Goal: Information Seeking & Learning: Learn about a topic

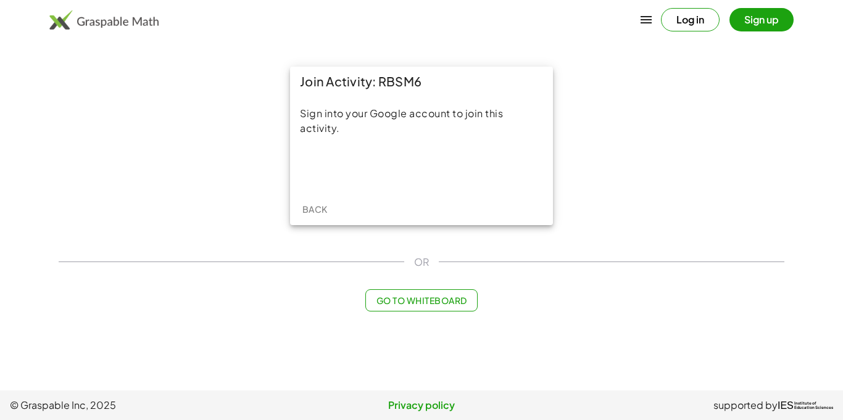
click at [313, 204] on span "Back" at bounding box center [314, 209] width 25 height 11
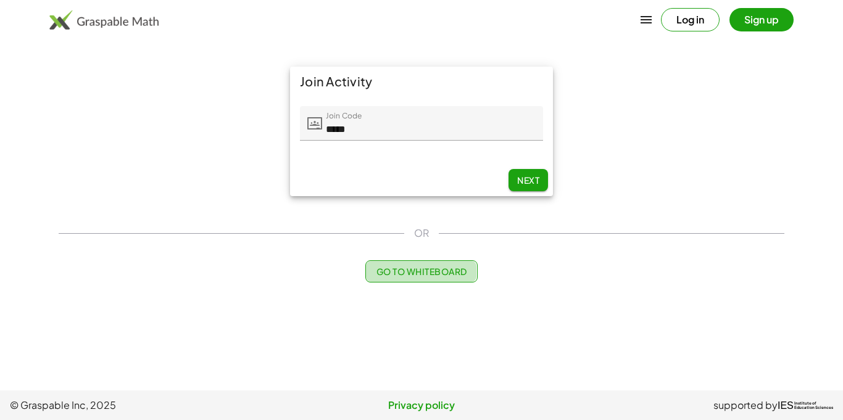
click at [425, 269] on span "Go to Whiteboard" at bounding box center [421, 271] width 91 height 11
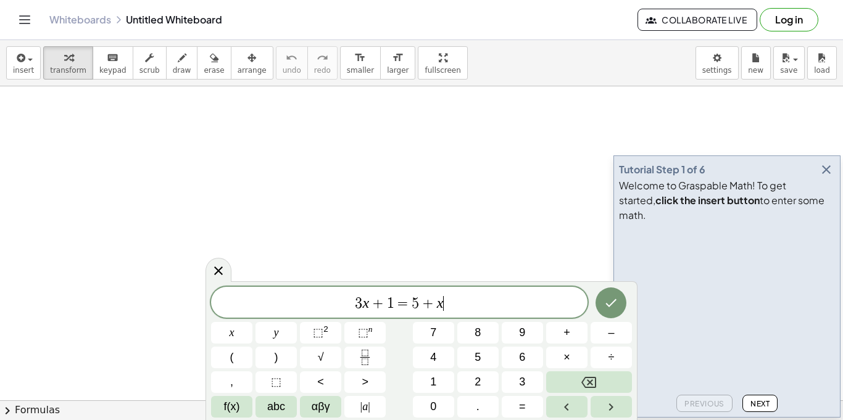
click at [827, 177] on icon "button" at bounding box center [826, 169] width 15 height 15
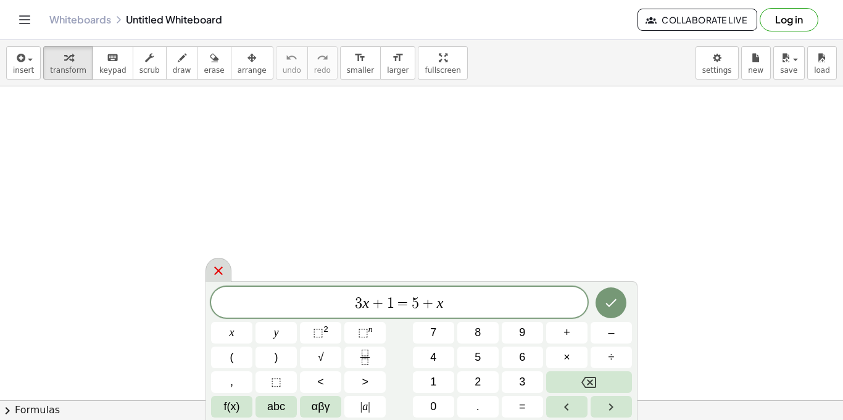
click at [220, 269] on icon at bounding box center [218, 271] width 9 height 9
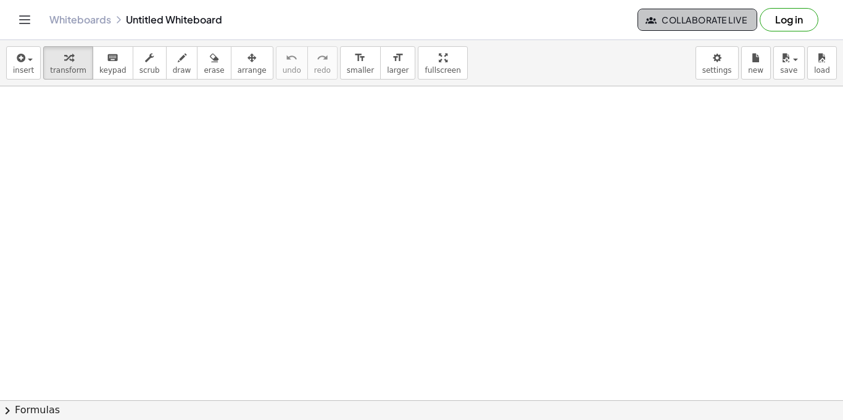
click at [651, 17] on icon "button" at bounding box center [651, 19] width 11 height 11
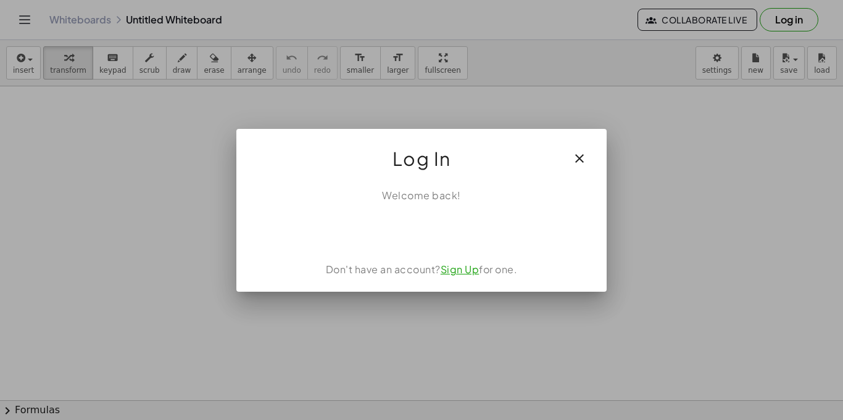
click at [579, 137] on div "Log In" at bounding box center [421, 153] width 370 height 49
click at [580, 162] on icon "button" at bounding box center [579, 158] width 15 height 15
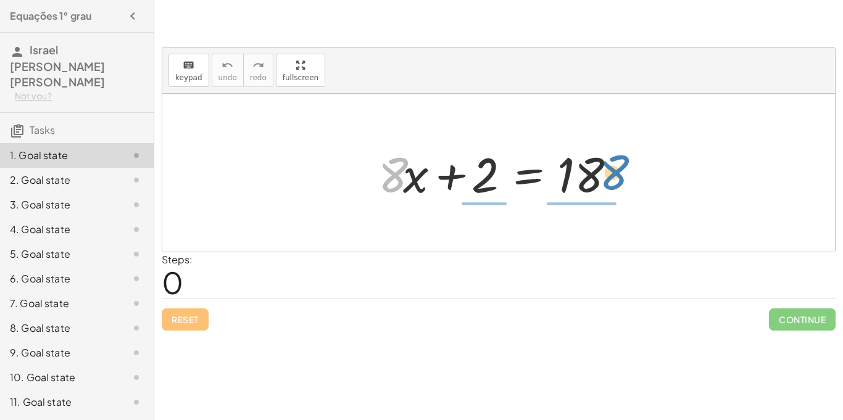
drag, startPoint x: 401, startPoint y: 172, endPoint x: 624, endPoint y: 170, distance: 223.5
click at [624, 170] on div at bounding box center [503, 173] width 262 height 64
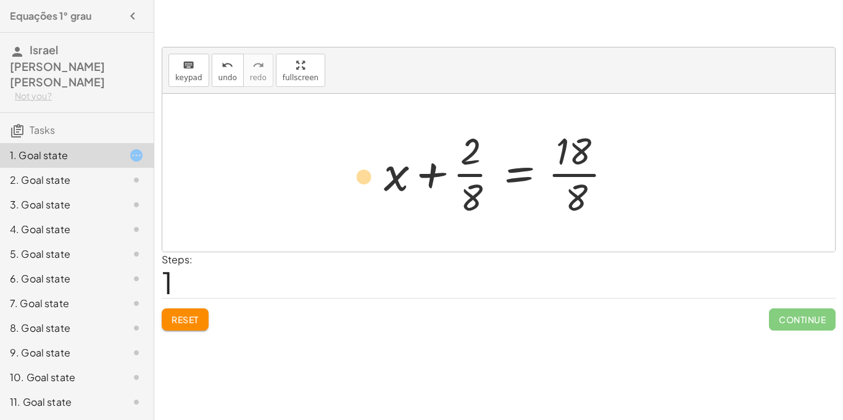
drag, startPoint x: 475, startPoint y: 200, endPoint x: 364, endPoint y: 178, distance: 112.7
drag, startPoint x: 470, startPoint y: 139, endPoint x: 342, endPoint y: 165, distance: 131.1
click at [342, 165] on div "+ · 8 · x + 2 = 18 · 2 + x + 2 = 18 · · 8 · · 8" at bounding box center [498, 173] width 673 height 158
click at [111, 198] on div at bounding box center [126, 205] width 35 height 15
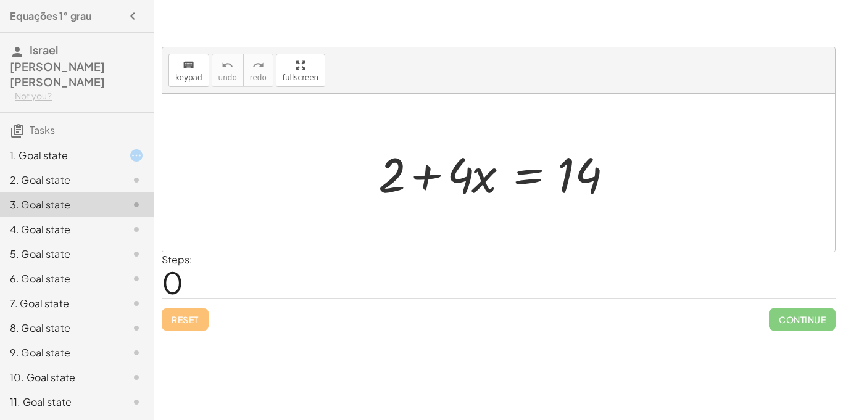
click at [56, 148] on div "1. Goal state" at bounding box center [59, 155] width 99 height 15
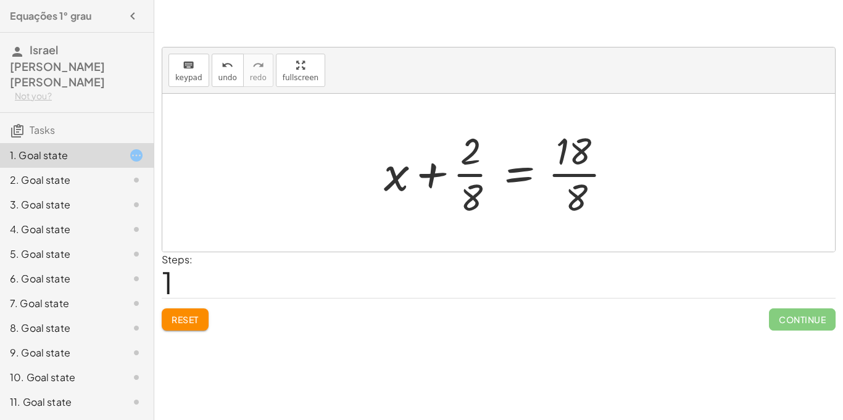
click at [196, 319] on span "Reset" at bounding box center [185, 319] width 27 height 11
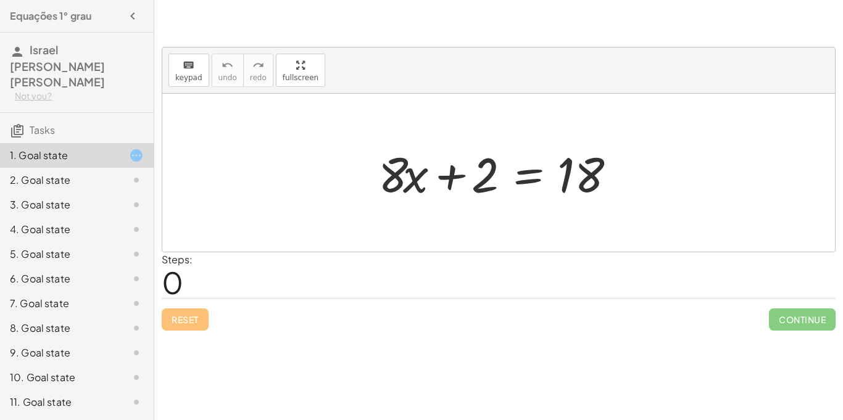
click at [59, 242] on div "3. Goal state" at bounding box center [77, 254] width 154 height 25
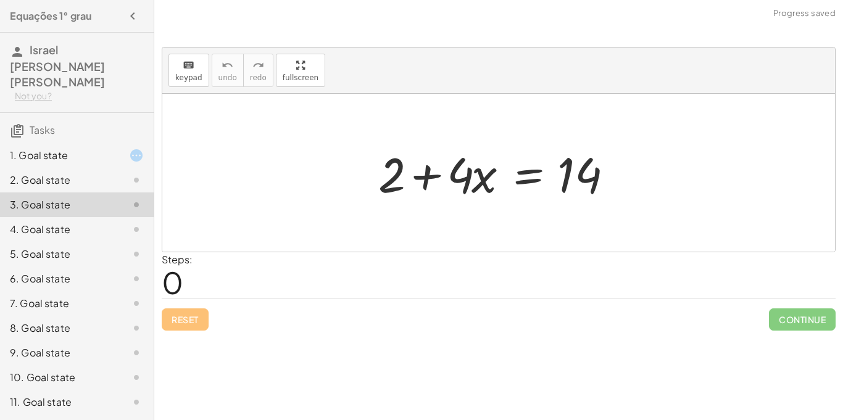
scroll to position [206, 0]
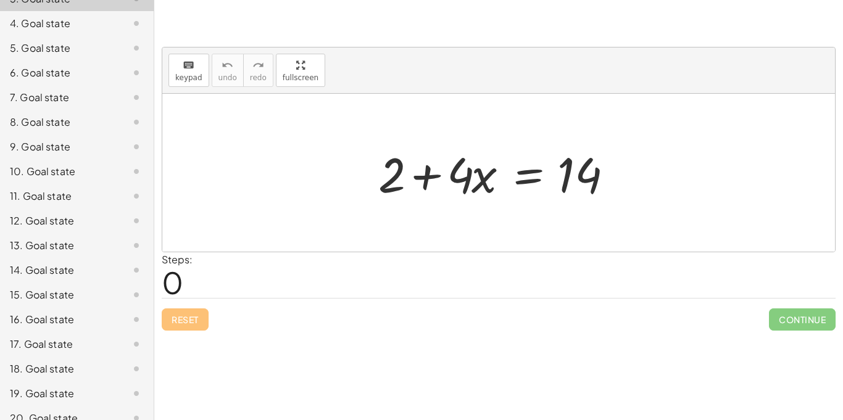
click at [17, 411] on div "20. Goal state" at bounding box center [59, 418] width 99 height 15
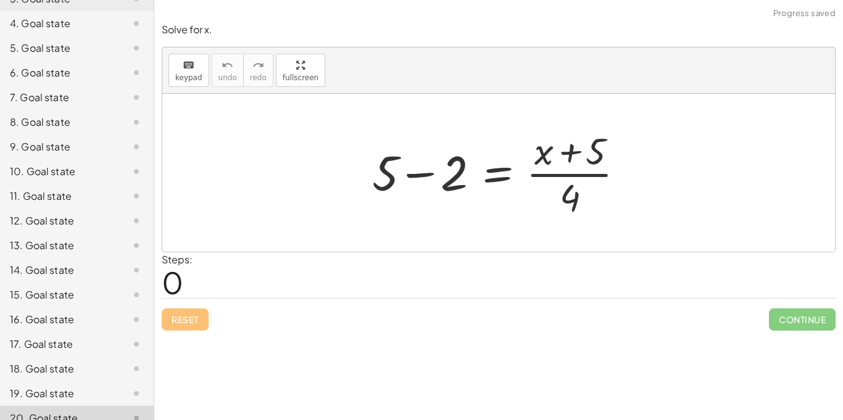
click at [17, 411] on div "20. Goal state" at bounding box center [59, 418] width 99 height 15
click at [343, 396] on div "keyboard keypad undo undo redo redo fullscreen + · 8 · x + 2 = 18 × Steps: 0 Re…" at bounding box center [498, 210] width 689 height 420
drag, startPoint x: 384, startPoint y: 165, endPoint x: 565, endPoint y: 203, distance: 184.8
click at [565, 203] on div at bounding box center [503, 172] width 274 height 95
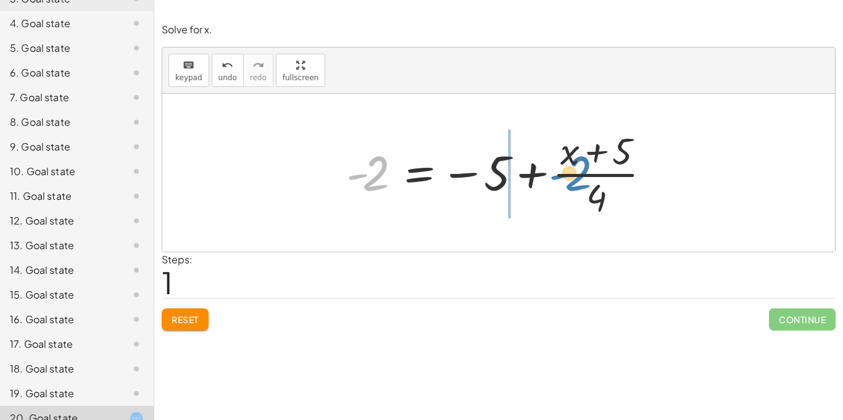
drag, startPoint x: 378, startPoint y: 179, endPoint x: 581, endPoint y: 181, distance: 202.5
click at [581, 181] on div at bounding box center [503, 172] width 327 height 95
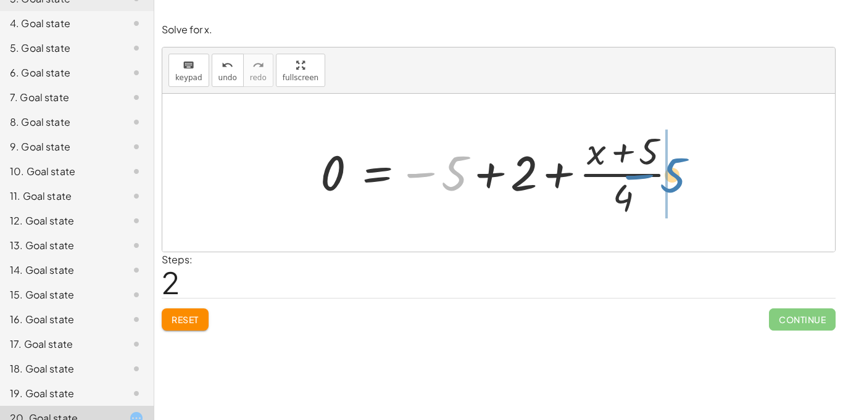
drag, startPoint x: 466, startPoint y: 181, endPoint x: 686, endPoint y: 182, distance: 220.4
click at [686, 182] on div at bounding box center [503, 172] width 379 height 95
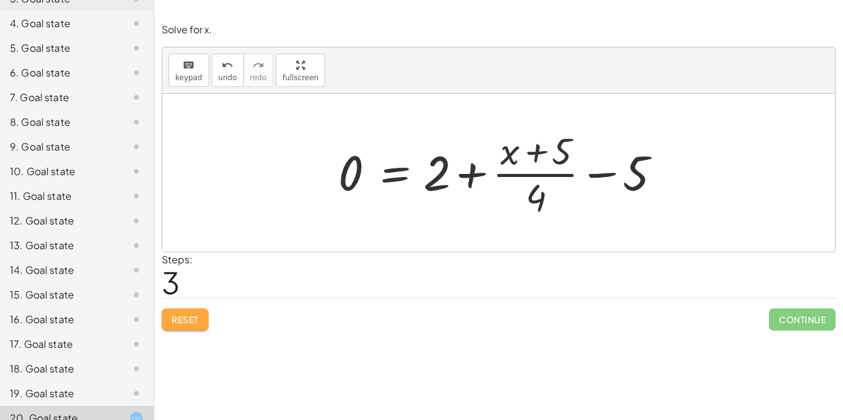
click at [198, 316] on span "Reset" at bounding box center [185, 319] width 27 height 11
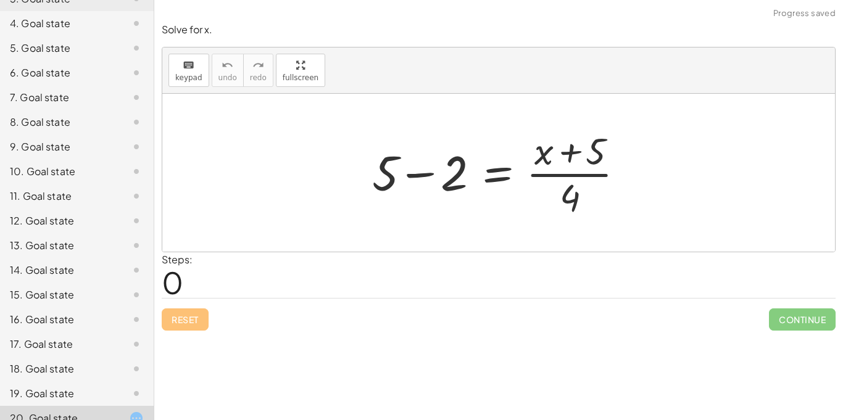
click at [457, 181] on div at bounding box center [503, 172] width 274 height 95
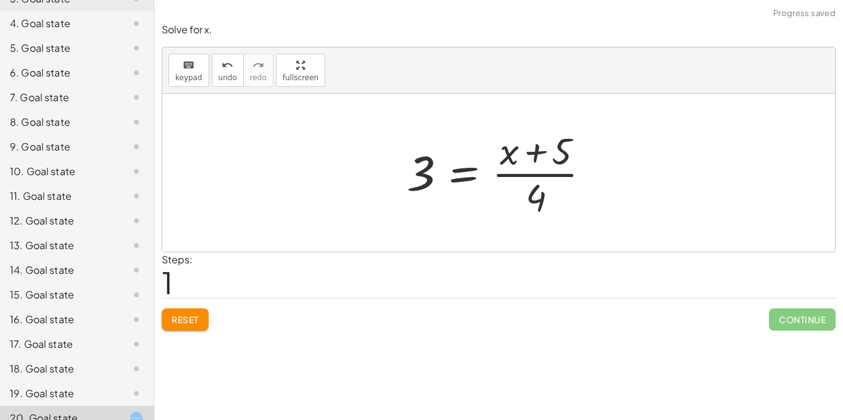
click at [421, 178] on div at bounding box center [504, 172] width 206 height 95
drag, startPoint x: 421, startPoint y: 177, endPoint x: 532, endPoint y: 150, distance: 114.4
click at [532, 150] on div at bounding box center [504, 172] width 206 height 95
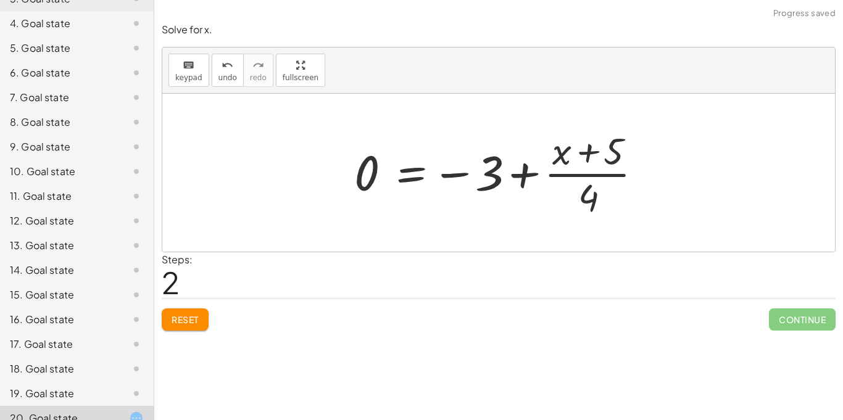
click at [162, 314] on button "Reset" at bounding box center [185, 320] width 47 height 22
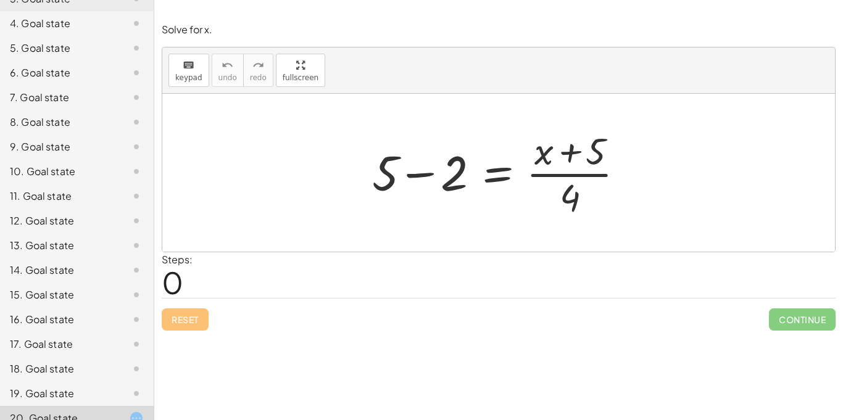
click at [613, 228] on div at bounding box center [498, 173] width 673 height 158
drag, startPoint x: 579, startPoint y: 275, endPoint x: 578, endPoint y: 346, distance: 71.0
click at [578, 346] on div "keyboard keypad undo undo redo redo fullscreen + · 8 · x + 2 = 18 × Steps: 0 Re…" at bounding box center [498, 210] width 689 height 420
click at [164, 36] on p "Solve for x." at bounding box center [499, 30] width 674 height 14
click at [175, 62] on div "keyboard" at bounding box center [188, 64] width 27 height 15
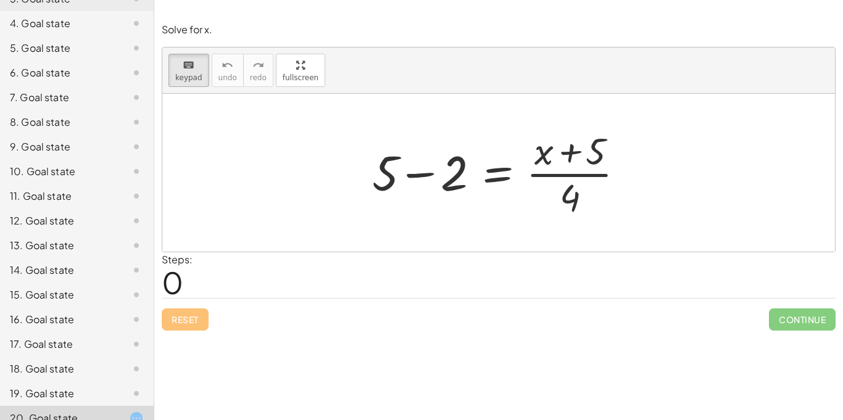
click at [327, 285] on div "Steps: 0" at bounding box center [499, 276] width 674 height 46
click at [580, 167] on div at bounding box center [579, 152] width 52 height 41
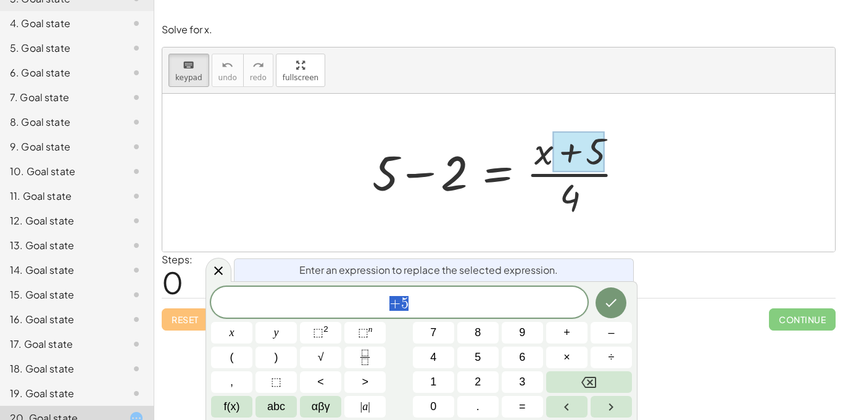
scroll to position [1, 0]
click at [318, 352] on span "√" at bounding box center [321, 357] width 6 height 17
click at [318, 353] on span "√" at bounding box center [321, 357] width 6 height 17
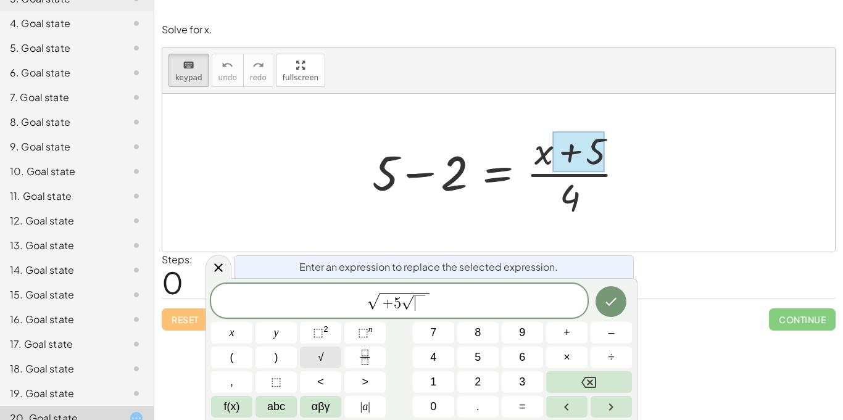
click at [318, 353] on span "√" at bounding box center [321, 357] width 6 height 17
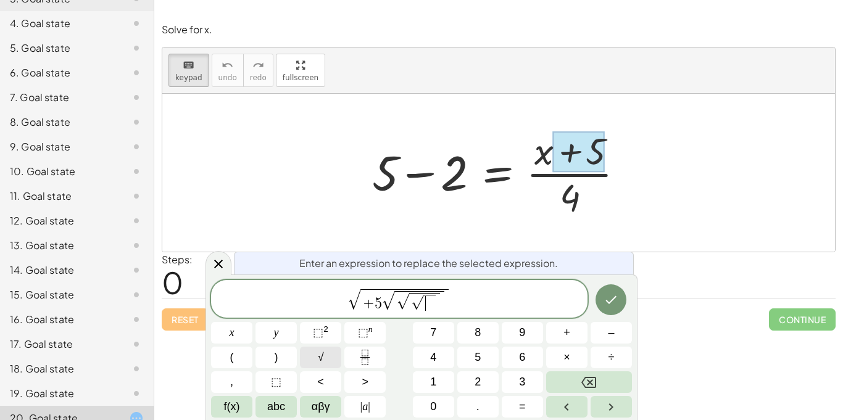
click at [318, 354] on span "√" at bounding box center [321, 357] width 6 height 17
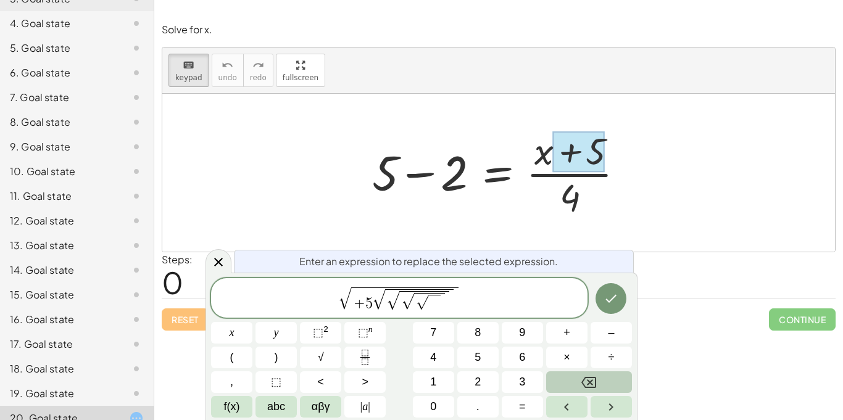
click at [579, 377] on button "Backspace" at bounding box center [589, 383] width 86 height 22
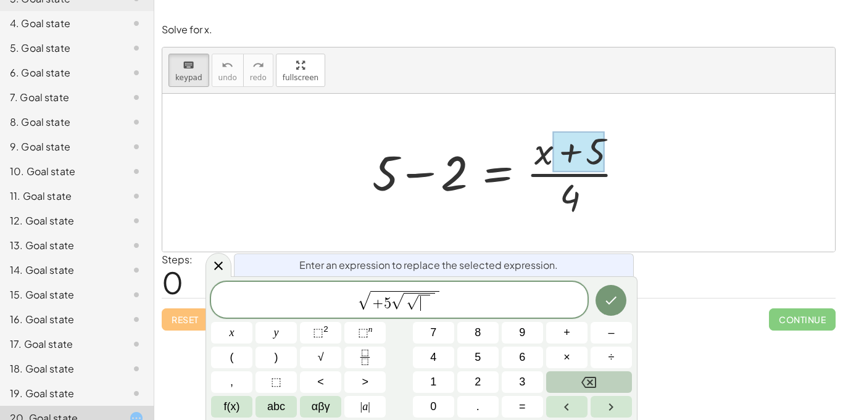
click at [579, 377] on button "Backspace" at bounding box center [589, 383] width 86 height 22
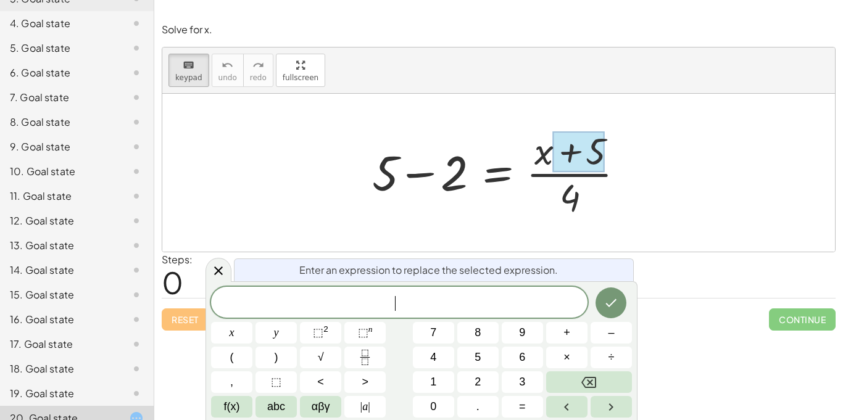
click at [199, 270] on div "Steps: 0" at bounding box center [499, 276] width 674 height 46
click at [217, 269] on icon at bounding box center [218, 270] width 9 height 9
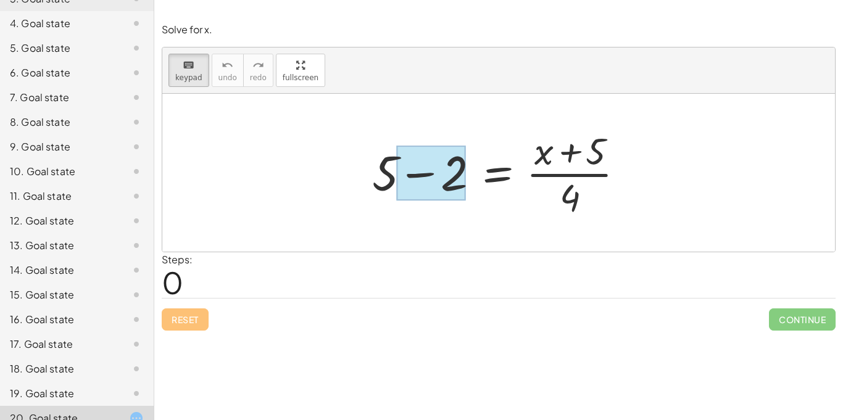
click at [460, 164] on div at bounding box center [431, 173] width 69 height 55
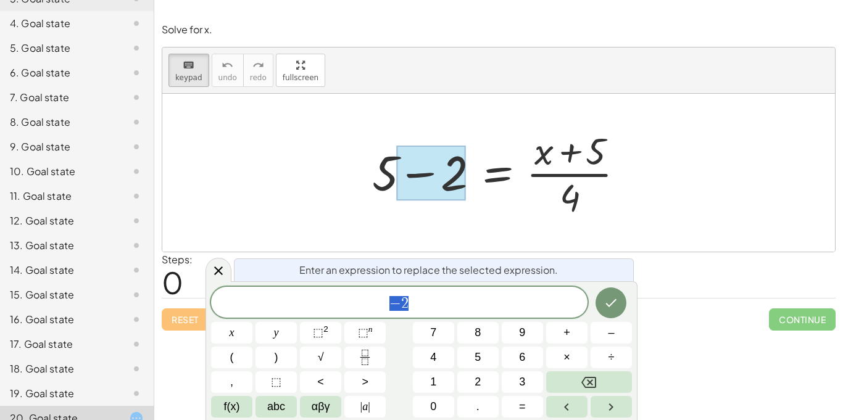
scroll to position [2, 0]
drag, startPoint x: 448, startPoint y: 166, endPoint x: 390, endPoint y: 170, distance: 58.2
click at [496, 174] on div "+ 5 − 2 = · ( + x + 5 ) · 4" at bounding box center [496, 174] width 0 height 0
click at [354, 170] on div "+ 5 − 2 = · ( + x + 5 ) · 4" at bounding box center [499, 172] width 290 height 101
click at [609, 372] on button "Backspace" at bounding box center [589, 383] width 86 height 22
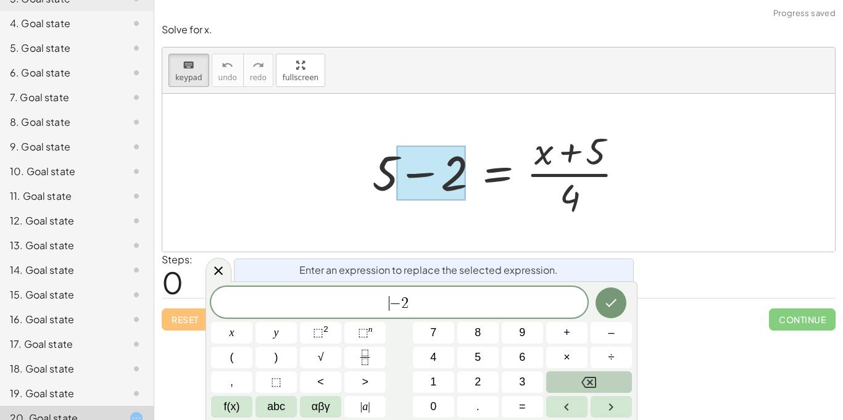
scroll to position [2, 0]
click at [582, 383] on icon "Backspace" at bounding box center [589, 382] width 15 height 11
click at [463, 315] on div "− 2 ​" at bounding box center [399, 302] width 377 height 31
click at [564, 378] on button "Backspace" at bounding box center [589, 383] width 86 height 22
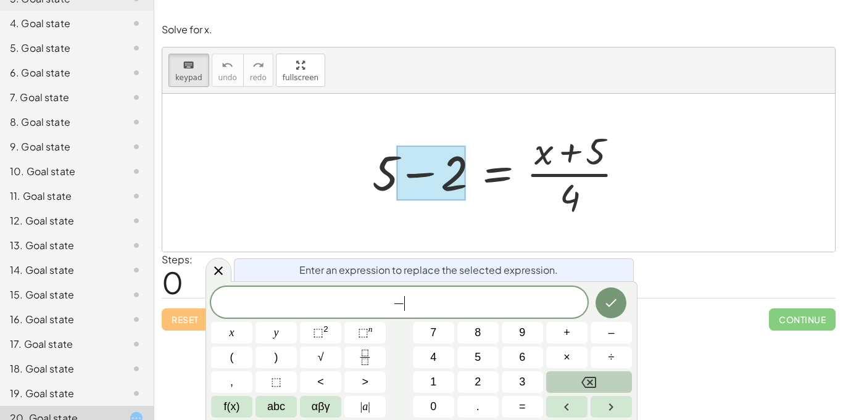
click at [564, 378] on button "Backspace" at bounding box center [589, 383] width 86 height 22
click at [215, 273] on icon at bounding box center [218, 270] width 9 height 9
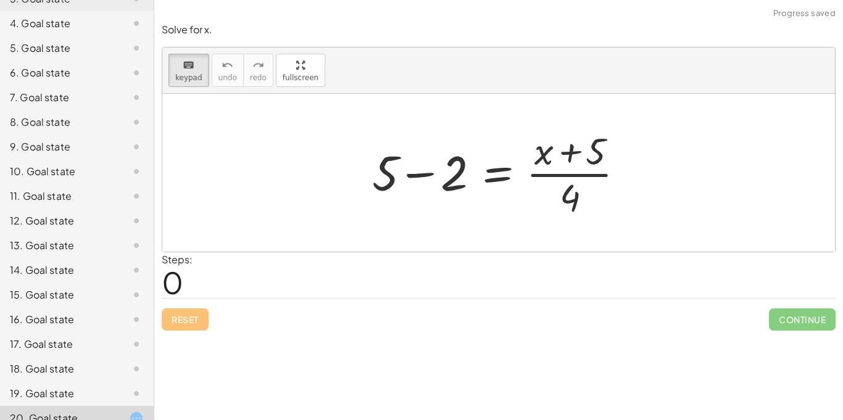
drag, startPoint x: 562, startPoint y: 193, endPoint x: 290, endPoint y: 163, distance: 274.0
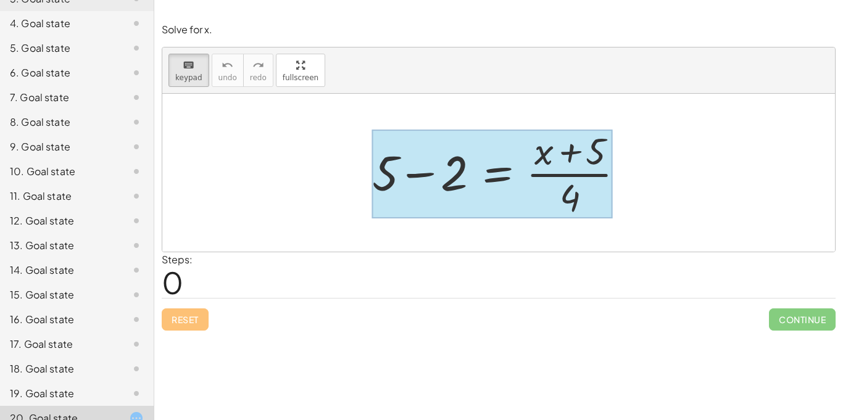
drag, startPoint x: 566, startPoint y: 199, endPoint x: 509, endPoint y: 199, distance: 57.4
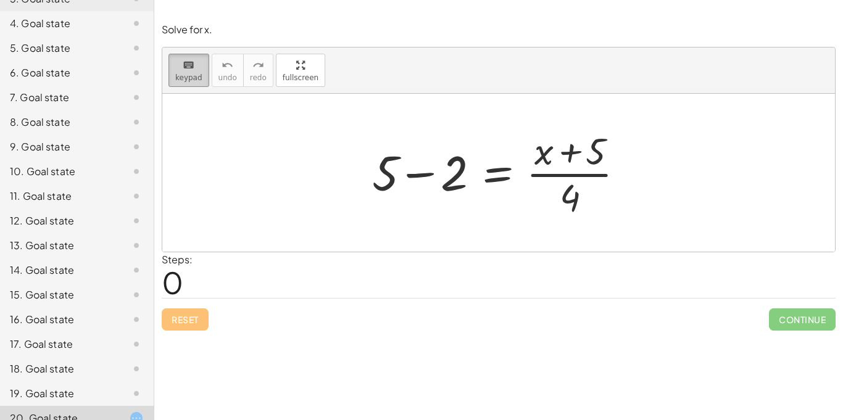
click at [188, 71] on icon "keyboard" at bounding box center [189, 65] width 12 height 15
drag, startPoint x: 576, startPoint y: 203, endPoint x: 355, endPoint y: 175, distance: 222.8
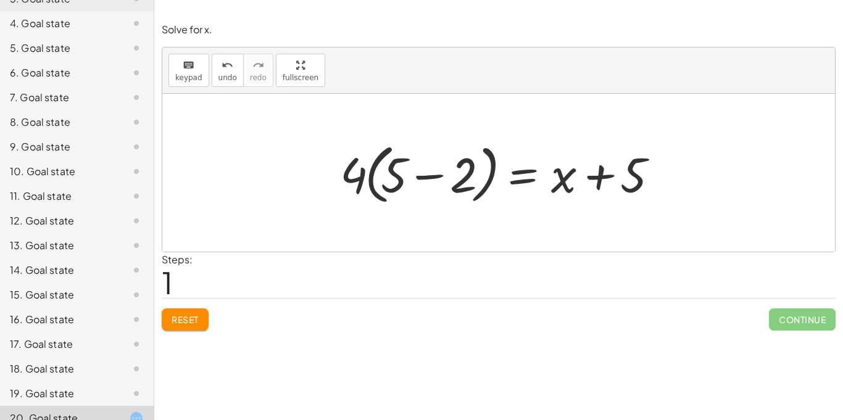
click at [355, 177] on div at bounding box center [503, 173] width 339 height 71
drag, startPoint x: 359, startPoint y: 171, endPoint x: 412, endPoint y: 159, distance: 55.0
click at [412, 159] on div at bounding box center [503, 173] width 339 height 71
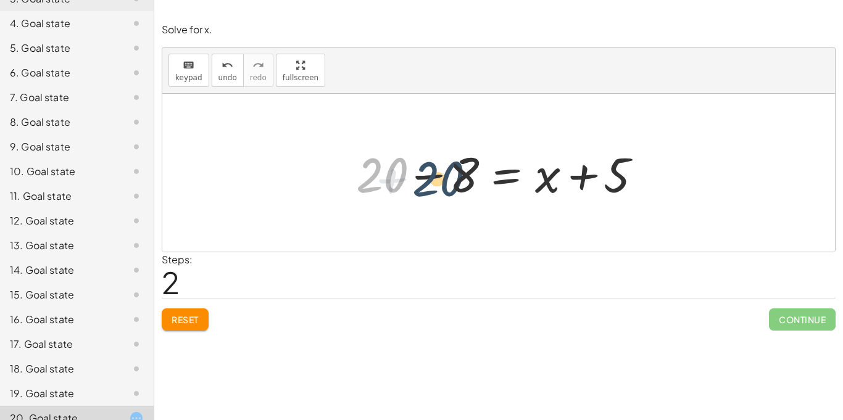
drag, startPoint x: 402, startPoint y: 170, endPoint x: 475, endPoint y: 174, distance: 73.6
click at [475, 174] on div at bounding box center [503, 173] width 306 height 64
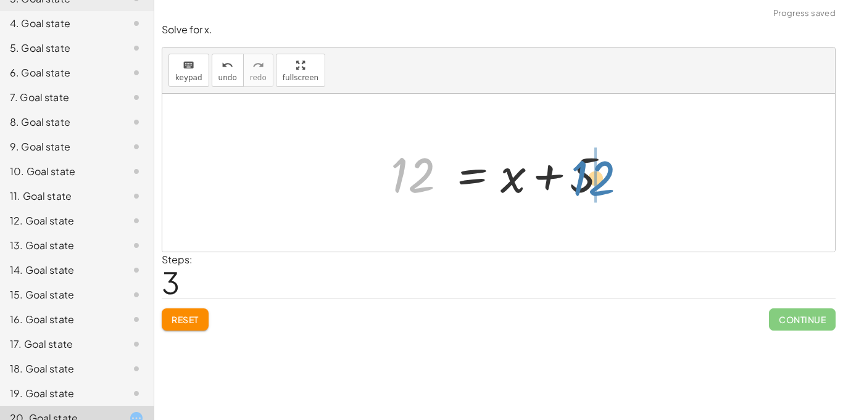
drag, startPoint x: 426, startPoint y: 180, endPoint x: 605, endPoint y: 183, distance: 179.1
click at [605, 183] on div at bounding box center [504, 173] width 238 height 64
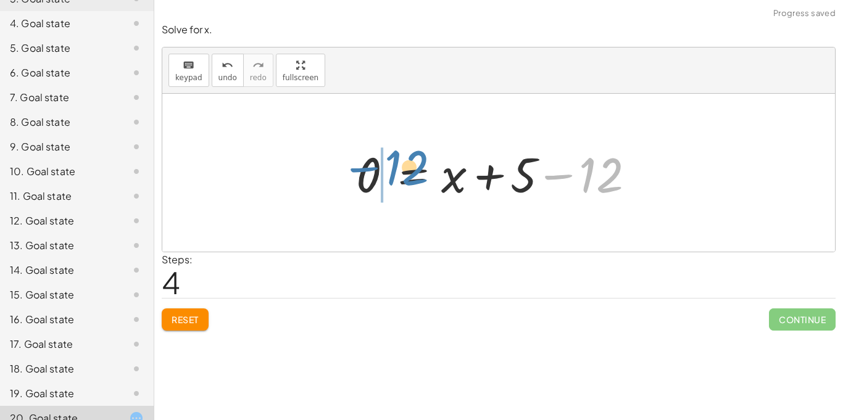
drag, startPoint x: 601, startPoint y: 183, endPoint x: 397, endPoint y: 177, distance: 203.8
click at [397, 177] on div at bounding box center [503, 173] width 306 height 64
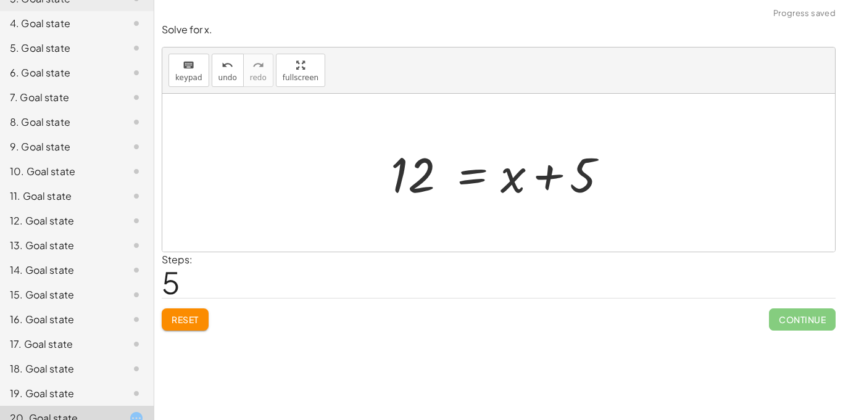
click at [512, 181] on div at bounding box center [504, 173] width 238 height 64
drag, startPoint x: 512, startPoint y: 181, endPoint x: 422, endPoint y: 175, distance: 89.7
click at [422, 175] on div at bounding box center [504, 173] width 238 height 64
drag, startPoint x: 496, startPoint y: 179, endPoint x: 562, endPoint y: 175, distance: 65.6
click at [562, 175] on div at bounding box center [504, 173] width 238 height 64
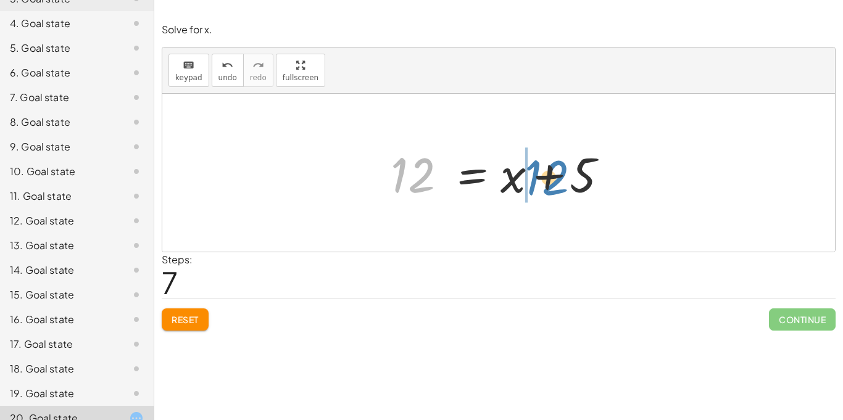
drag, startPoint x: 409, startPoint y: 180, endPoint x: 540, endPoint y: 182, distance: 130.9
click at [540, 182] on div at bounding box center [504, 173] width 238 height 64
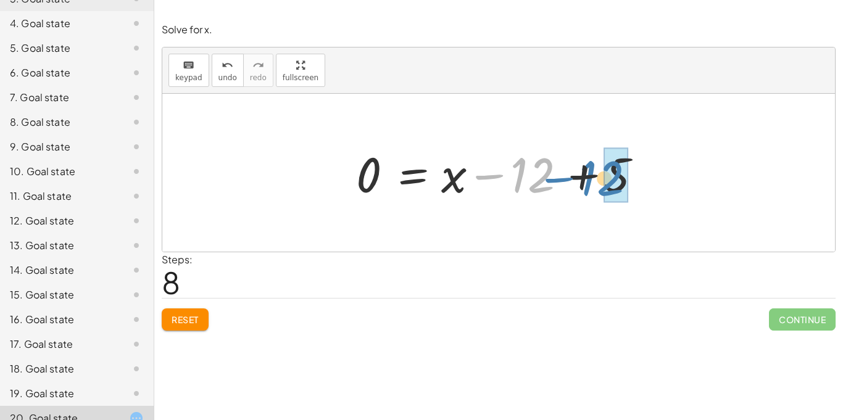
drag, startPoint x: 511, startPoint y: 181, endPoint x: 582, endPoint y: 184, distance: 71.1
click at [582, 184] on div at bounding box center [503, 173] width 306 height 64
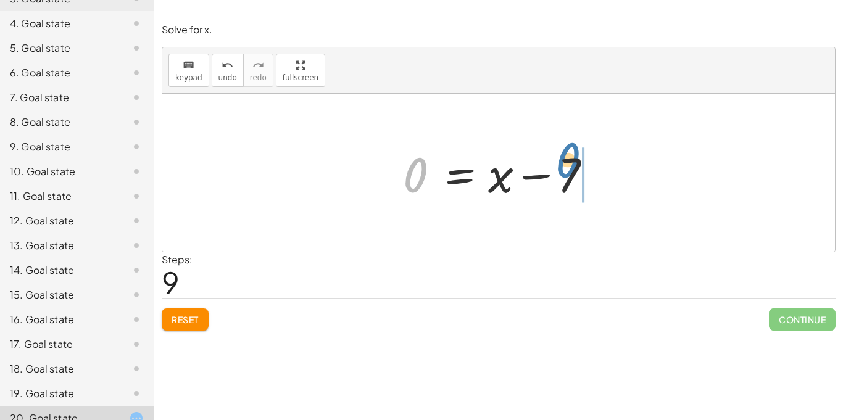
drag, startPoint x: 410, startPoint y: 175, endPoint x: 562, endPoint y: 162, distance: 152.5
click at [562, 162] on div at bounding box center [503, 173] width 213 height 64
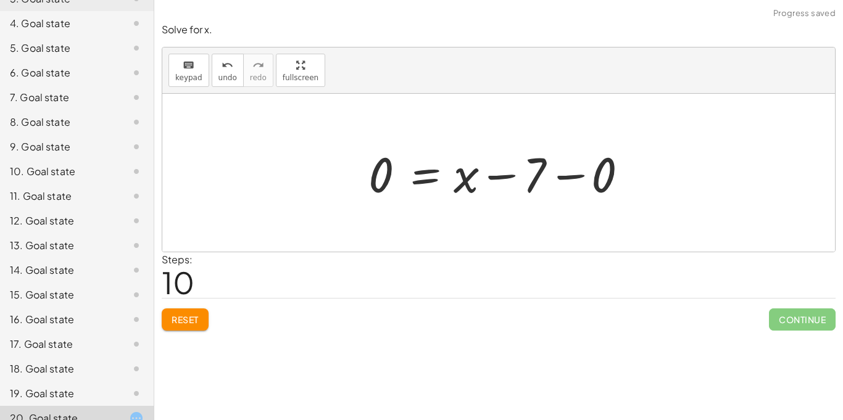
click at [562, 165] on div at bounding box center [503, 173] width 282 height 64
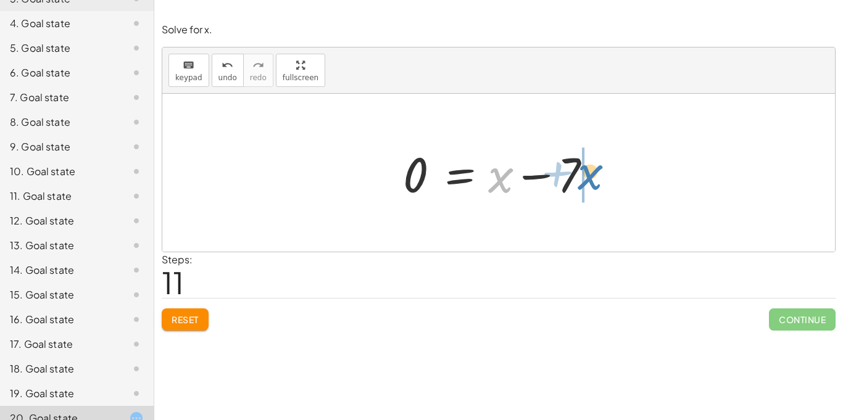
drag, startPoint x: 503, startPoint y: 180, endPoint x: 592, endPoint y: 178, distance: 89.6
click at [592, 178] on div at bounding box center [503, 173] width 213 height 64
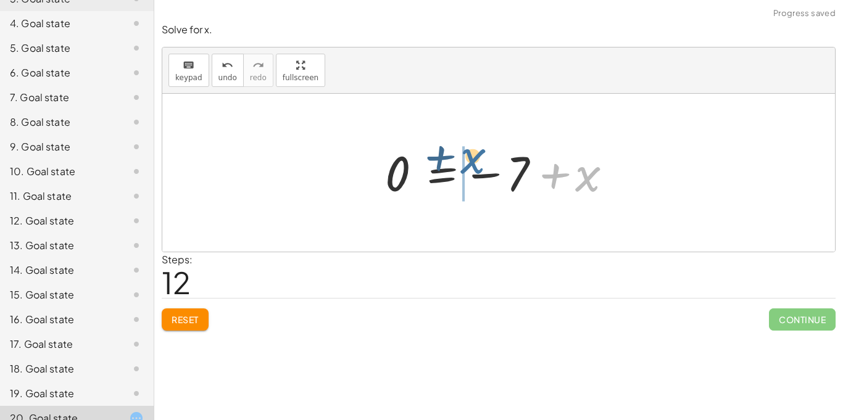
drag, startPoint x: 593, startPoint y: 178, endPoint x: 481, endPoint y: 163, distance: 112.8
click at [481, 163] on div at bounding box center [503, 173] width 249 height 61
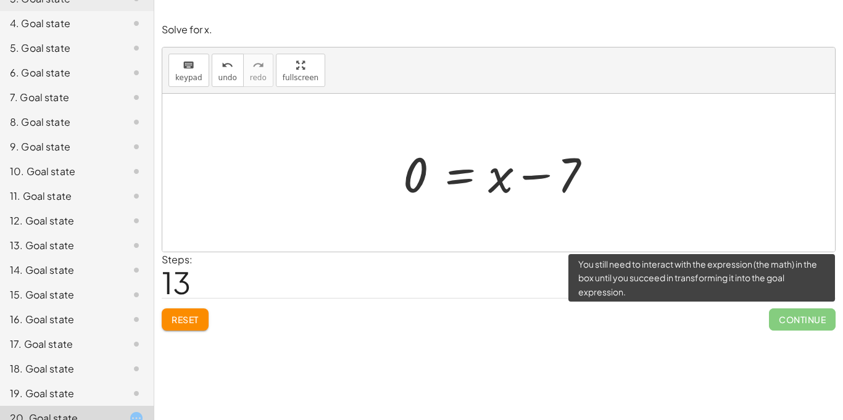
click at [778, 315] on span "Continue" at bounding box center [802, 320] width 67 height 22
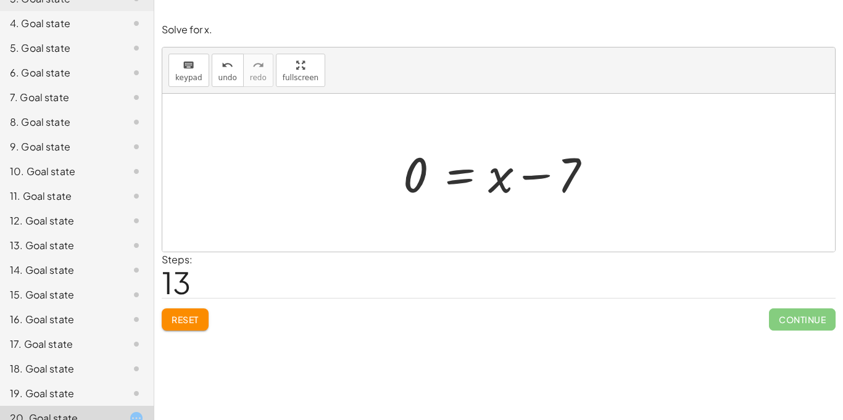
scroll to position [0, 0]
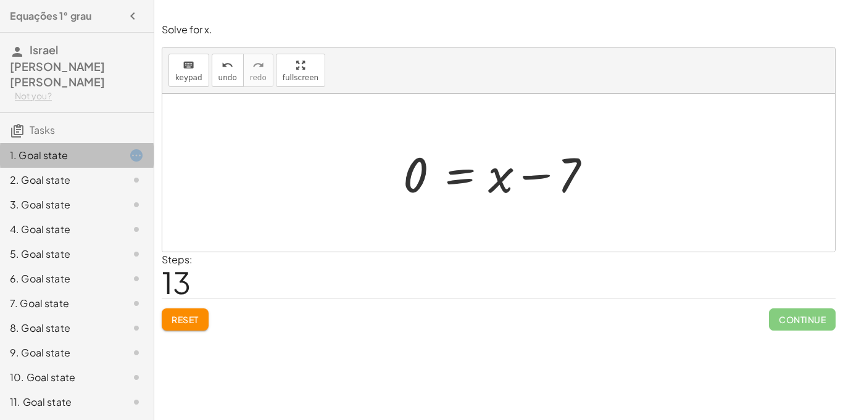
click at [38, 148] on div "1. Goal state" at bounding box center [59, 155] width 99 height 15
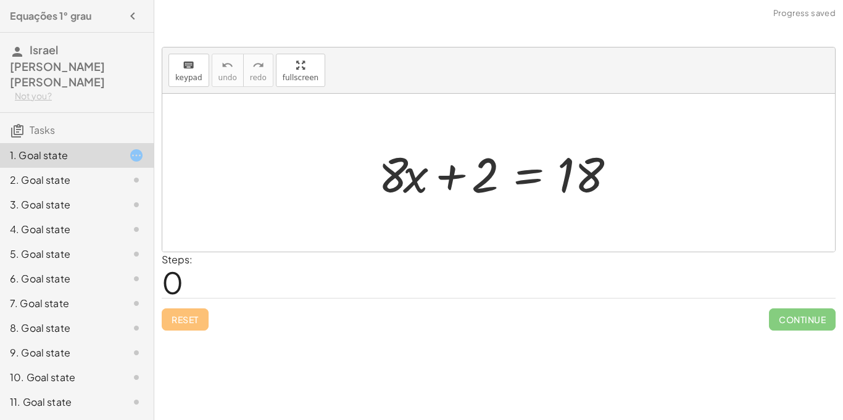
click at [390, 182] on div at bounding box center [503, 173] width 262 height 64
click at [391, 182] on div at bounding box center [503, 173] width 262 height 64
drag, startPoint x: 397, startPoint y: 174, endPoint x: 495, endPoint y: 198, distance: 100.3
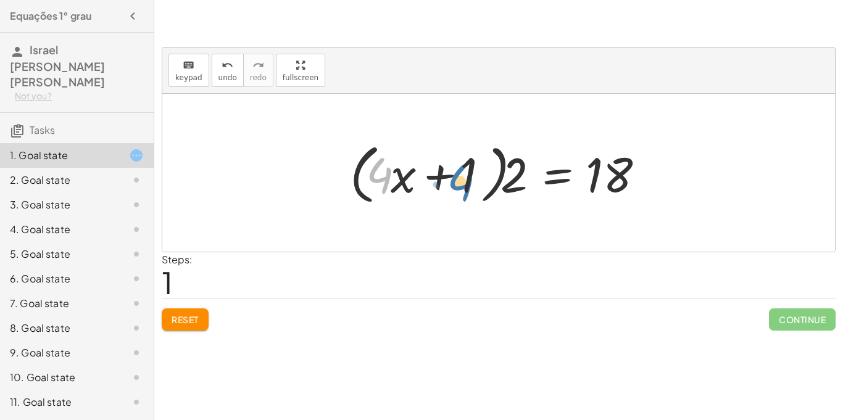
drag, startPoint x: 388, startPoint y: 175, endPoint x: 470, endPoint y: 182, distance: 81.8
click at [470, 182] on div at bounding box center [503, 173] width 319 height 71
click at [186, 312] on button "Reset" at bounding box center [185, 320] width 47 height 22
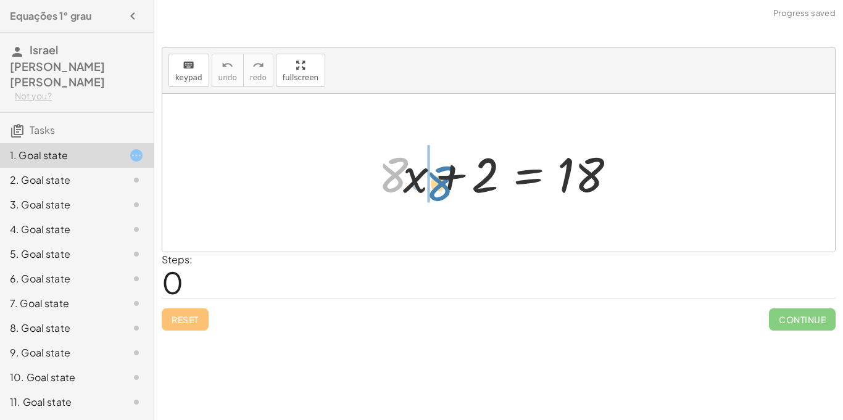
drag, startPoint x: 400, startPoint y: 171, endPoint x: 449, endPoint y: 178, distance: 49.9
click at [449, 178] on div at bounding box center [503, 173] width 262 height 64
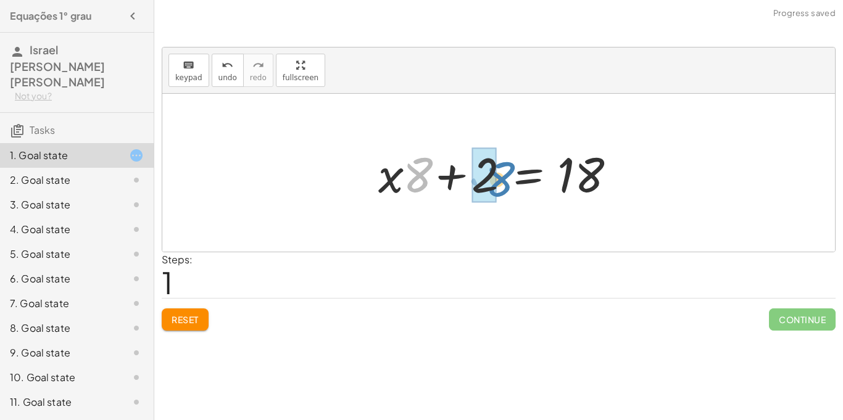
drag, startPoint x: 425, startPoint y: 178, endPoint x: 500, endPoint y: 183, distance: 74.9
click at [500, 183] on div at bounding box center [503, 173] width 262 height 64
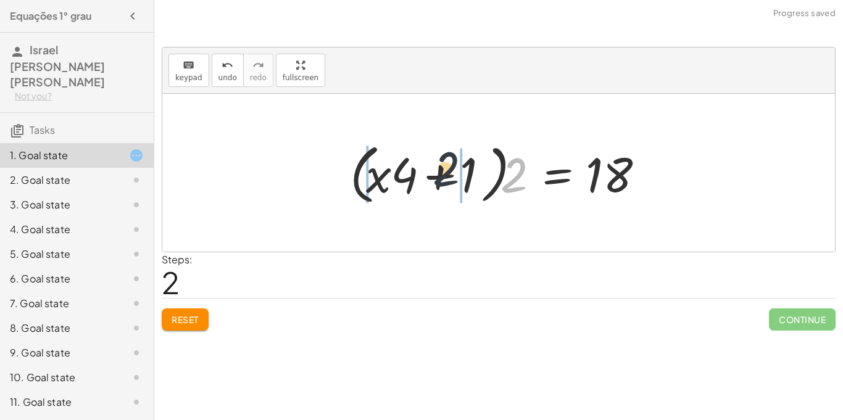
drag, startPoint x: 509, startPoint y: 185, endPoint x: 376, endPoint y: 167, distance: 133.9
click at [376, 167] on div at bounding box center [503, 173] width 319 height 71
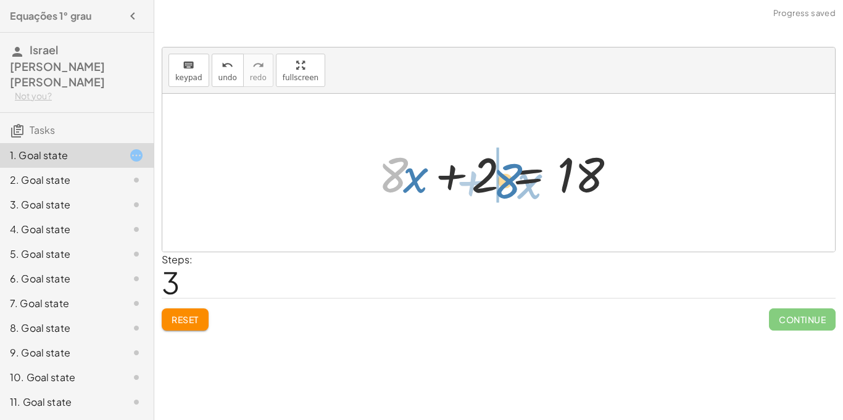
drag, startPoint x: 393, startPoint y: 169, endPoint x: 501, endPoint y: 173, distance: 108.1
click at [501, 173] on div at bounding box center [503, 173] width 262 height 64
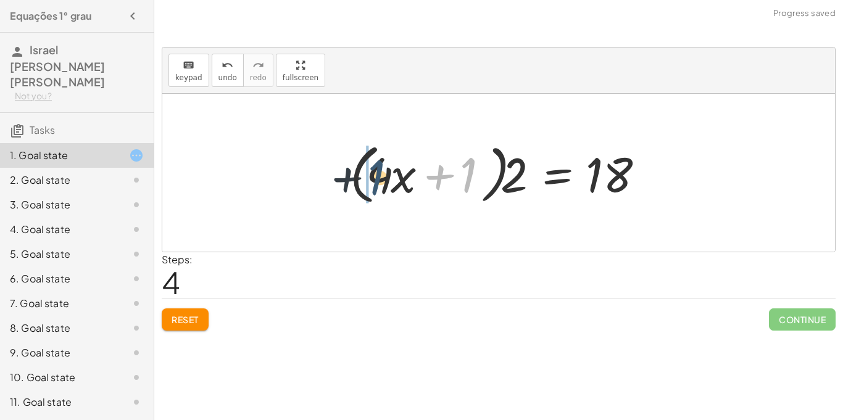
drag, startPoint x: 466, startPoint y: 175, endPoint x: 370, endPoint y: 177, distance: 96.3
click at [370, 177] on div at bounding box center [503, 173] width 319 height 71
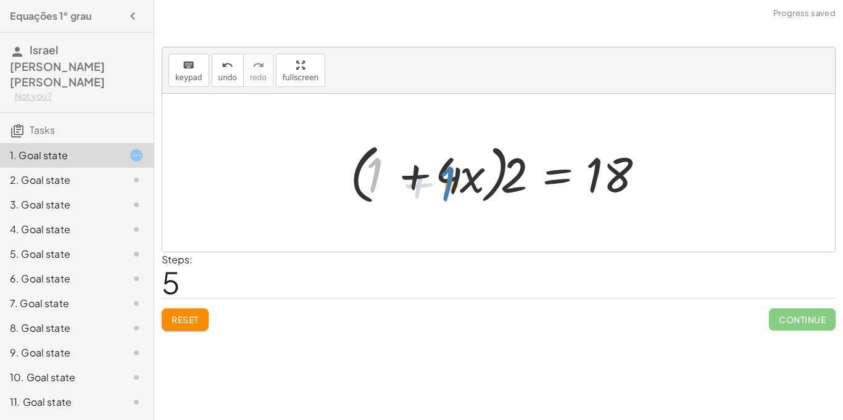
drag, startPoint x: 368, startPoint y: 177, endPoint x: 443, endPoint y: 184, distance: 75.1
click at [443, 184] on div at bounding box center [503, 173] width 319 height 71
drag, startPoint x: 511, startPoint y: 178, endPoint x: 598, endPoint y: 177, distance: 87.1
click at [598, 177] on div at bounding box center [503, 173] width 319 height 71
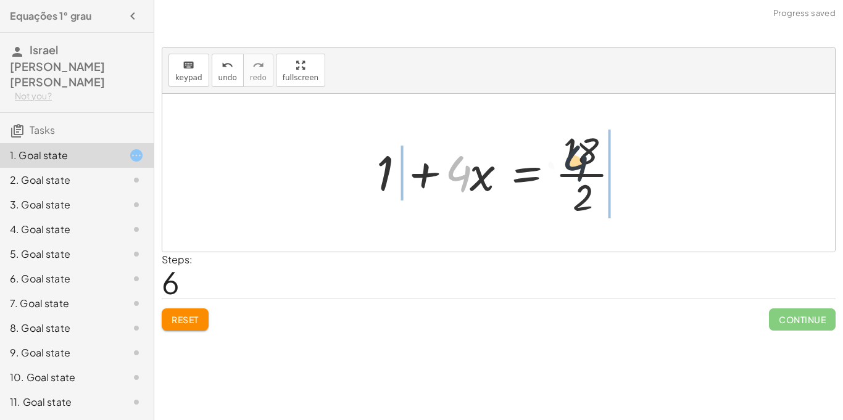
drag, startPoint x: 465, startPoint y: 179, endPoint x: 606, endPoint y: 165, distance: 142.0
click at [606, 165] on div at bounding box center [503, 172] width 266 height 95
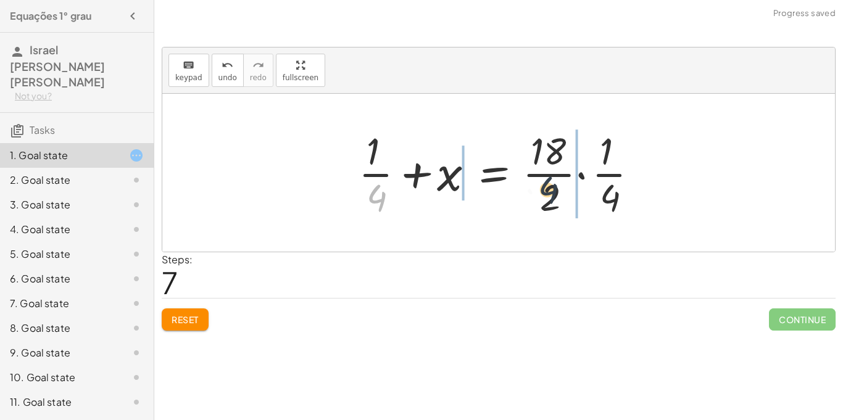
drag, startPoint x: 373, startPoint y: 195, endPoint x: 598, endPoint y: 175, distance: 225.6
click at [598, 175] on div at bounding box center [504, 172] width 302 height 95
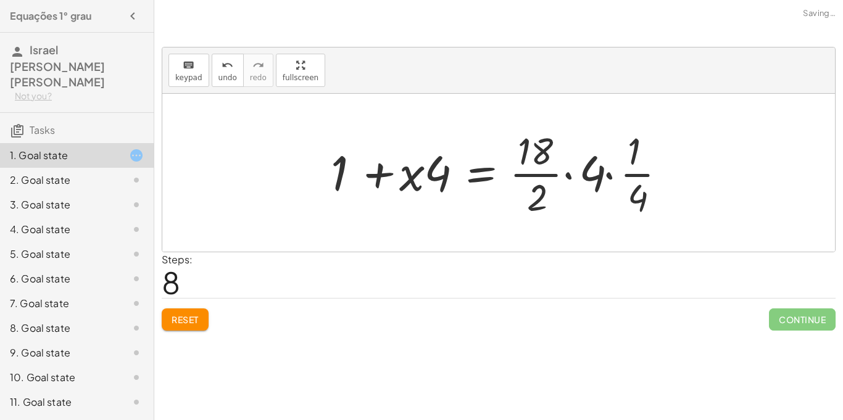
click at [198, 315] on span "Reset" at bounding box center [185, 319] width 27 height 11
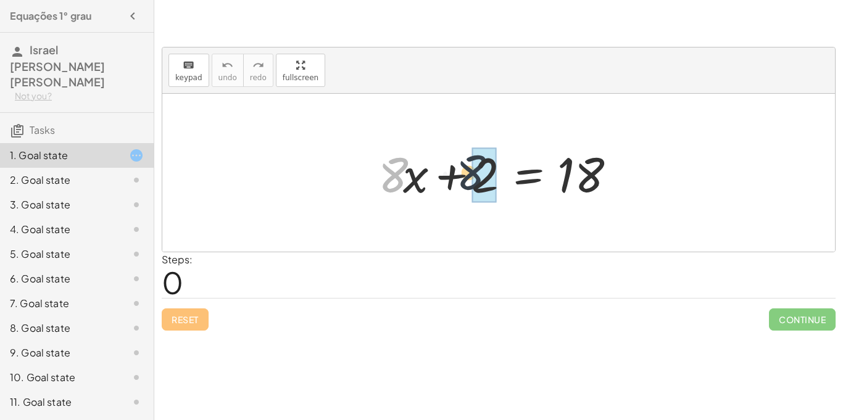
drag, startPoint x: 397, startPoint y: 185, endPoint x: 474, endPoint y: 183, distance: 77.2
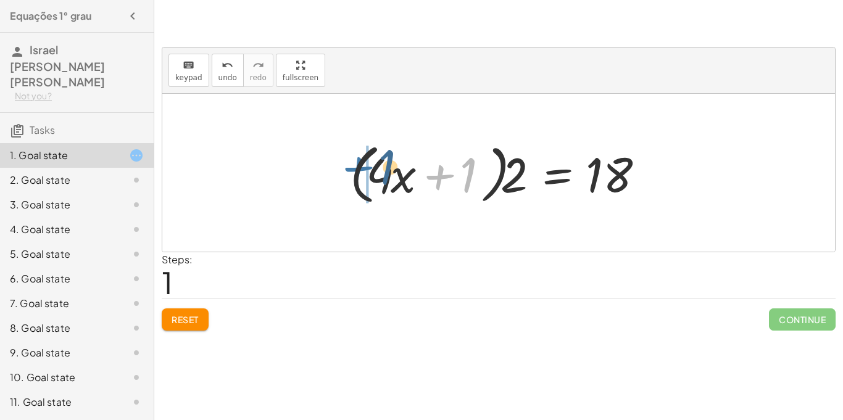
drag, startPoint x: 438, startPoint y: 179, endPoint x: 347, endPoint y: 171, distance: 91.1
click at [347, 171] on div at bounding box center [503, 173] width 319 height 71
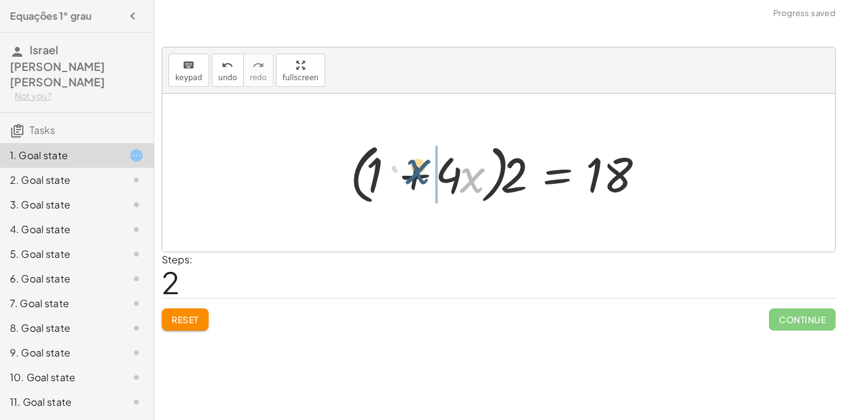
drag, startPoint x: 472, startPoint y: 185, endPoint x: 410, endPoint y: 176, distance: 63.0
click at [410, 176] on div at bounding box center [503, 173] width 319 height 71
drag, startPoint x: 444, startPoint y: 181, endPoint x: 409, endPoint y: 175, distance: 35.0
click at [409, 175] on div at bounding box center [503, 173] width 319 height 71
drag, startPoint x: 437, startPoint y: 180, endPoint x: 380, endPoint y: 169, distance: 58.5
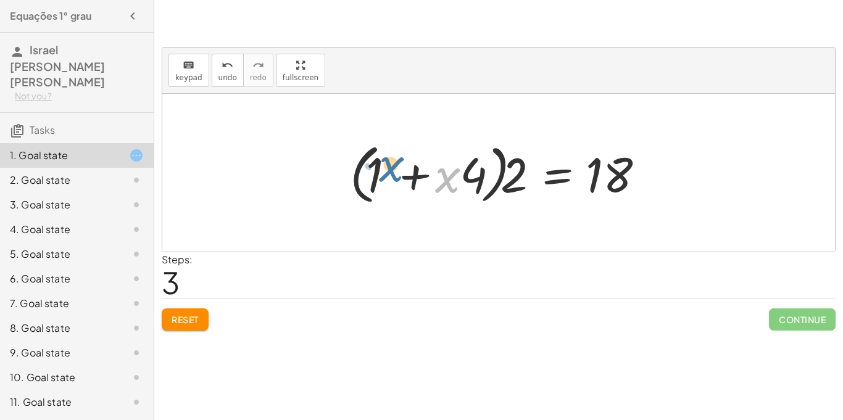
click at [380, 169] on div at bounding box center [503, 173] width 319 height 71
drag, startPoint x: 385, startPoint y: 166, endPoint x: 499, endPoint y: 188, distance: 115.6
click at [499, 188] on div at bounding box center [503, 173] width 319 height 71
click at [178, 310] on button "Reset" at bounding box center [185, 320] width 47 height 22
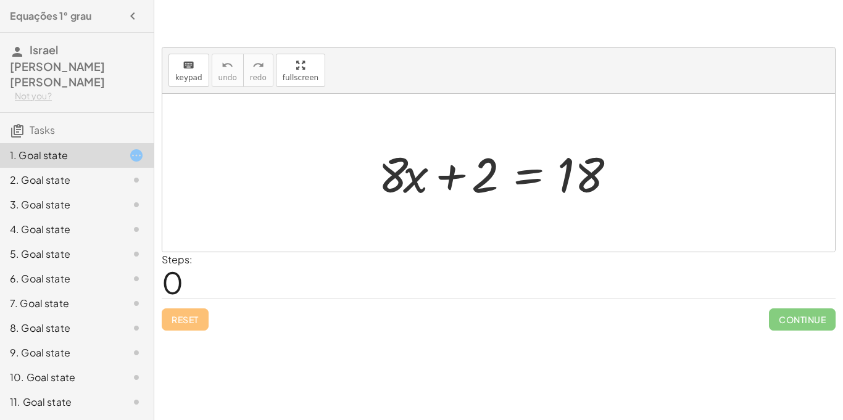
click at [36, 217] on div "2. Goal state" at bounding box center [77, 229] width 154 height 25
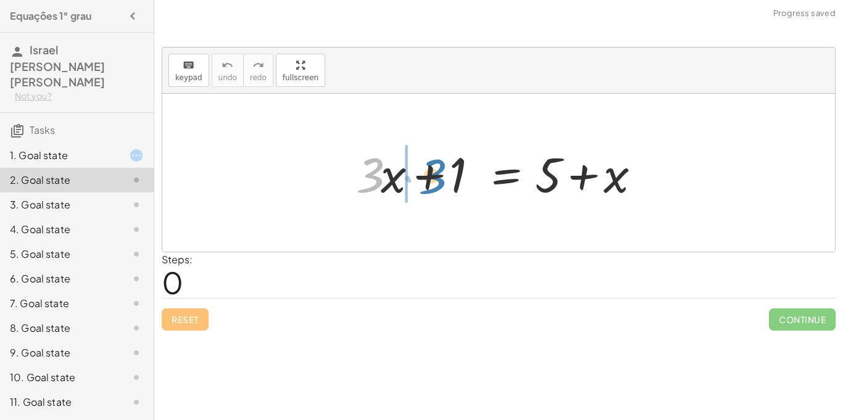
drag, startPoint x: 374, startPoint y: 184, endPoint x: 445, endPoint y: 185, distance: 71.6
click at [445, 185] on div at bounding box center [503, 173] width 306 height 64
drag, startPoint x: 368, startPoint y: 169, endPoint x: 471, endPoint y: 174, distance: 103.2
click at [471, 174] on div at bounding box center [503, 173] width 306 height 64
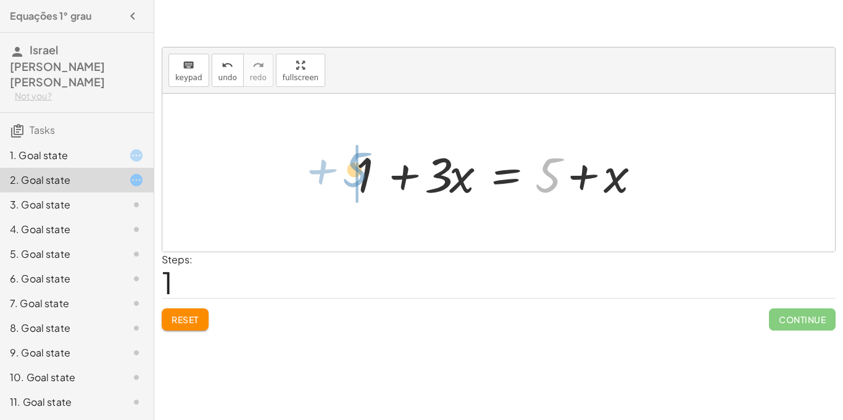
drag, startPoint x: 541, startPoint y: 182, endPoint x: 349, endPoint y: 177, distance: 191.5
click at [350, 177] on div at bounding box center [503, 173] width 306 height 64
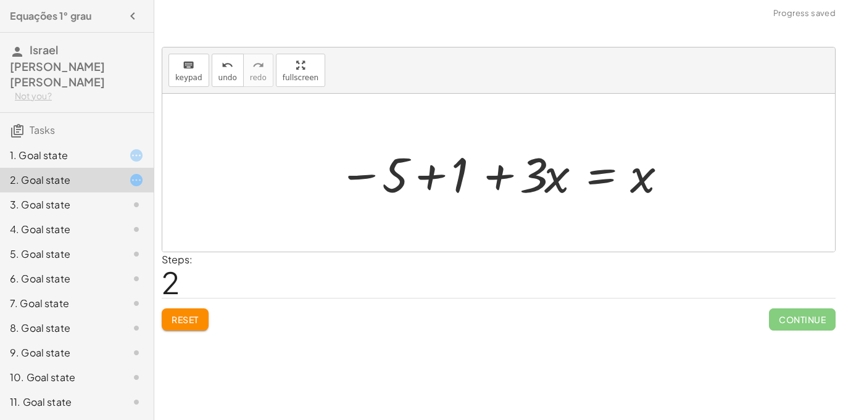
click at [184, 317] on span "Reset" at bounding box center [185, 319] width 27 height 11
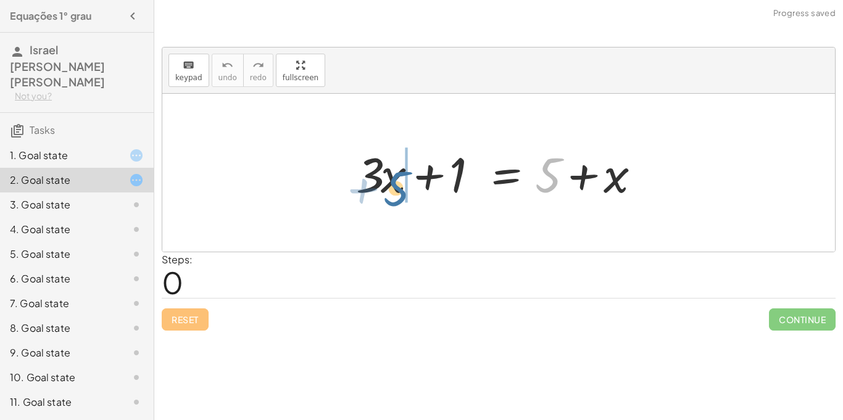
drag, startPoint x: 543, startPoint y: 184, endPoint x: 383, endPoint y: 194, distance: 159.6
click at [383, 194] on div at bounding box center [503, 173] width 306 height 64
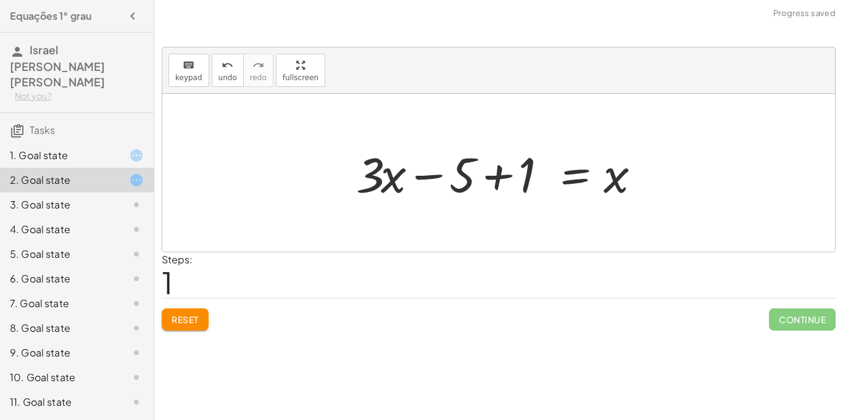
click at [374, 183] on div at bounding box center [503, 173] width 306 height 64
drag, startPoint x: 374, startPoint y: 177, endPoint x: 462, endPoint y: 166, distance: 89.0
click at [462, 166] on div at bounding box center [503, 173] width 306 height 64
drag, startPoint x: 376, startPoint y: 170, endPoint x: 492, endPoint y: 175, distance: 116.2
click at [492, 175] on div at bounding box center [503, 173] width 306 height 64
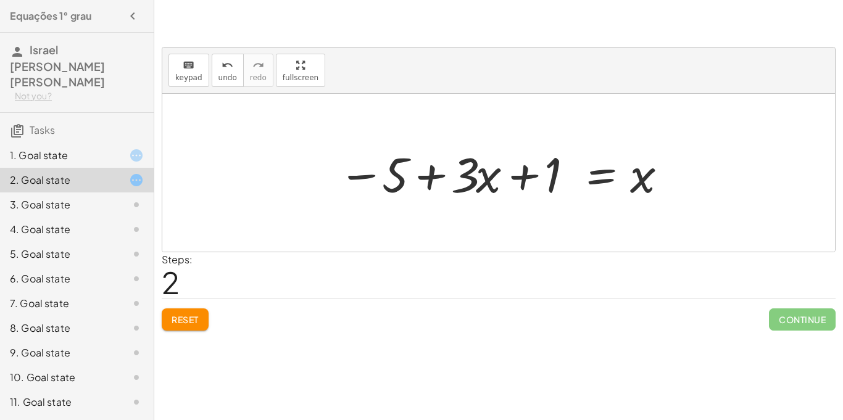
click at [170, 328] on button "Reset" at bounding box center [185, 320] width 47 height 22
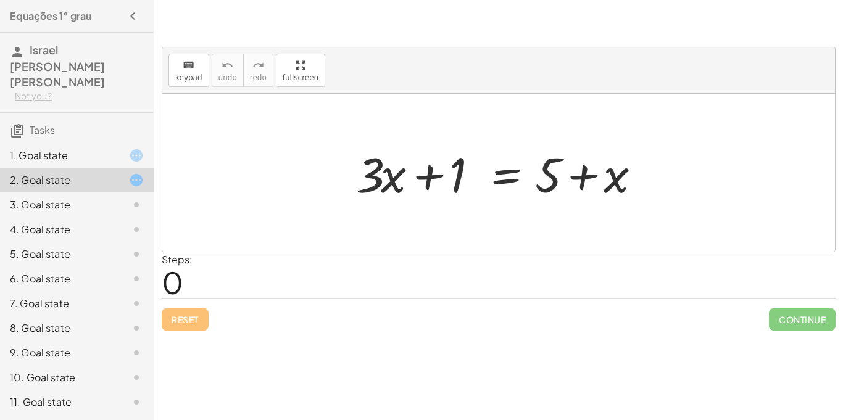
drag, startPoint x: 170, startPoint y: 328, endPoint x: 190, endPoint y: 332, distance: 19.6
click at [0, 0] on div "keyboard keypad undo undo redo redo fullscreen + · 3 · x + 1 = + 5 + x × Steps:…" at bounding box center [0, 0] width 0 height 0
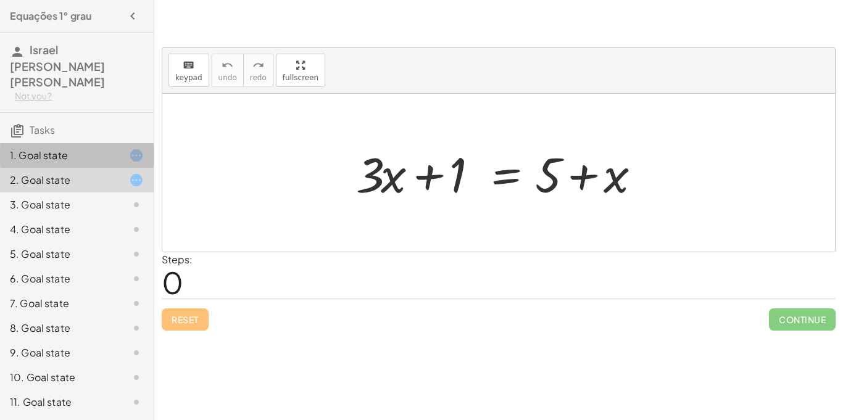
click at [41, 148] on div "1. Goal state" at bounding box center [59, 155] width 99 height 15
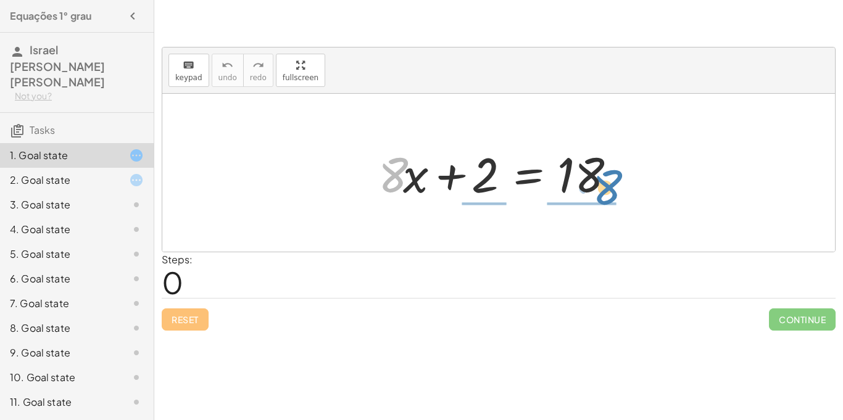
drag, startPoint x: 388, startPoint y: 182, endPoint x: 602, endPoint y: 196, distance: 214.7
click at [602, 196] on div at bounding box center [503, 173] width 262 height 64
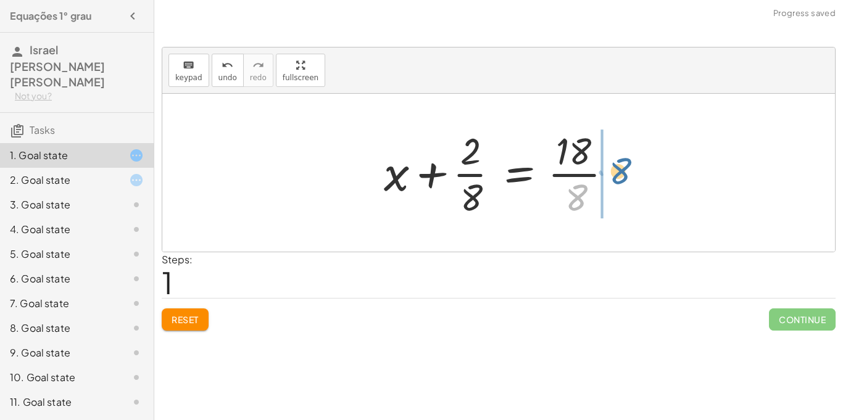
drag, startPoint x: 577, startPoint y: 195, endPoint x: 625, endPoint y: 157, distance: 61.5
click at [625, 157] on div at bounding box center [503, 172] width 251 height 95
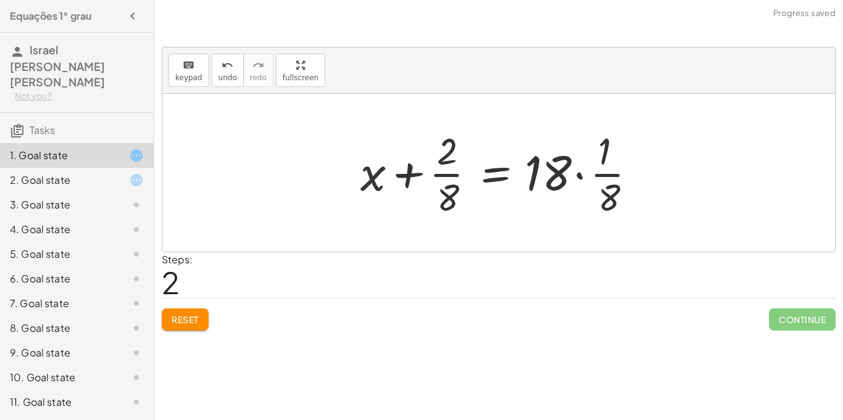
drag, startPoint x: 359, startPoint y: 211, endPoint x: 303, endPoint y: 259, distance: 74.5
click at [0, 0] on div "keyboard keypad undo undo redo redo fullscreen + · 8 · x + 2 = 18 + x + · 2 · 8…" at bounding box center [0, 0] width 0 height 0
drag, startPoint x: 259, startPoint y: 289, endPoint x: 232, endPoint y: 303, distance: 30.4
click at [0, 0] on div "keyboard keypad undo undo redo redo fullscreen + · 8 · x + 2 = 18 + x + · 2 · 8…" at bounding box center [0, 0] width 0 height 0
click at [191, 322] on span "Reset" at bounding box center [185, 319] width 27 height 11
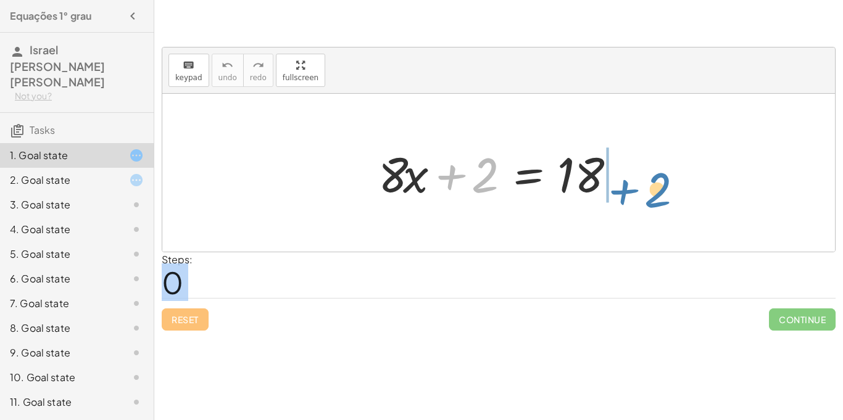
drag, startPoint x: 482, startPoint y: 180, endPoint x: 654, endPoint y: 193, distance: 172.7
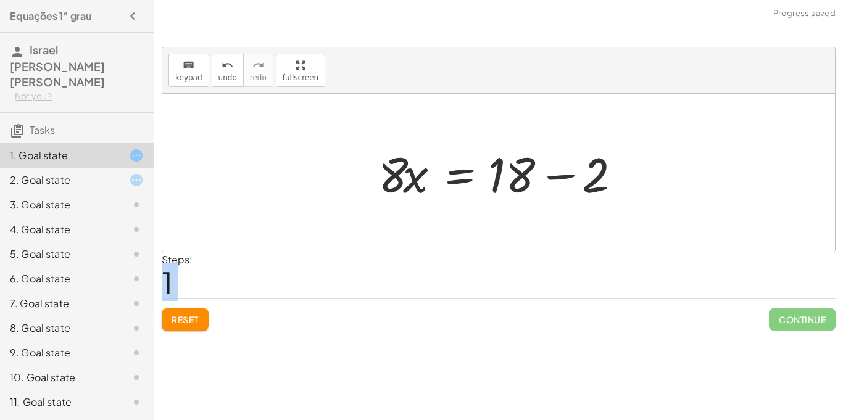
click at [562, 178] on div at bounding box center [503, 173] width 262 height 64
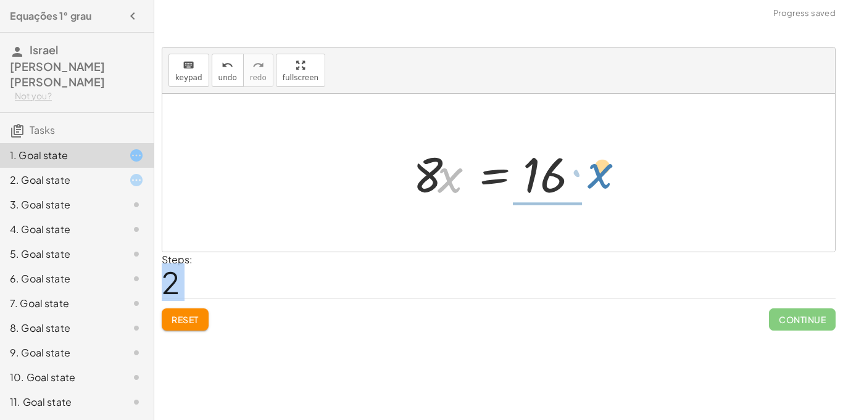
drag, startPoint x: 444, startPoint y: 180, endPoint x: 587, endPoint y: 185, distance: 142.7
click at [587, 185] on div at bounding box center [503, 173] width 193 height 64
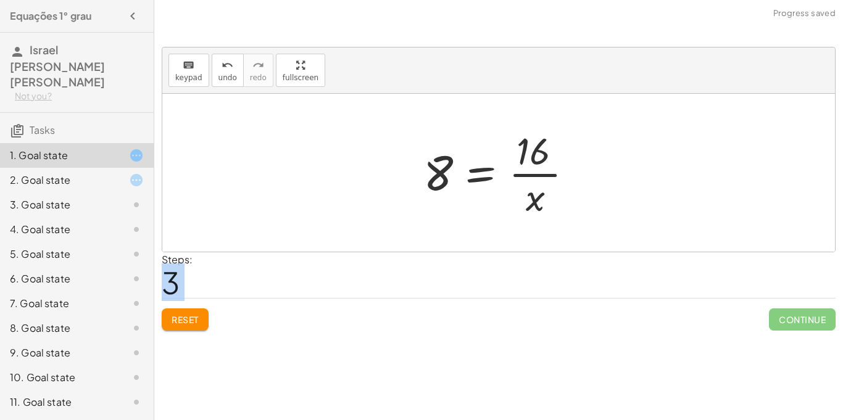
click at [540, 179] on div at bounding box center [503, 172] width 172 height 95
drag, startPoint x: 438, startPoint y: 173, endPoint x: 554, endPoint y: 205, distance: 120.9
click at [554, 205] on div at bounding box center [503, 172] width 172 height 95
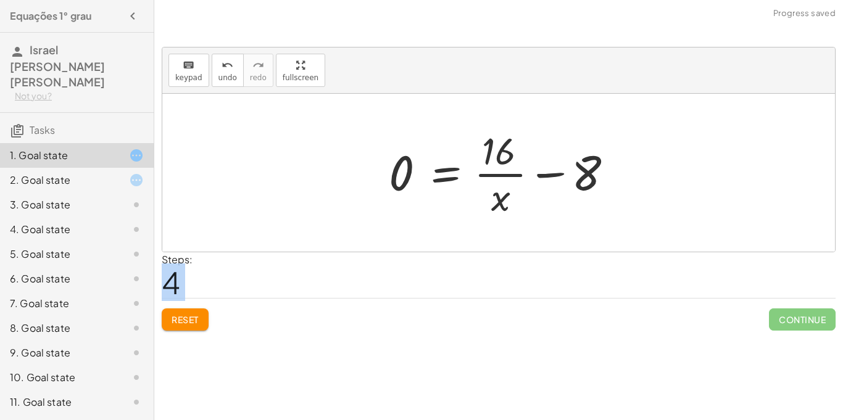
click at [549, 179] on div at bounding box center [503, 172] width 241 height 95
click at [579, 172] on div at bounding box center [503, 172] width 241 height 95
drag, startPoint x: 579, startPoint y: 172, endPoint x: 499, endPoint y: 200, distance: 84.9
click at [499, 200] on div at bounding box center [503, 172] width 241 height 95
drag, startPoint x: 311, startPoint y: 259, endPoint x: 259, endPoint y: 289, distance: 59.2
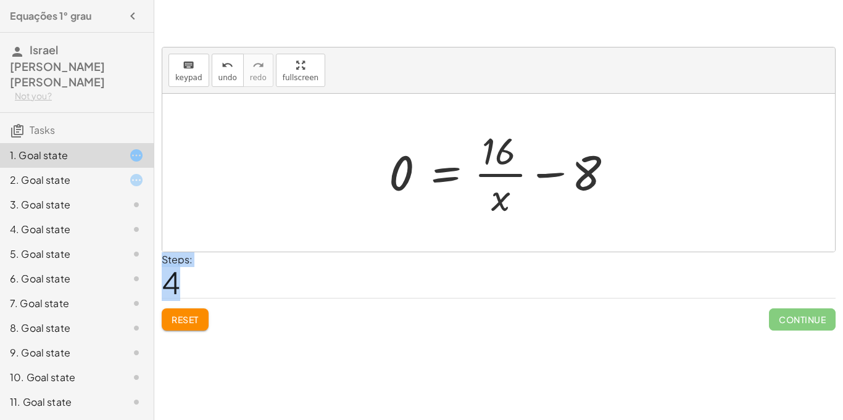
click at [259, 289] on div "Steps: 4" at bounding box center [499, 276] width 674 height 46
click at [190, 324] on span "Reset" at bounding box center [185, 319] width 27 height 11
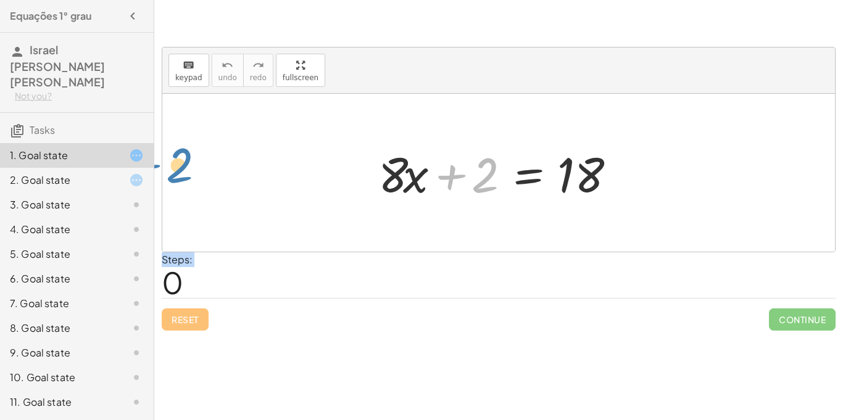
drag, startPoint x: 478, startPoint y: 184, endPoint x: 165, endPoint y: 173, distance: 312.6
click at [165, 173] on div "+ 2 + · 8 · x + 2 = 18" at bounding box center [498, 173] width 673 height 158
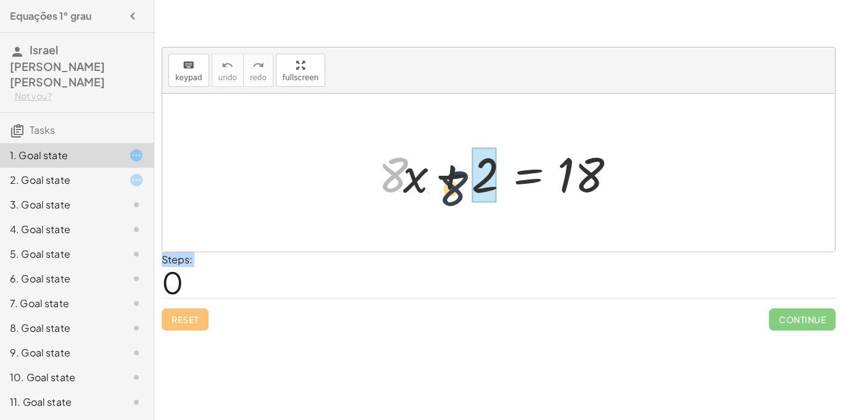
drag, startPoint x: 399, startPoint y: 176, endPoint x: 631, endPoint y: 213, distance: 235.1
click at [631, 213] on div "· 8 + · 8 · x + 2 = 18" at bounding box center [498, 173] width 673 height 158
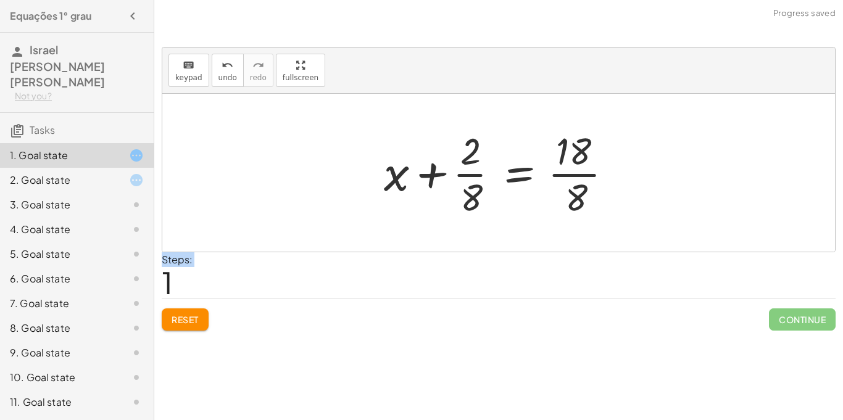
click at [568, 184] on div at bounding box center [503, 172] width 251 height 95
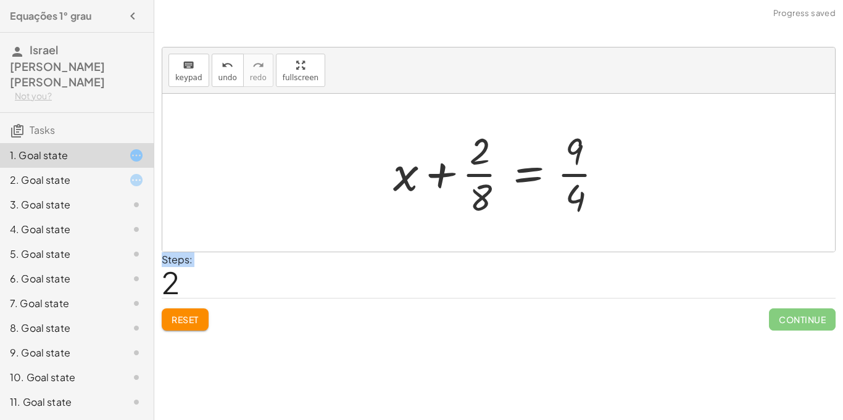
click at [568, 182] on div at bounding box center [503, 172] width 233 height 95
drag, startPoint x: 487, startPoint y: 201, endPoint x: 622, endPoint y: 145, distance: 146.2
click at [622, 145] on div "+ · 8 · x + 2 = 18 + x + · 2 · 8 = · 18 · 8 + x + · 2 · 8 = · 9 · 2 · 4 · 2 · 8…" at bounding box center [499, 172] width 248 height 101
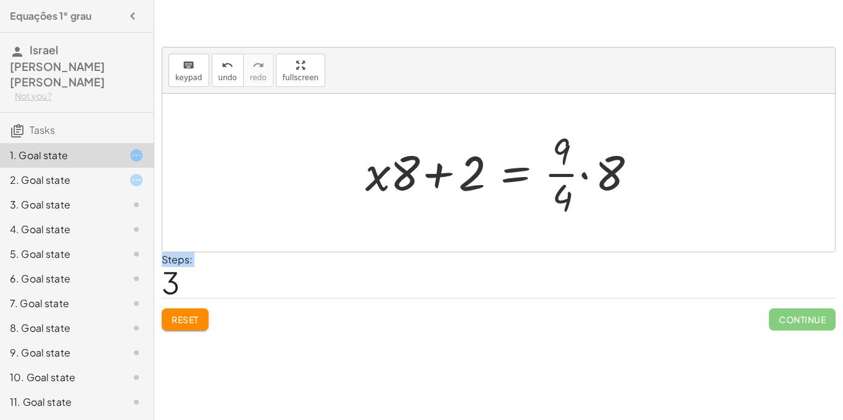
click at [570, 170] on div at bounding box center [503, 172] width 288 height 95
drag, startPoint x: 405, startPoint y: 166, endPoint x: 600, endPoint y: 156, distance: 194.7
click at [600, 156] on div at bounding box center [503, 172] width 288 height 95
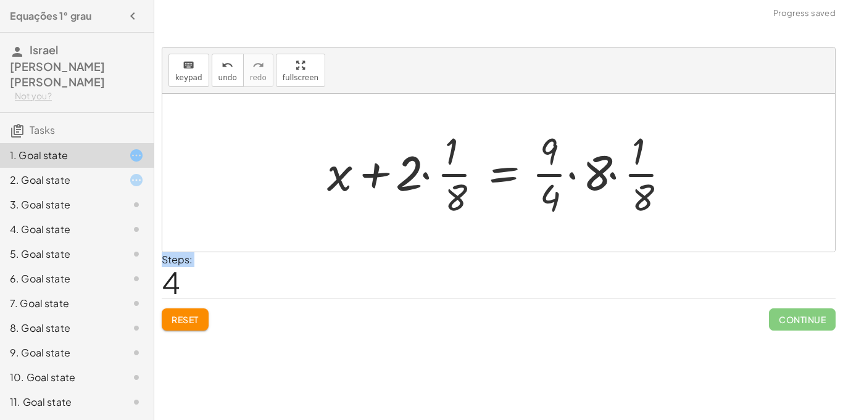
click at [662, 169] on div at bounding box center [504, 172] width 366 height 95
click at [638, 178] on div at bounding box center [504, 172] width 366 height 95
drag, startPoint x: 412, startPoint y: 182, endPoint x: 541, endPoint y: 190, distance: 128.6
click at [541, 190] on div at bounding box center [504, 172] width 366 height 95
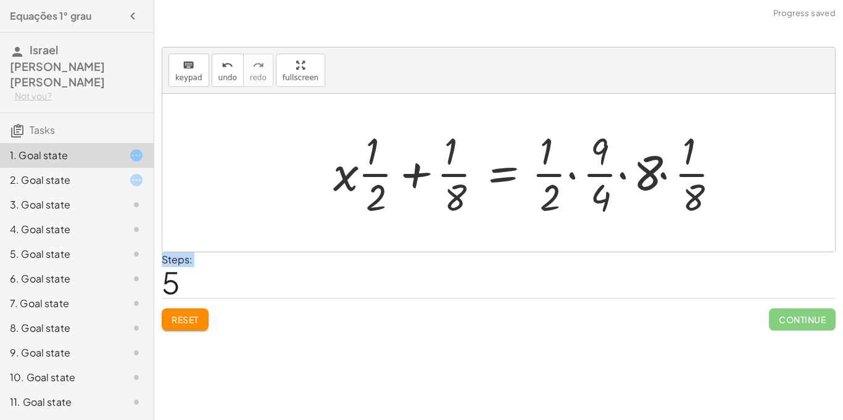
click at [553, 172] on div at bounding box center [532, 172] width 410 height 95
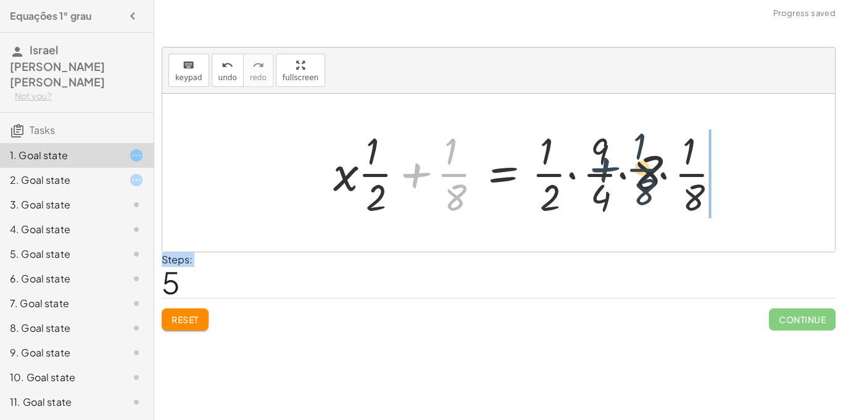
drag, startPoint x: 428, startPoint y: 162, endPoint x: 621, endPoint y: 157, distance: 192.7
click at [621, 157] on div at bounding box center [532, 172] width 410 height 95
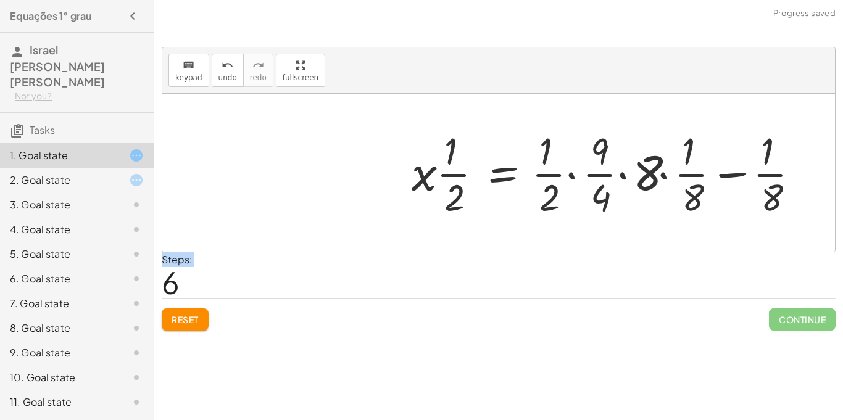
click at [447, 174] on div at bounding box center [611, 172] width 410 height 95
drag, startPoint x: 678, startPoint y: 174, endPoint x: 565, endPoint y: 194, distance: 114.8
click at [565, 194] on div at bounding box center [611, 172] width 410 height 95
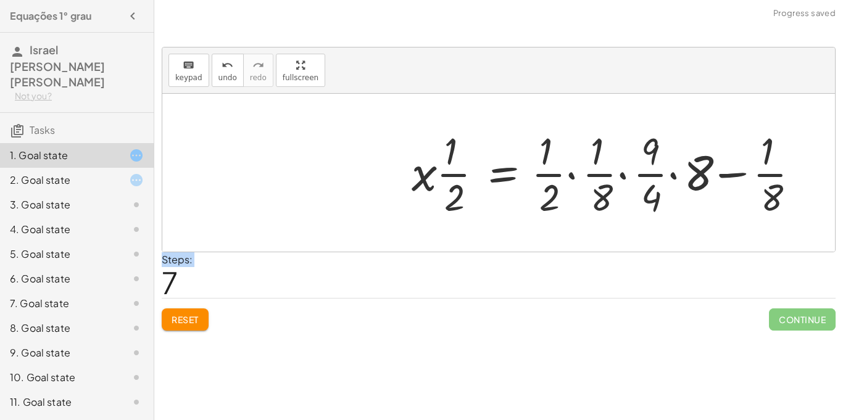
click at [629, 191] on div at bounding box center [611, 172] width 410 height 95
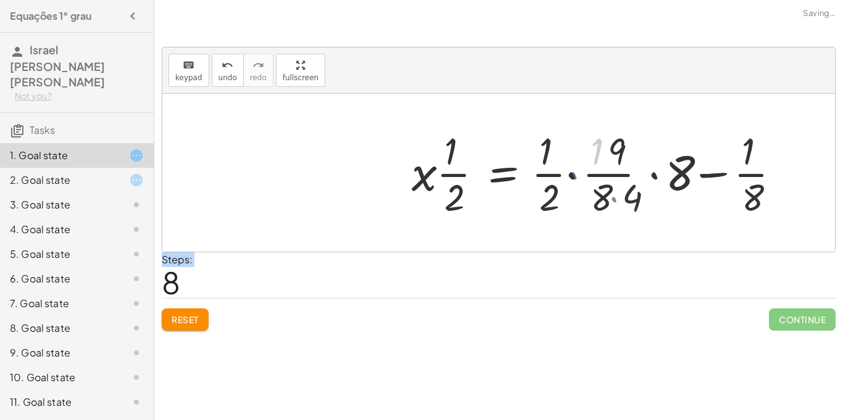
drag, startPoint x: 646, startPoint y: 188, endPoint x: 132, endPoint y: 268, distance: 519.8
click at [132, 268] on main "Equações 1° grau Israel Antonio De Oliveira Rodrigues Not you? Tasks 1. Goal st…" at bounding box center [421, 210] width 843 height 420
drag, startPoint x: 590, startPoint y: 145, endPoint x: 695, endPoint y: 130, distance: 106.1
click at [695, 130] on div at bounding box center [601, 172] width 390 height 95
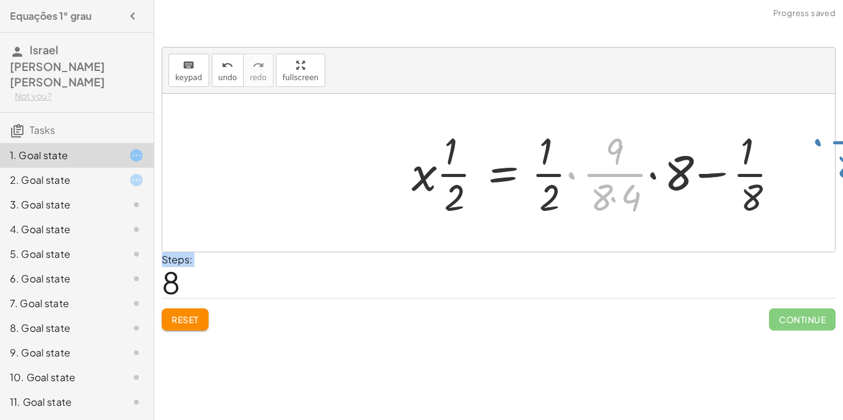
drag, startPoint x: 582, startPoint y: 163, endPoint x: 832, endPoint y: 132, distance: 252.0
click at [832, 132] on div "+ · 8 · x + 2 = 18 + x + · 2 · 8 = · 18 · 8 + x + · 2 · 8 = · 9 · 2 · 4 · 2 + x…" at bounding box center [498, 173] width 673 height 158
click at [0, 0] on div "keyboard keypad undo undo redo redo fullscreen + · 8 · x + 2 = 18 + x + · 2 · 8…" at bounding box center [0, 0] width 0 height 0
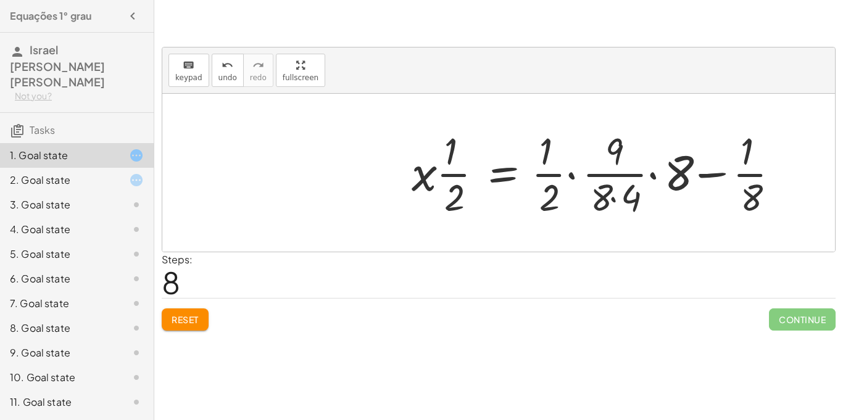
click at [0, 0] on div "keyboard keypad undo undo redo redo fullscreen + · 8 · x + 2 = 18 + x + · 2 · 8…" at bounding box center [0, 0] width 0 height 0
drag, startPoint x: 606, startPoint y: 196, endPoint x: 843, endPoint y: 288, distance: 254.3
drag, startPoint x: 622, startPoint y: 197, endPoint x: 691, endPoint y: 216, distance: 71.2
click at [691, 216] on div at bounding box center [601, 172] width 390 height 95
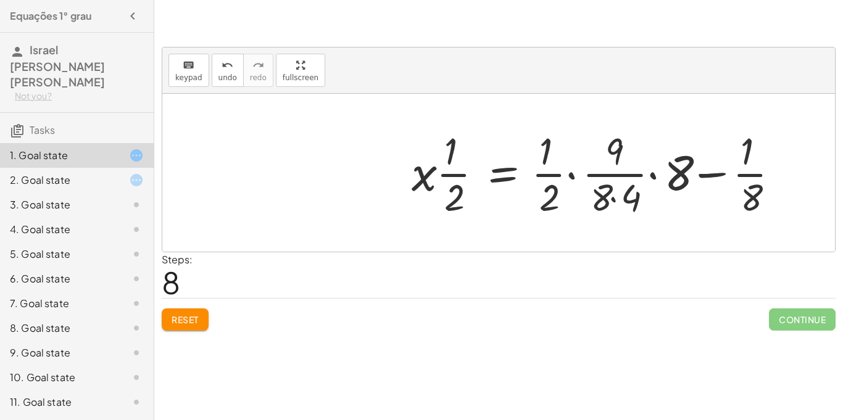
click at [180, 317] on span "Reset" at bounding box center [185, 319] width 27 height 11
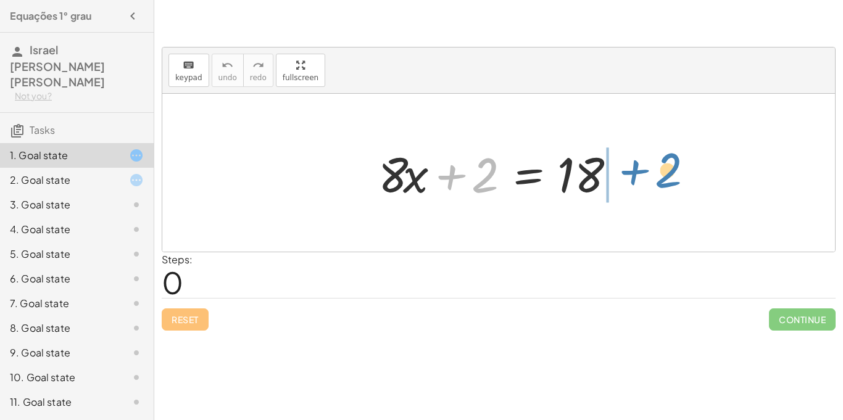
drag, startPoint x: 487, startPoint y: 171, endPoint x: 670, endPoint y: 166, distance: 182.8
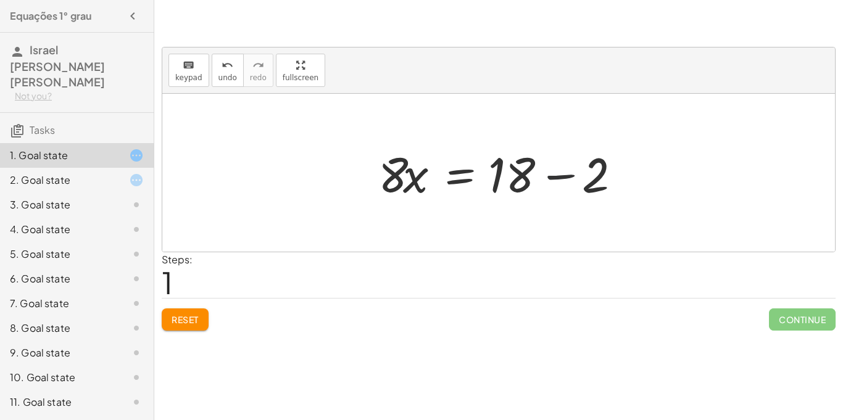
click at [558, 173] on div at bounding box center [503, 173] width 262 height 64
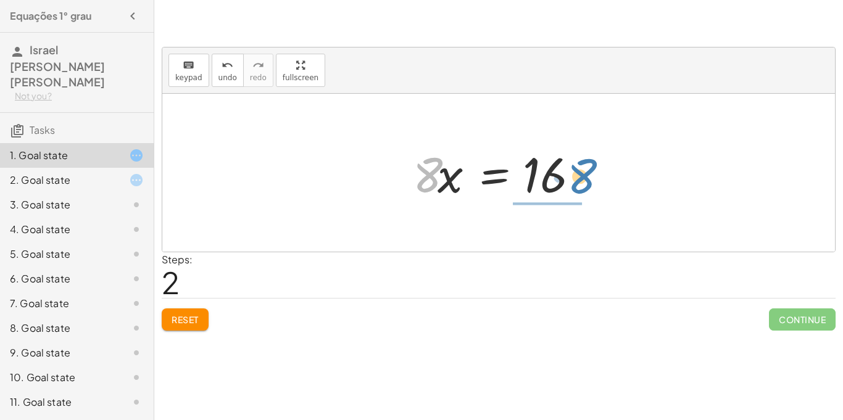
drag, startPoint x: 433, startPoint y: 180, endPoint x: 587, endPoint y: 182, distance: 154.4
click at [587, 182] on div at bounding box center [503, 173] width 193 height 64
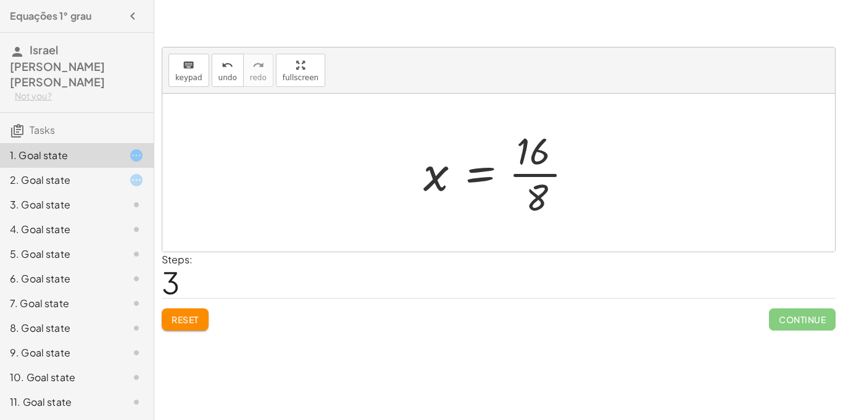
click at [545, 172] on div at bounding box center [503, 172] width 172 height 95
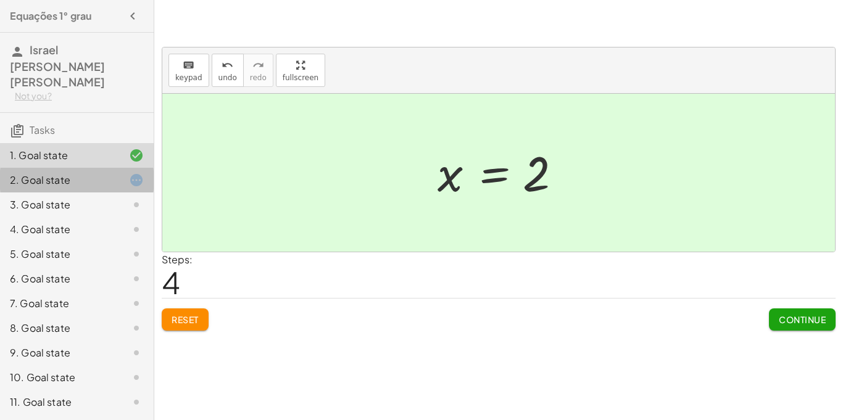
click at [83, 173] on div "2. Goal state" at bounding box center [59, 180] width 99 height 15
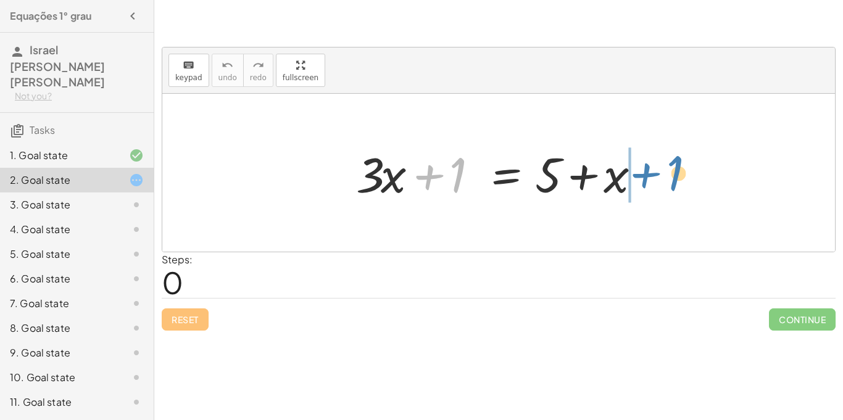
drag, startPoint x: 459, startPoint y: 160, endPoint x: 671, endPoint y: 159, distance: 211.8
click at [671, 159] on div "+ 1 + · 3 · x + 1 = + 5 + x" at bounding box center [498, 173] width 673 height 158
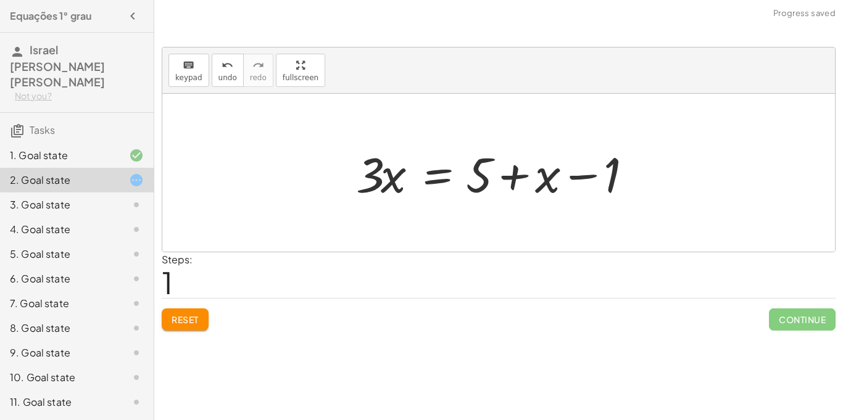
click at [585, 172] on div at bounding box center [503, 173] width 306 height 64
drag, startPoint x: 369, startPoint y: 177, endPoint x: 550, endPoint y: 152, distance: 182.1
click at [550, 152] on div at bounding box center [503, 173] width 306 height 64
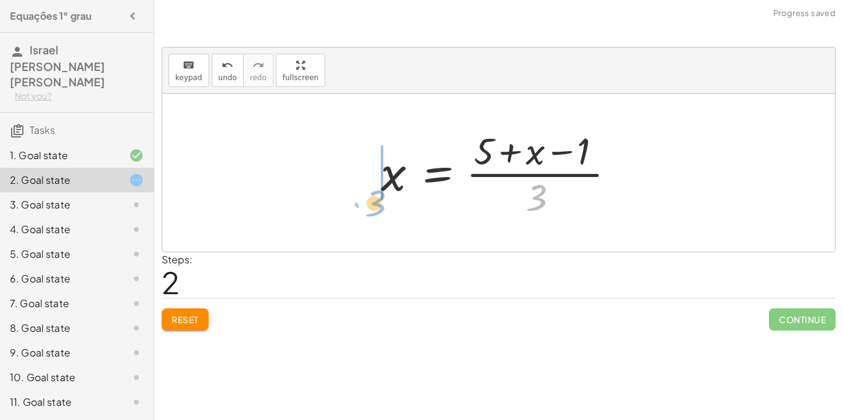
drag, startPoint x: 535, startPoint y: 189, endPoint x: 369, endPoint y: 190, distance: 166.1
click at [369, 190] on div "+ · 3 · x + 1 = + 5 + x · 3 · x = + 5 + x − 1 · 3 · 3 x 1 = + 5 + x − · ( )" at bounding box center [498, 172] width 272 height 101
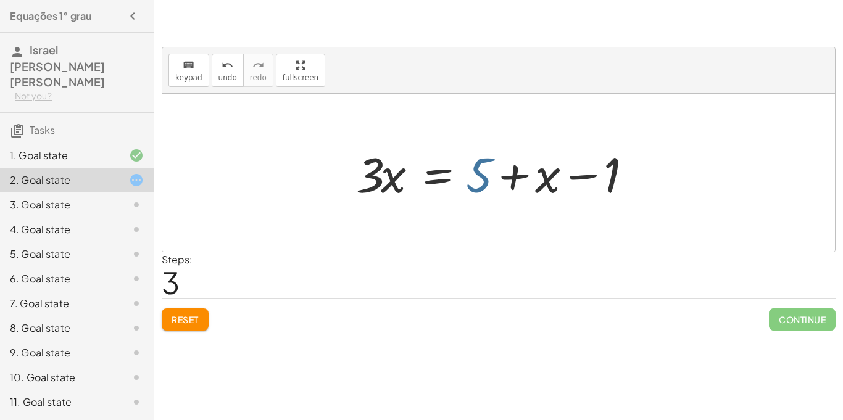
click at [481, 174] on div at bounding box center [503, 173] width 306 height 64
drag, startPoint x: 551, startPoint y: 175, endPoint x: 401, endPoint y: 174, distance: 149.4
click at [401, 174] on div at bounding box center [503, 173] width 306 height 64
click at [395, 173] on div at bounding box center [503, 173] width 306 height 64
click at [421, 173] on div at bounding box center [503, 173] width 306 height 64
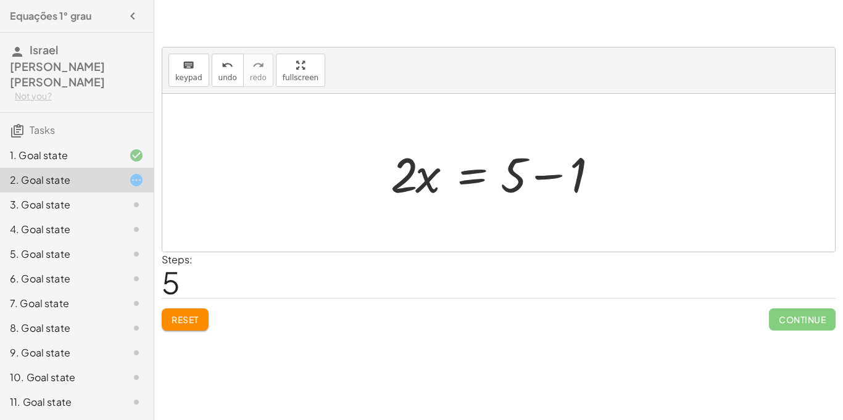
click at [539, 173] on div at bounding box center [504, 173] width 238 height 64
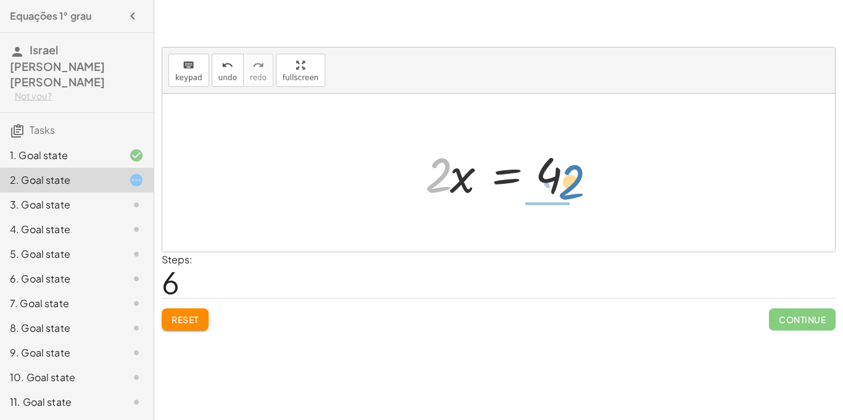
drag, startPoint x: 440, startPoint y: 175, endPoint x: 573, endPoint y: 177, distance: 132.8
click at [573, 177] on div at bounding box center [503, 173] width 169 height 64
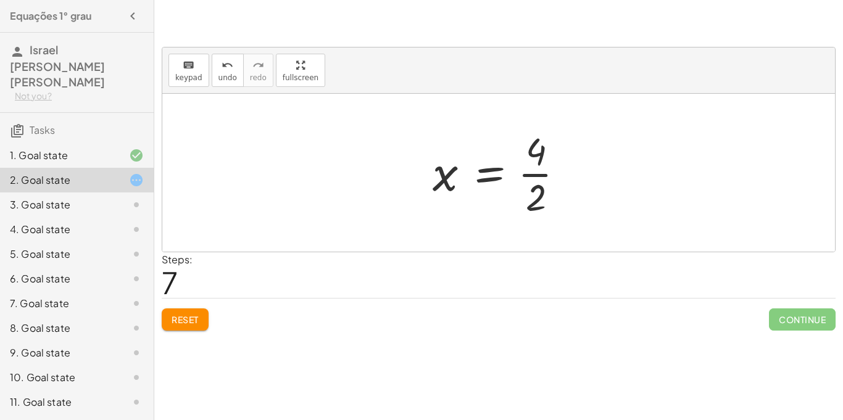
click at [533, 171] on div at bounding box center [504, 172] width 154 height 95
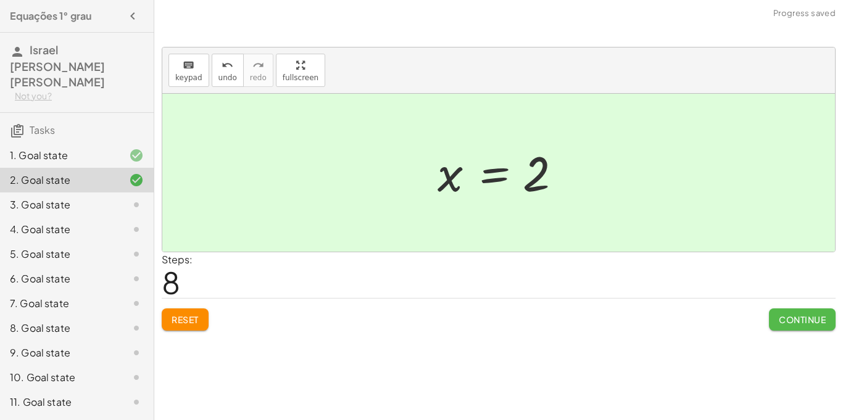
click at [792, 316] on span "Continue" at bounding box center [802, 319] width 47 height 11
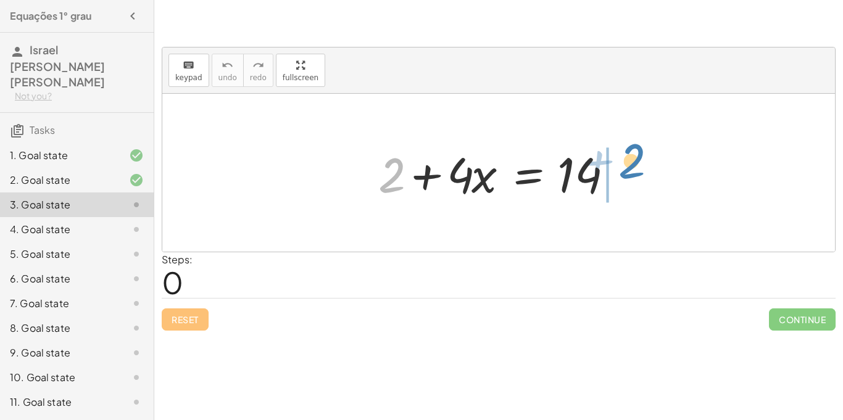
drag, startPoint x: 390, startPoint y: 181, endPoint x: 626, endPoint y: 173, distance: 236.6
click at [626, 173] on div at bounding box center [503, 173] width 262 height 64
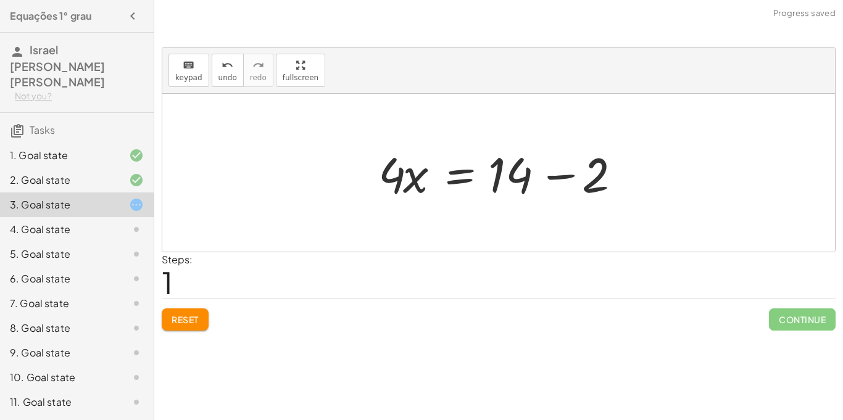
click at [563, 178] on div at bounding box center [503, 173] width 262 height 64
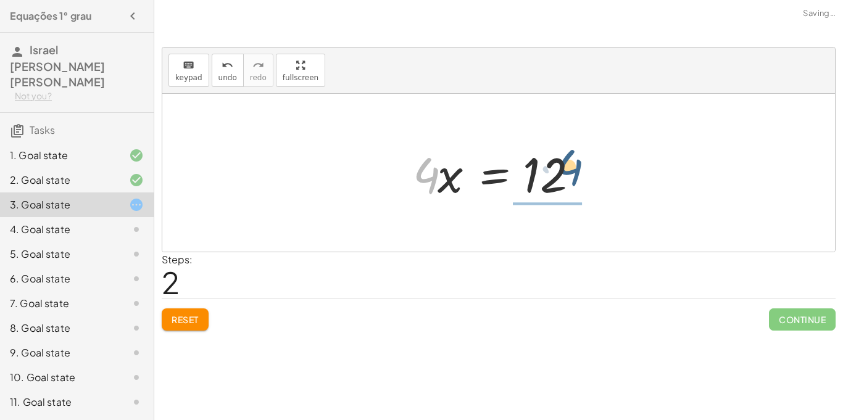
drag, startPoint x: 435, startPoint y: 180, endPoint x: 579, endPoint y: 181, distance: 143.9
click at [579, 181] on div at bounding box center [503, 173] width 193 height 64
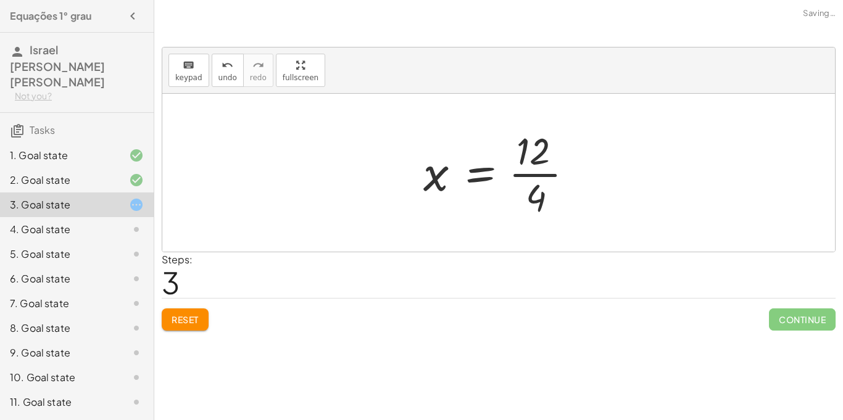
click at [541, 174] on div at bounding box center [503, 172] width 172 height 95
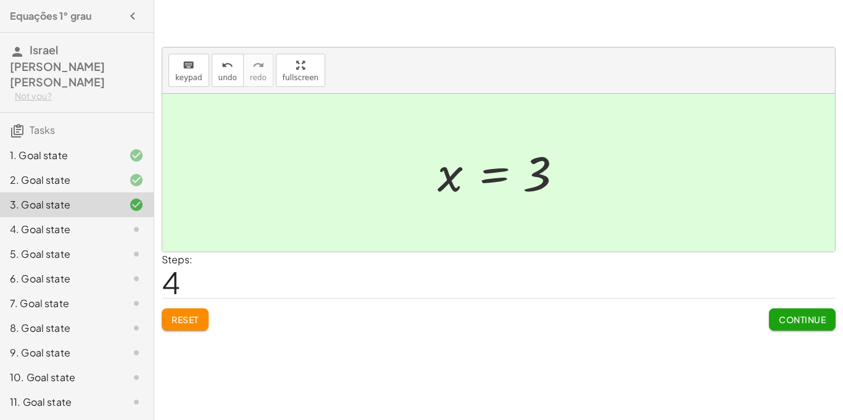
click at [133, 267] on div "4. Goal state" at bounding box center [77, 279] width 154 height 25
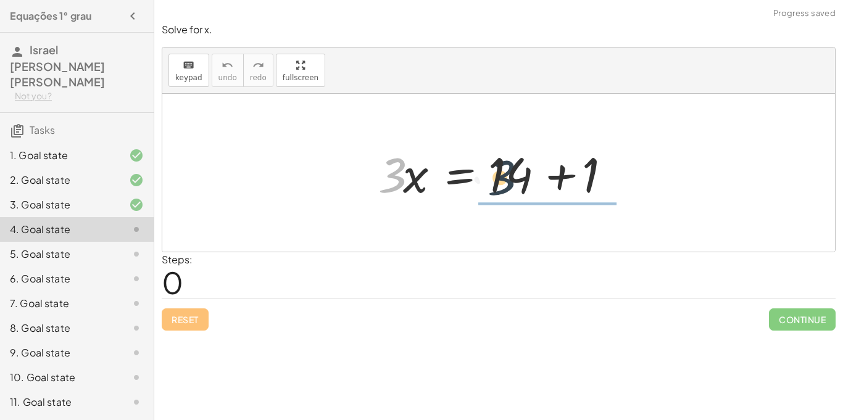
drag, startPoint x: 397, startPoint y: 169, endPoint x: 523, endPoint y: 171, distance: 126.0
click at [523, 171] on div at bounding box center [503, 173] width 262 height 64
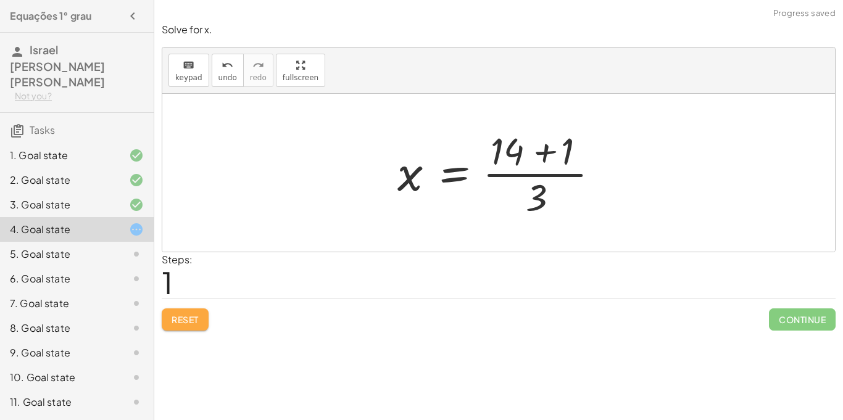
click at [165, 317] on button "Reset" at bounding box center [185, 320] width 47 height 22
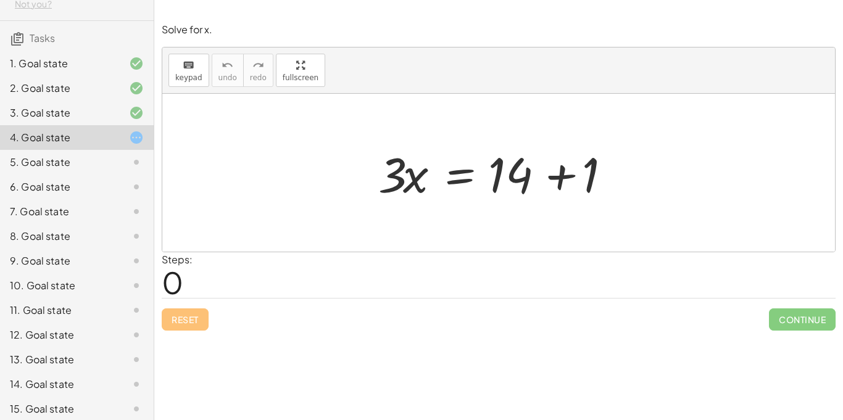
scroll to position [96, 0]
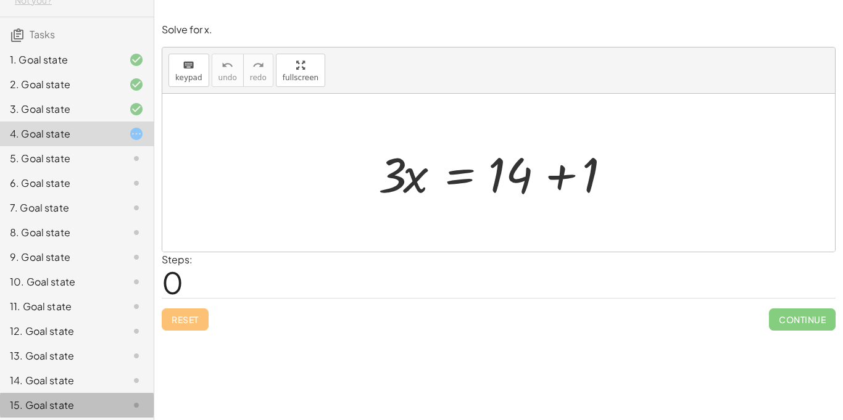
click at [49, 398] on div "15. Goal state" at bounding box center [59, 405] width 99 height 15
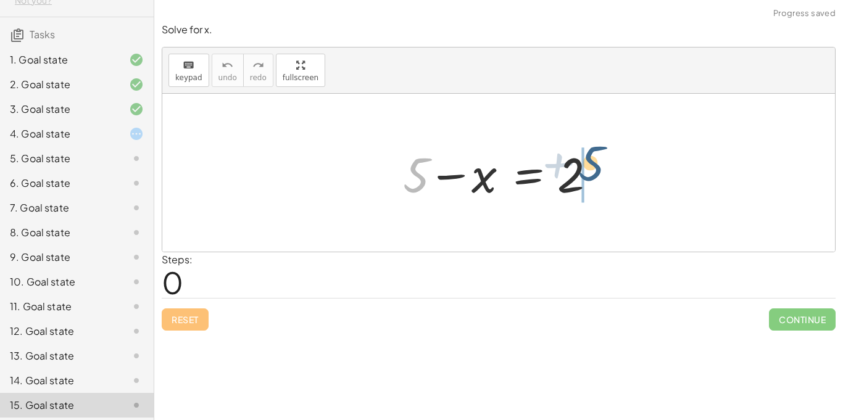
drag, startPoint x: 414, startPoint y: 180, endPoint x: 587, endPoint y: 177, distance: 173.5
click at [587, 177] on div at bounding box center [503, 173] width 213 height 64
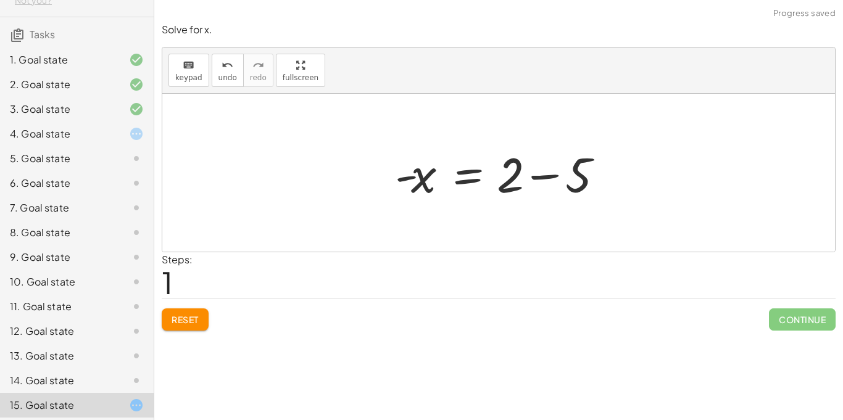
click at [543, 169] on div at bounding box center [503, 173] width 229 height 64
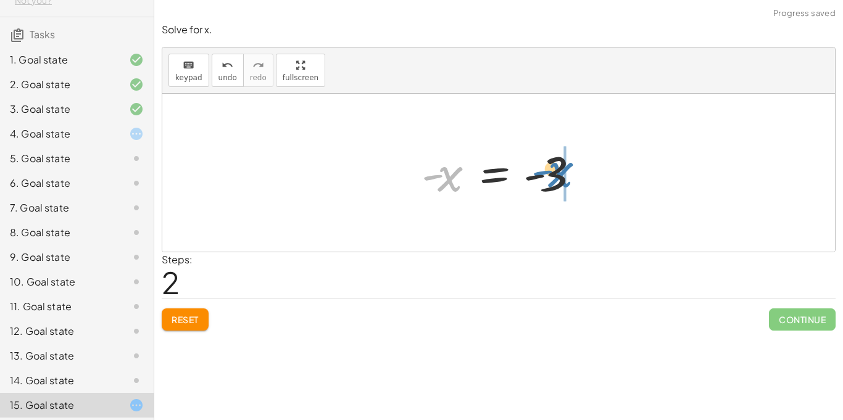
drag, startPoint x: 451, startPoint y: 182, endPoint x: 564, endPoint y: 178, distance: 113.1
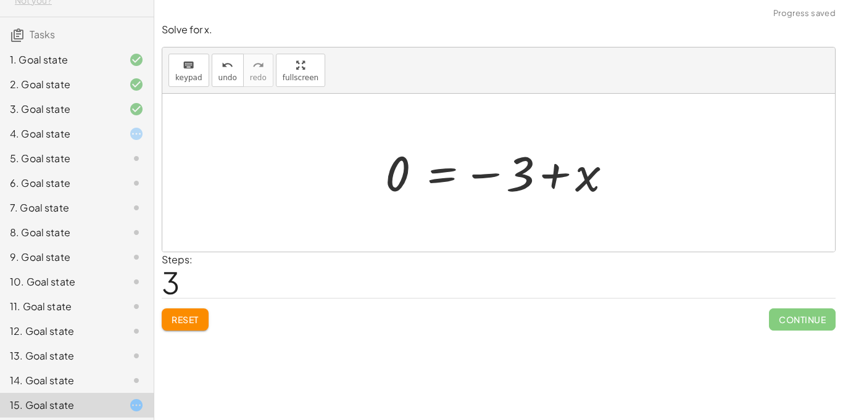
click at [184, 309] on button "Reset" at bounding box center [185, 320] width 47 height 22
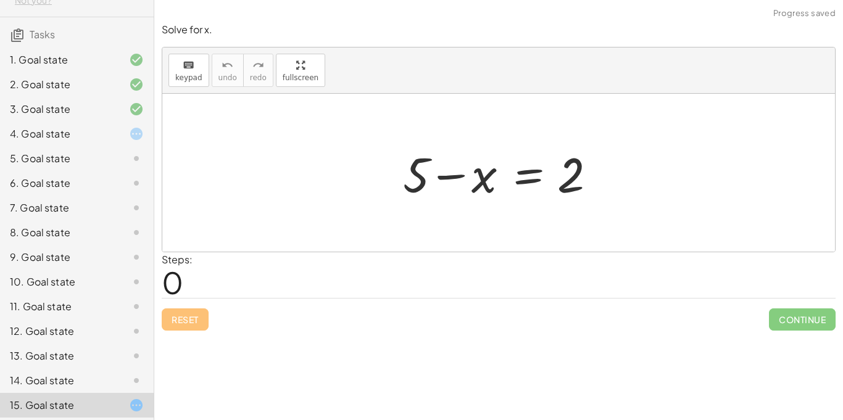
click at [416, 201] on div at bounding box center [503, 173] width 213 height 64
drag, startPoint x: 416, startPoint y: 186, endPoint x: 583, endPoint y: 190, distance: 166.8
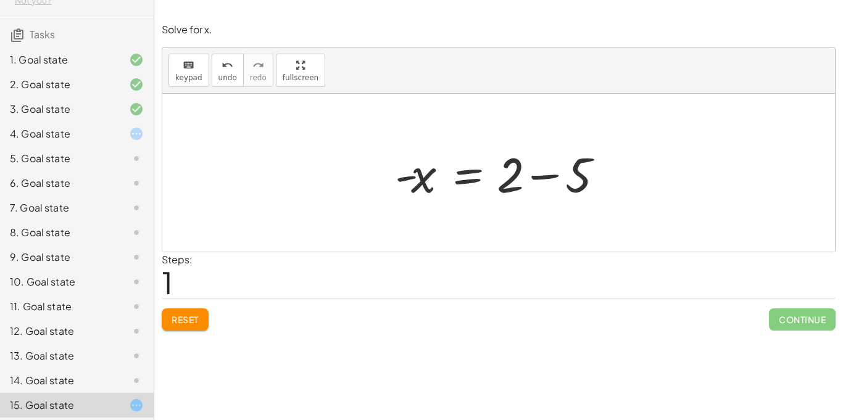
click at [419, 181] on div at bounding box center [503, 173] width 229 height 64
click at [548, 173] on div at bounding box center [503, 173] width 229 height 64
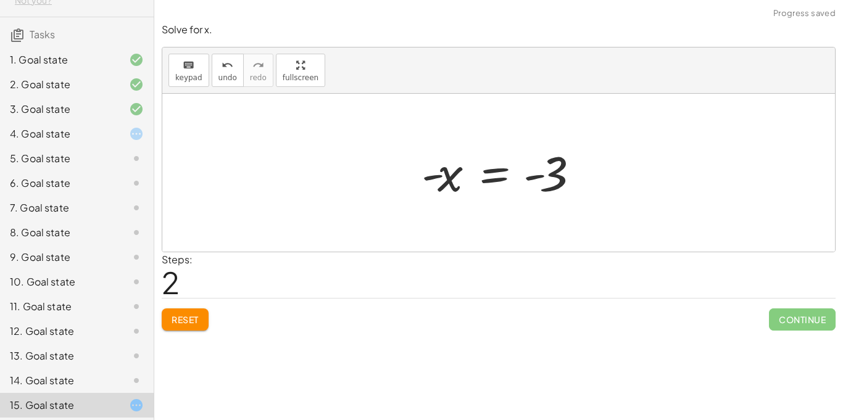
click at [437, 174] on div at bounding box center [504, 173] width 177 height 61
drag, startPoint x: 548, startPoint y: 175, endPoint x: 422, endPoint y: 173, distance: 126.0
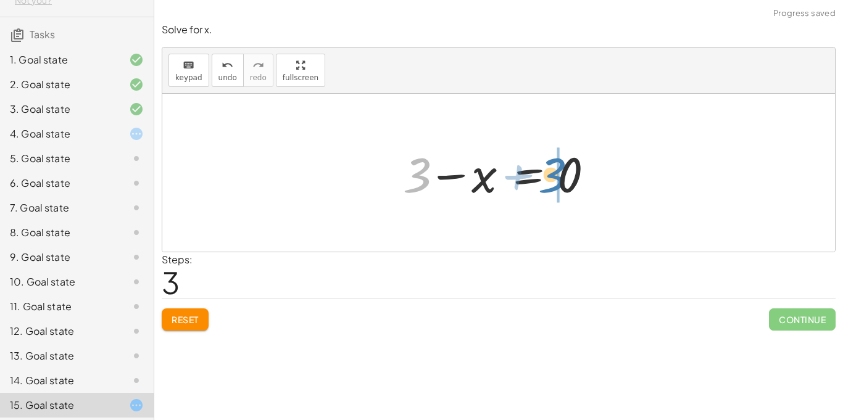
drag, startPoint x: 417, startPoint y: 176, endPoint x: 551, endPoint y: 173, distance: 134.0
click at [551, 173] on div at bounding box center [503, 173] width 213 height 64
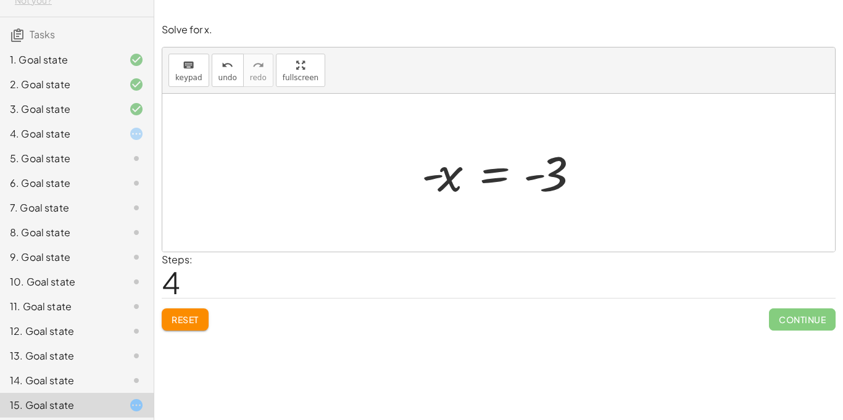
click at [496, 177] on div at bounding box center [504, 173] width 177 height 61
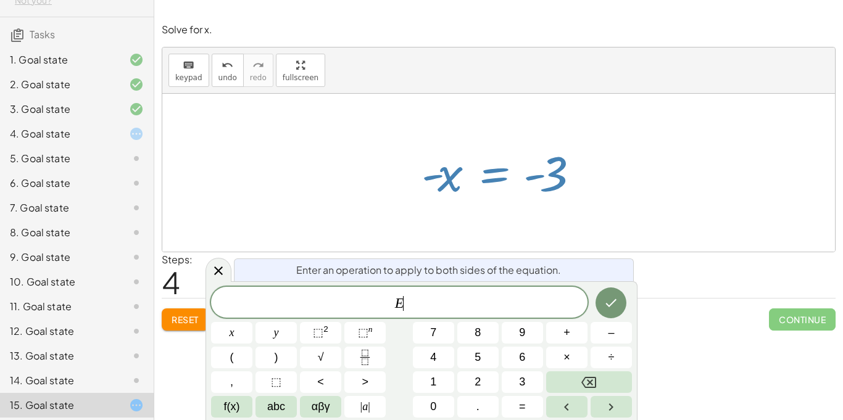
scroll to position [3, 0]
click at [527, 168] on div at bounding box center [504, 173] width 177 height 61
click at [209, 269] on div at bounding box center [219, 270] width 26 height 24
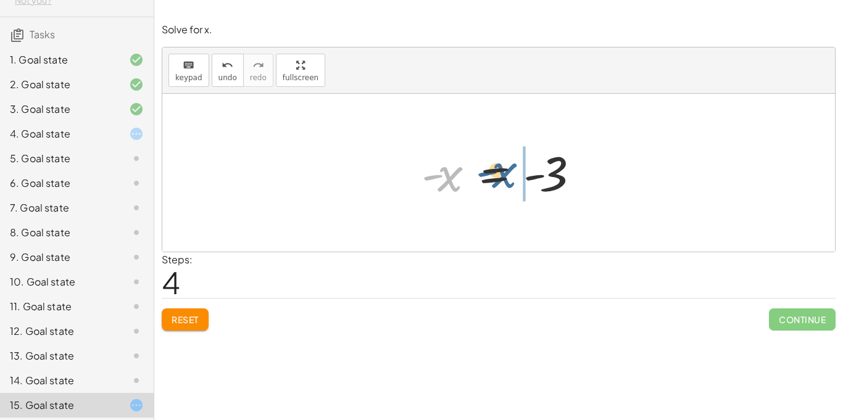
drag, startPoint x: 450, startPoint y: 173, endPoint x: 505, endPoint y: 170, distance: 55.1
click at [505, 170] on div at bounding box center [504, 173] width 177 height 61
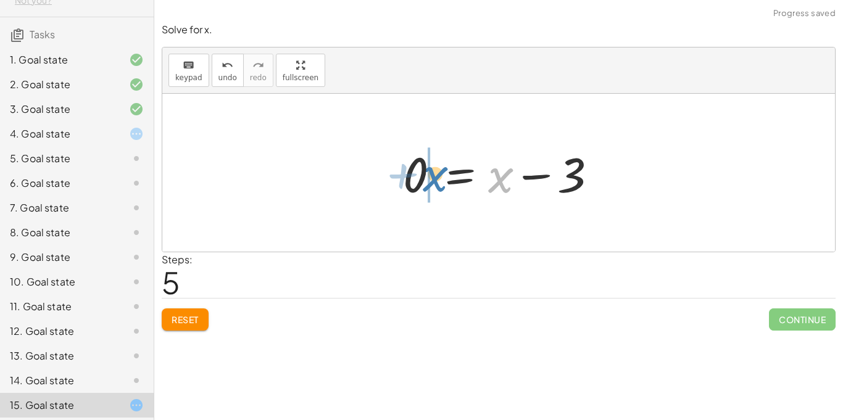
drag, startPoint x: 498, startPoint y: 174, endPoint x: 430, endPoint y: 173, distance: 67.9
click at [430, 173] on div at bounding box center [503, 173] width 213 height 64
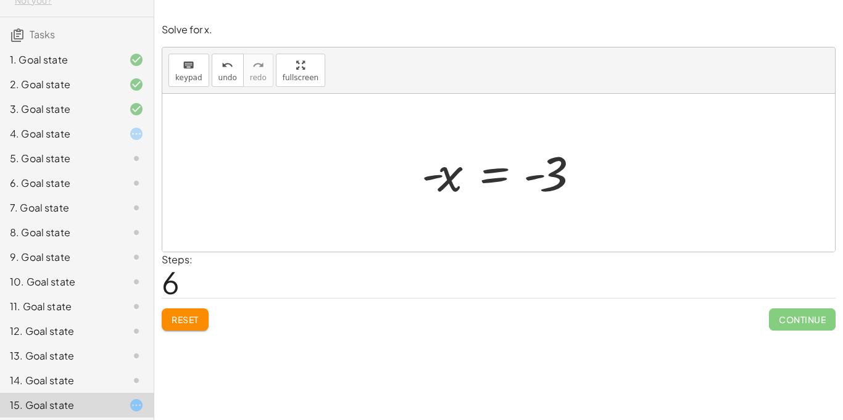
click at [98, 127] on div "4. Goal state" at bounding box center [59, 134] width 99 height 15
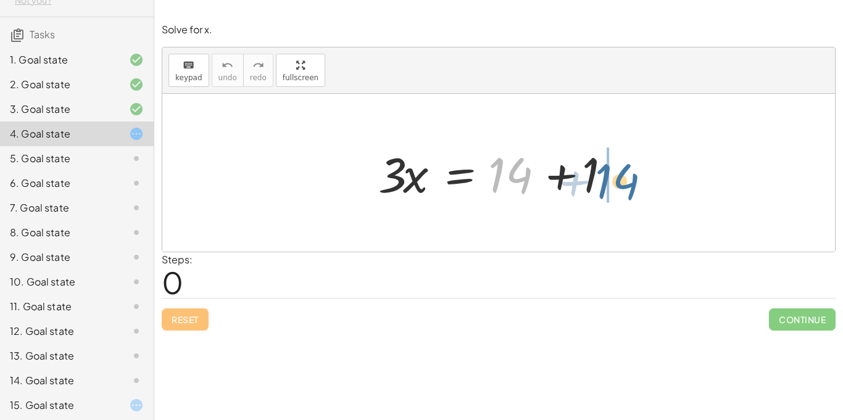
drag, startPoint x: 516, startPoint y: 179, endPoint x: 624, endPoint y: 186, distance: 108.3
click at [624, 186] on div at bounding box center [503, 173] width 262 height 64
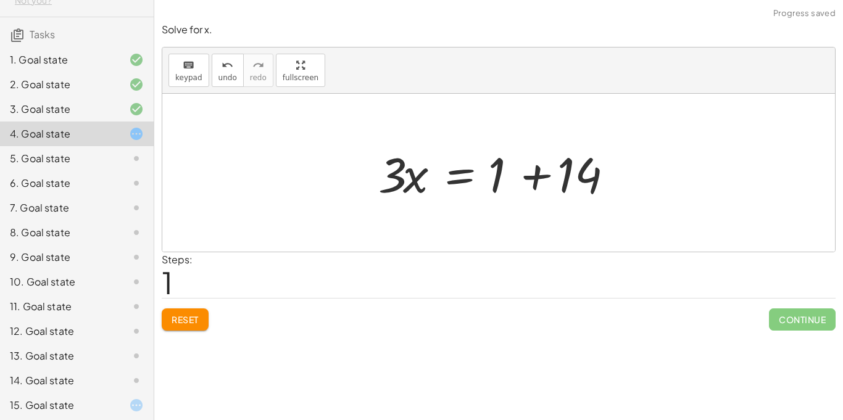
click at [543, 176] on div at bounding box center [503, 173] width 262 height 64
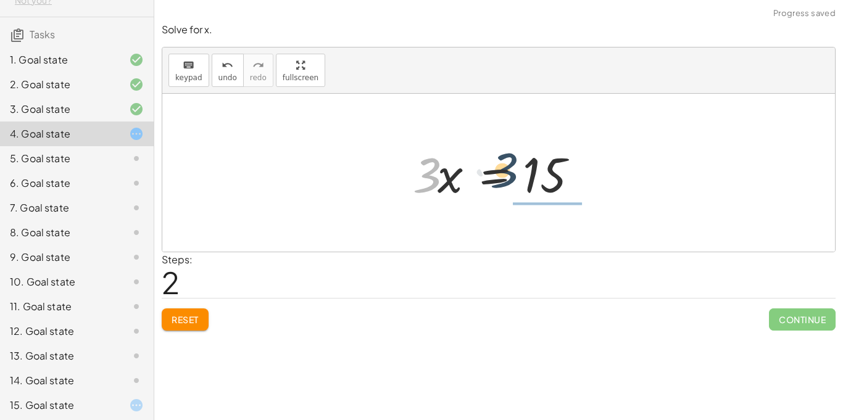
drag, startPoint x: 432, startPoint y: 179, endPoint x: 554, endPoint y: 176, distance: 121.7
click at [554, 176] on div at bounding box center [503, 173] width 193 height 64
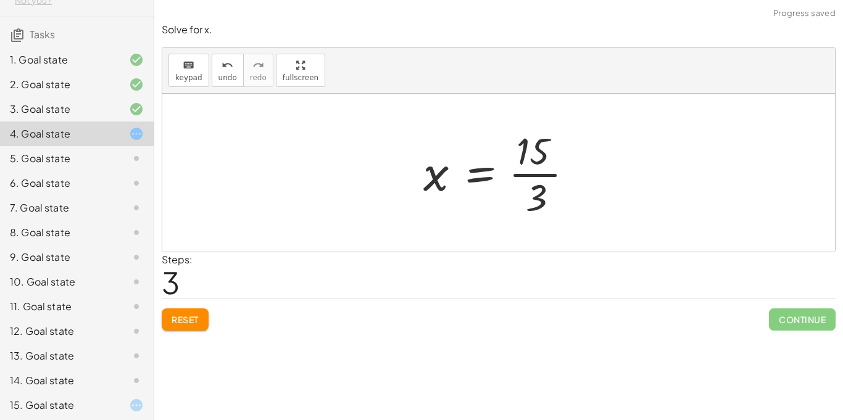
click at [550, 170] on div at bounding box center [503, 172] width 172 height 95
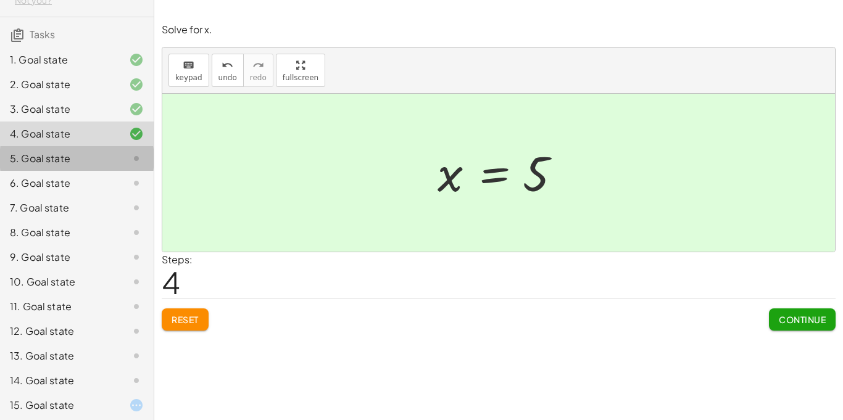
click at [126, 151] on div at bounding box center [126, 158] width 35 height 15
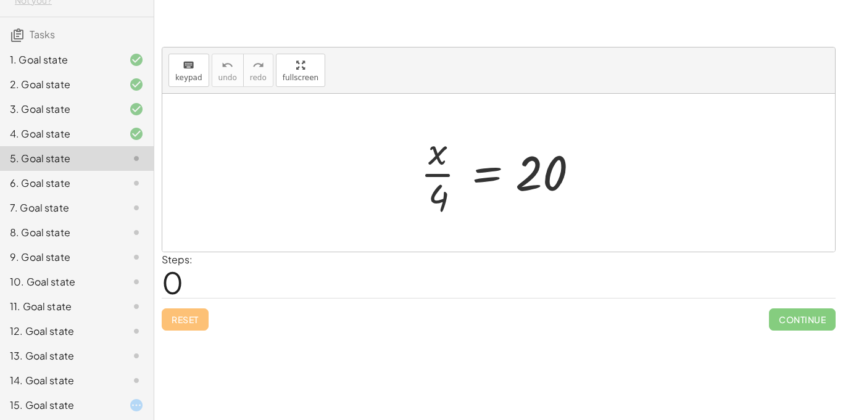
click at [441, 172] on div at bounding box center [503, 172] width 178 height 95
drag, startPoint x: 531, startPoint y: 176, endPoint x: 420, endPoint y: 174, distance: 111.2
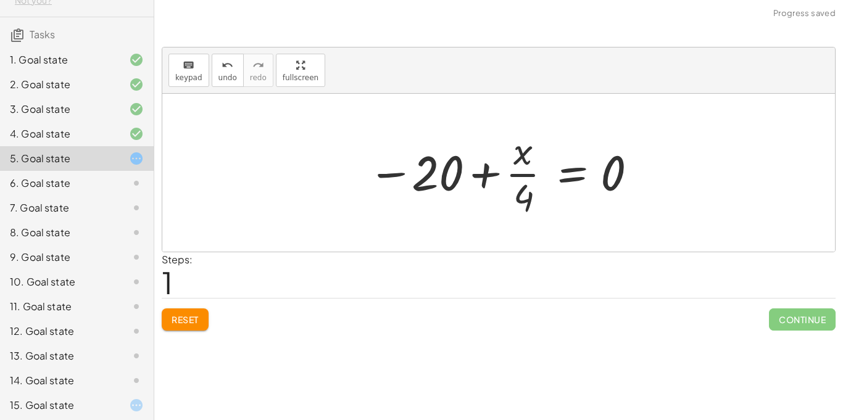
click at [515, 170] on div at bounding box center [503, 172] width 283 height 95
click at [423, 174] on div at bounding box center [503, 172] width 283 height 95
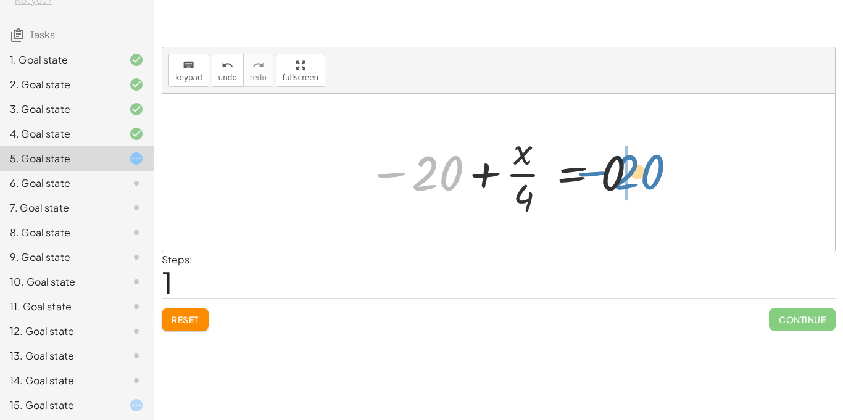
drag, startPoint x: 407, startPoint y: 173, endPoint x: 597, endPoint y: 177, distance: 190.2
click at [597, 177] on div at bounding box center [503, 172] width 283 height 95
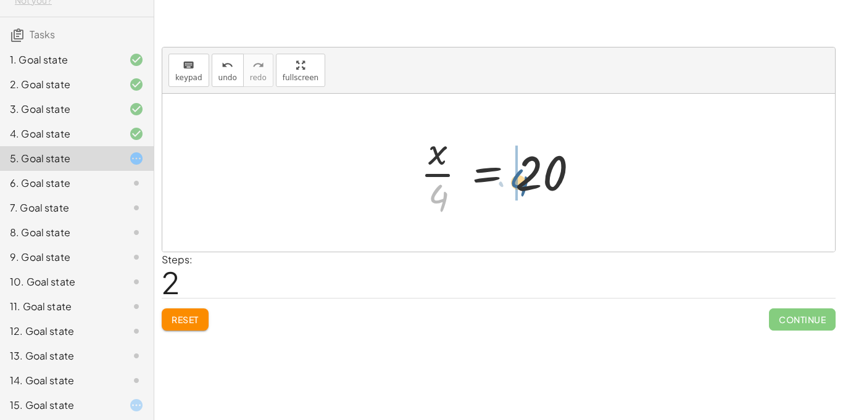
drag, startPoint x: 435, startPoint y: 194, endPoint x: 520, endPoint y: 177, distance: 86.9
click at [520, 177] on div at bounding box center [503, 172] width 178 height 95
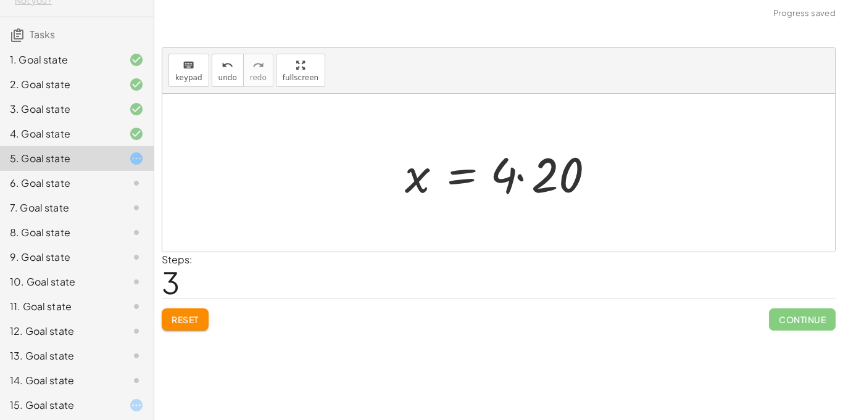
click at [519, 176] on div at bounding box center [504, 173] width 210 height 64
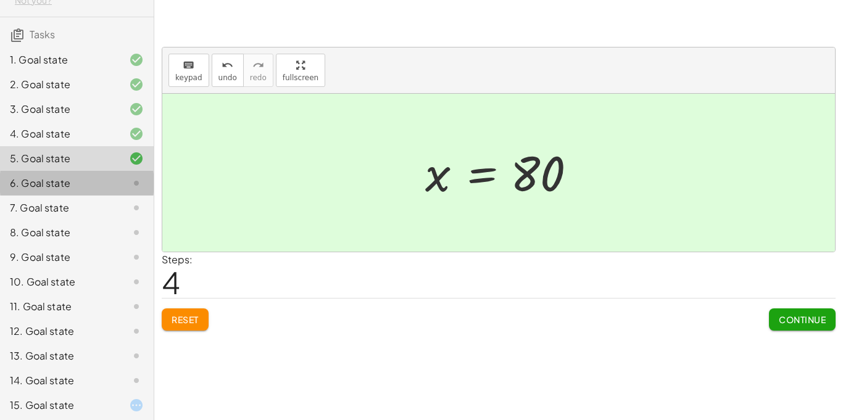
click at [138, 176] on icon at bounding box center [136, 183] width 15 height 15
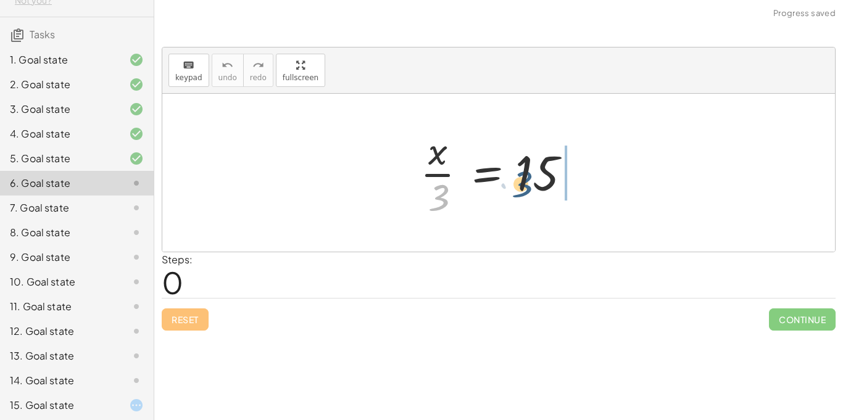
drag, startPoint x: 439, startPoint y: 190, endPoint x: 558, endPoint y: 167, distance: 121.3
click at [558, 167] on div at bounding box center [503, 172] width 178 height 95
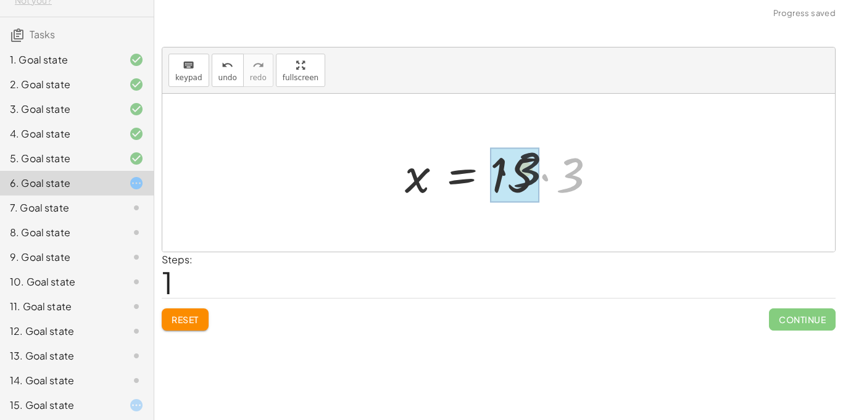
drag, startPoint x: 560, startPoint y: 176, endPoint x: 505, endPoint y: 169, distance: 55.4
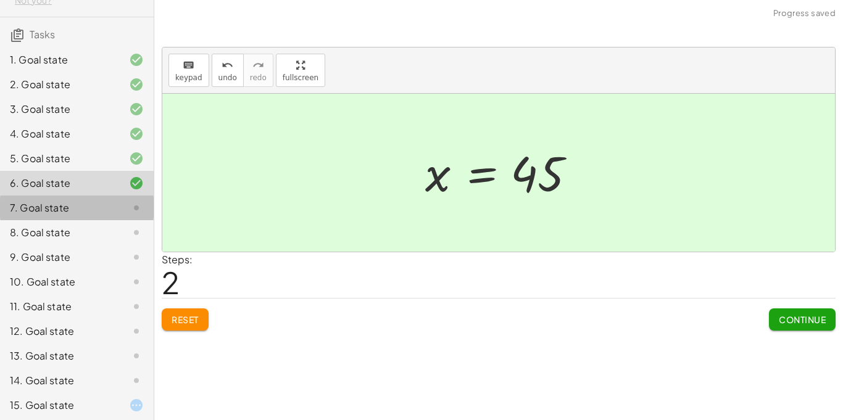
click at [141, 201] on icon at bounding box center [136, 208] width 15 height 15
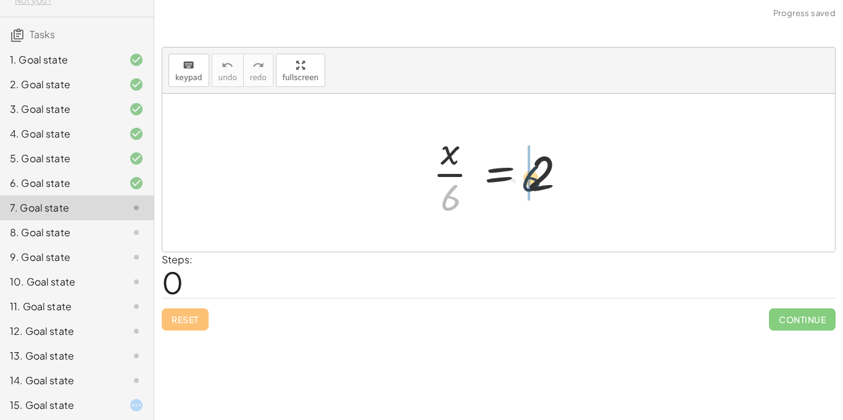
drag, startPoint x: 447, startPoint y: 193, endPoint x: 529, endPoint y: 173, distance: 84.5
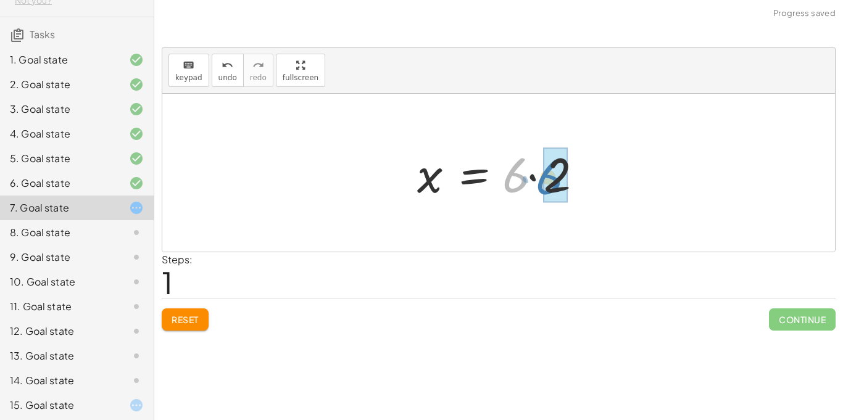
drag, startPoint x: 514, startPoint y: 175, endPoint x: 548, endPoint y: 177, distance: 34.6
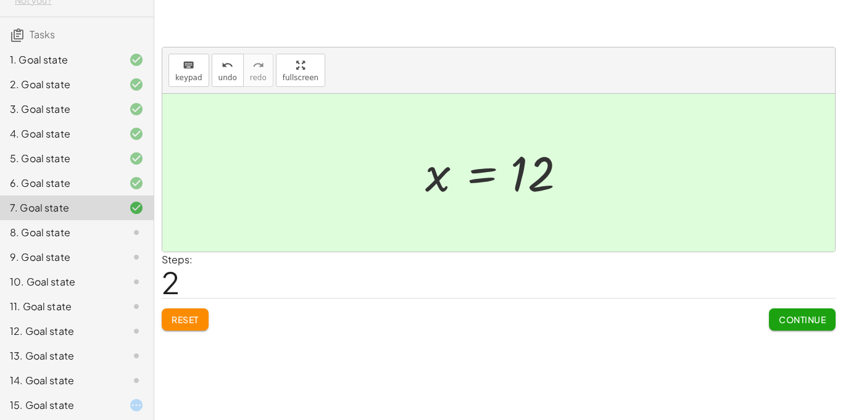
click at [136, 225] on icon at bounding box center [136, 232] width 15 height 15
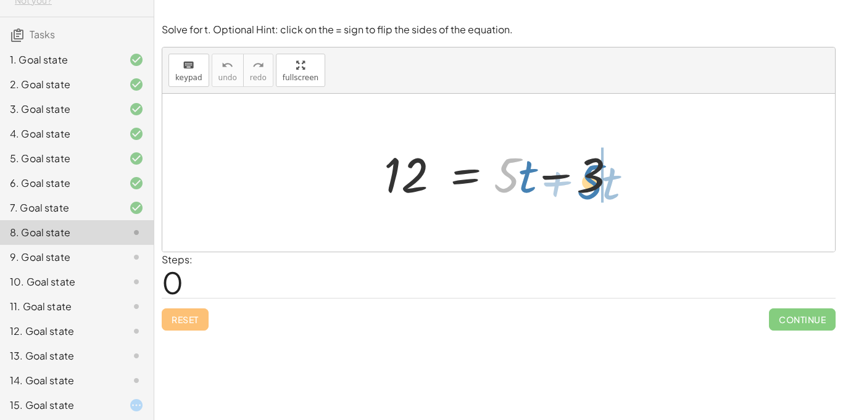
drag, startPoint x: 497, startPoint y: 185, endPoint x: 582, endPoint y: 192, distance: 84.9
click at [582, 192] on div at bounding box center [503, 173] width 251 height 64
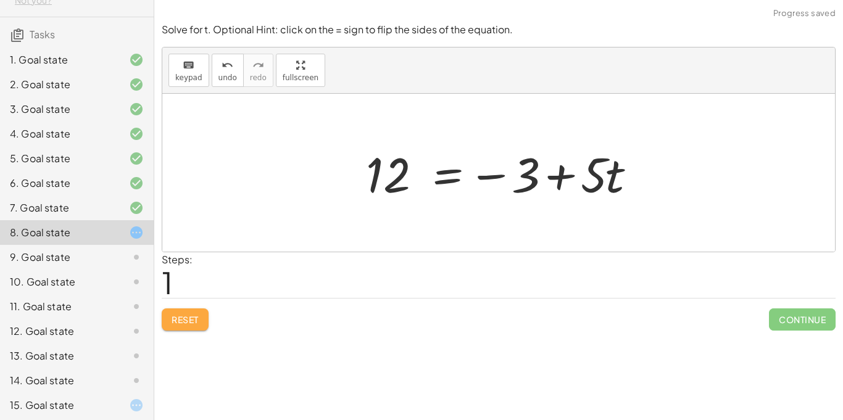
click at [186, 320] on span "Reset" at bounding box center [185, 319] width 27 height 11
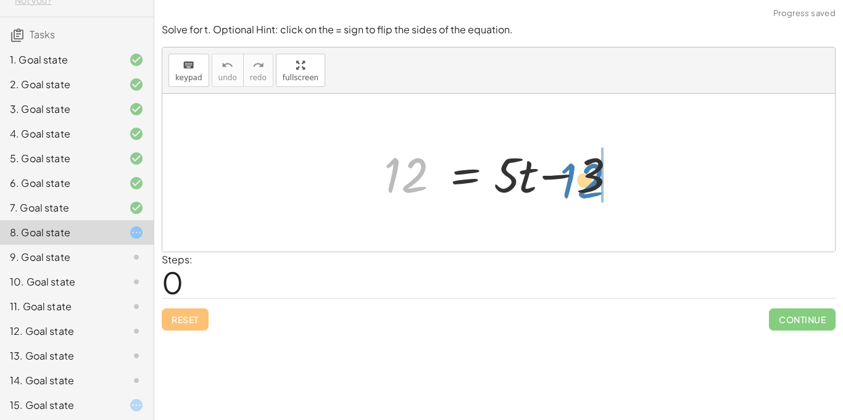
drag, startPoint x: 404, startPoint y: 187, endPoint x: 581, endPoint y: 191, distance: 177.3
click at [581, 191] on div at bounding box center [503, 173] width 251 height 64
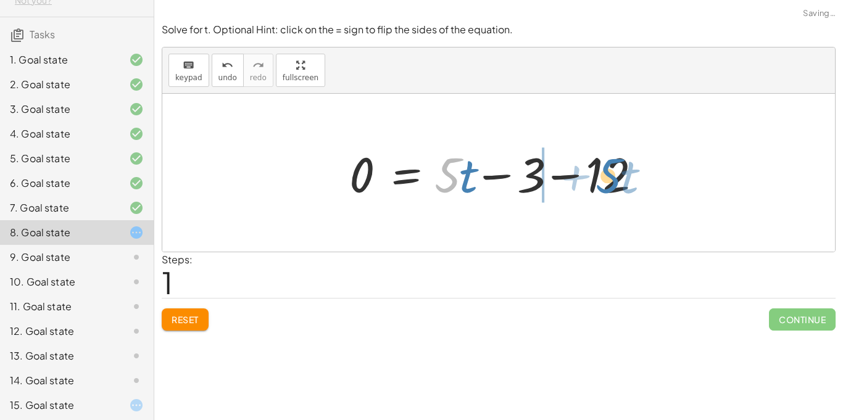
drag, startPoint x: 451, startPoint y: 172, endPoint x: 611, endPoint y: 171, distance: 159.9
click at [611, 171] on div at bounding box center [503, 173] width 320 height 64
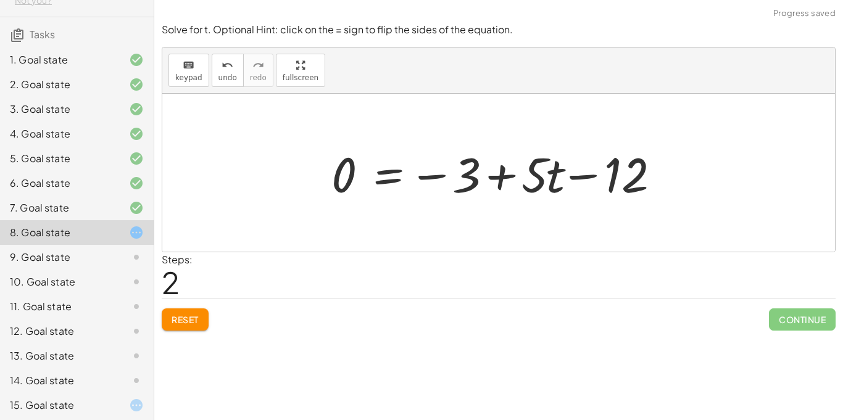
click at [193, 318] on span "Reset" at bounding box center [185, 319] width 27 height 11
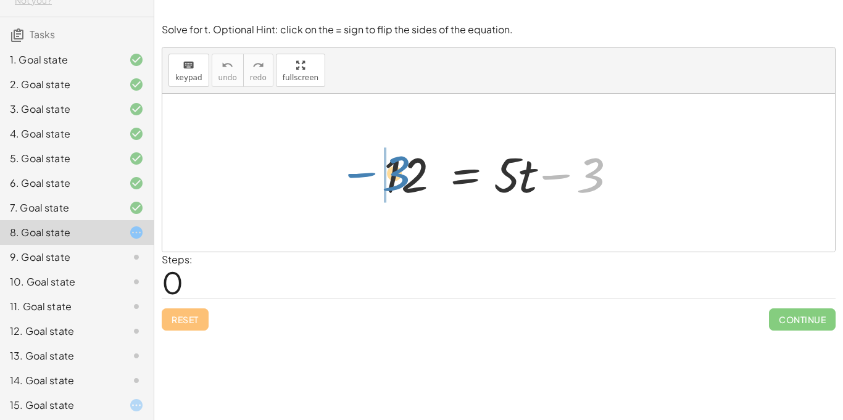
drag, startPoint x: 593, startPoint y: 182, endPoint x: 403, endPoint y: 182, distance: 190.2
click at [403, 182] on div at bounding box center [503, 173] width 251 height 64
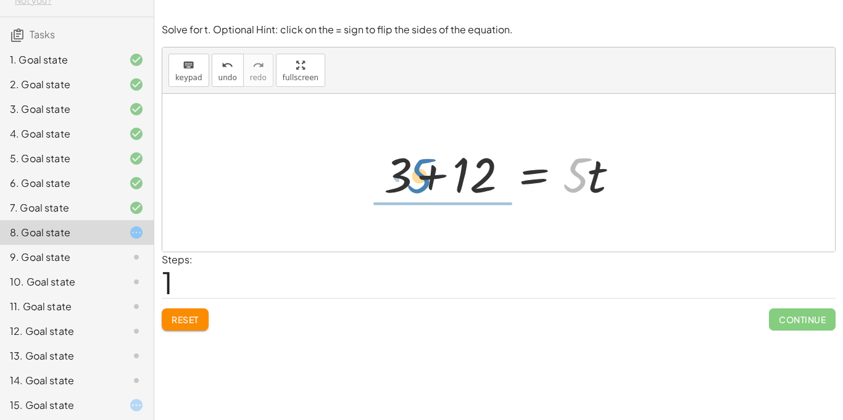
drag, startPoint x: 565, startPoint y: 182, endPoint x: 404, endPoint y: 182, distance: 160.5
click at [404, 182] on div at bounding box center [503, 173] width 251 height 64
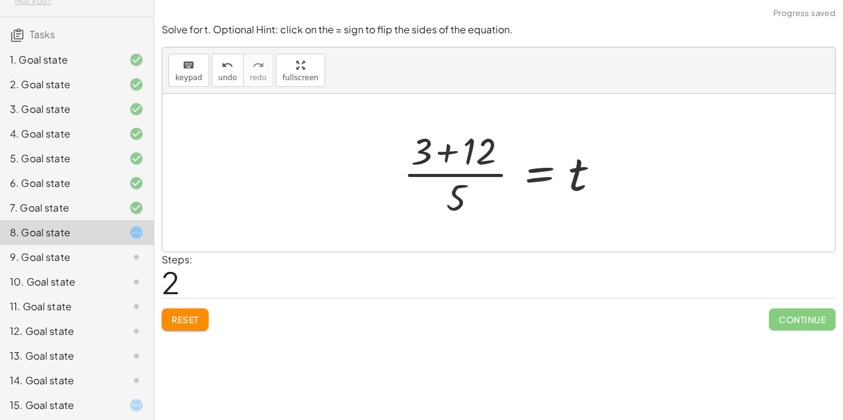
click at [419, 172] on div at bounding box center [503, 172] width 213 height 95
drag, startPoint x: 578, startPoint y: 180, endPoint x: 477, endPoint y: 195, distance: 102.4
click at [477, 195] on div at bounding box center [503, 172] width 213 height 95
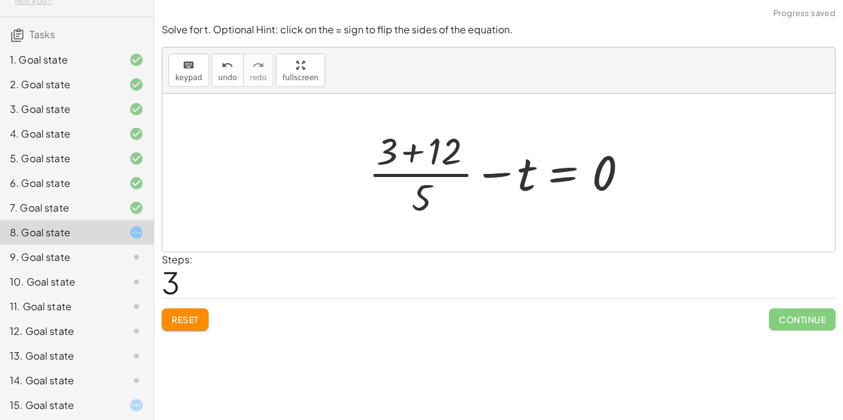
click at [421, 173] on div at bounding box center [503, 172] width 282 height 95
click at [194, 320] on span "Reset" at bounding box center [185, 319] width 27 height 11
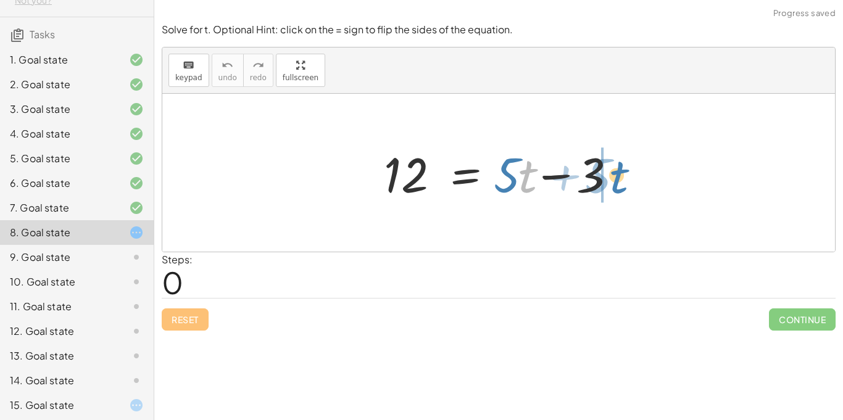
drag, startPoint x: 523, startPoint y: 177, endPoint x: 612, endPoint y: 173, distance: 89.0
click at [612, 173] on div at bounding box center [503, 173] width 251 height 64
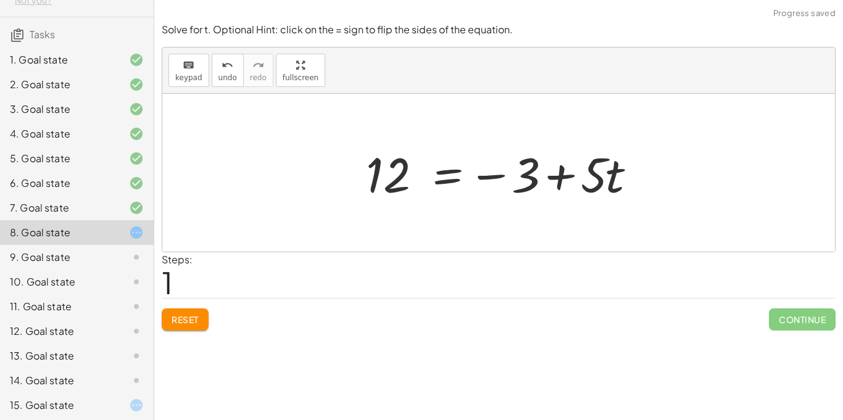
click at [199, 312] on button "Reset" at bounding box center [185, 320] width 47 height 22
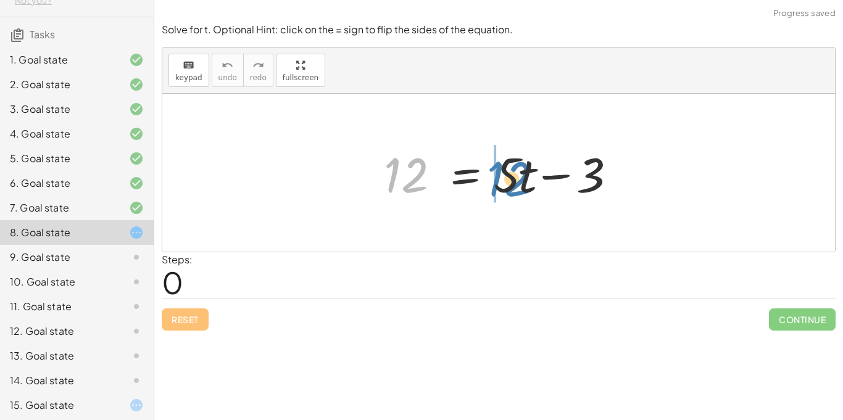
drag, startPoint x: 408, startPoint y: 174, endPoint x: 514, endPoint y: 174, distance: 105.6
click at [514, 174] on div at bounding box center [503, 173] width 251 height 64
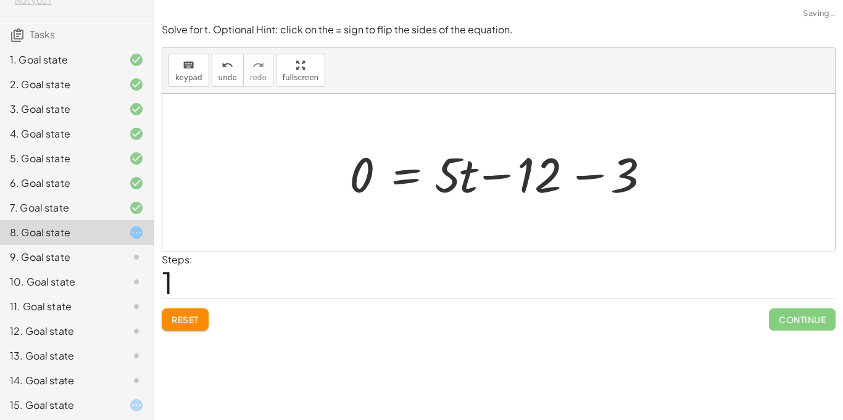
click at [581, 175] on div at bounding box center [503, 173] width 320 height 64
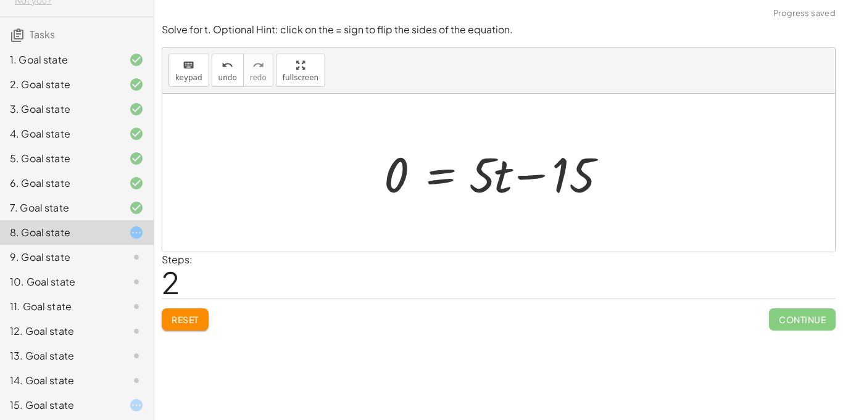
click at [541, 175] on div at bounding box center [503, 173] width 251 height 64
drag, startPoint x: 389, startPoint y: 177, endPoint x: 556, endPoint y: 177, distance: 167.3
click at [556, 177] on div at bounding box center [503, 173] width 251 height 64
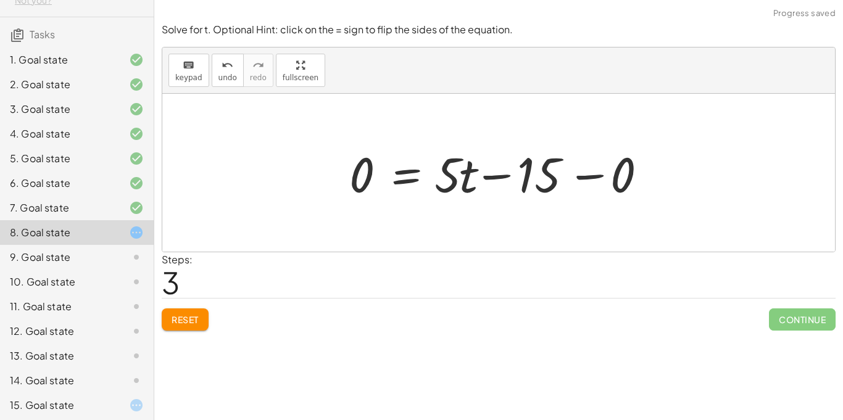
click at [580, 174] on div at bounding box center [503, 173] width 320 height 64
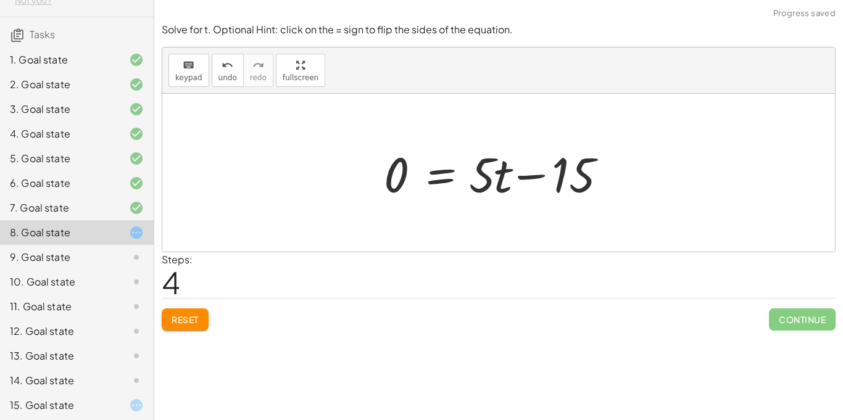
click at [520, 173] on div at bounding box center [503, 173] width 251 height 64
drag, startPoint x: 575, startPoint y: 180, endPoint x: 437, endPoint y: 173, distance: 138.5
click at [437, 173] on div at bounding box center [503, 173] width 251 height 64
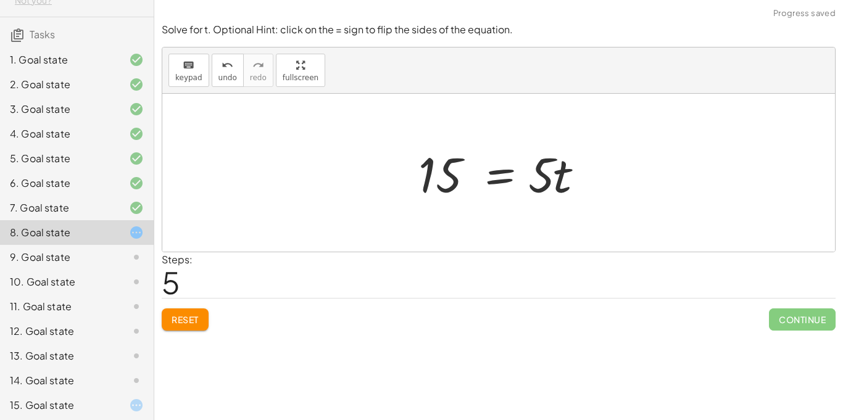
click at [500, 178] on div at bounding box center [503, 173] width 183 height 64
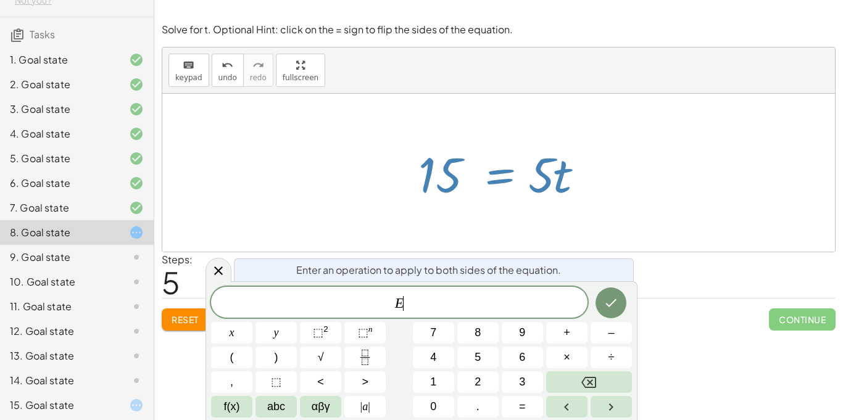
click at [432, 188] on div at bounding box center [503, 173] width 183 height 64
click at [224, 269] on icon at bounding box center [218, 271] width 15 height 15
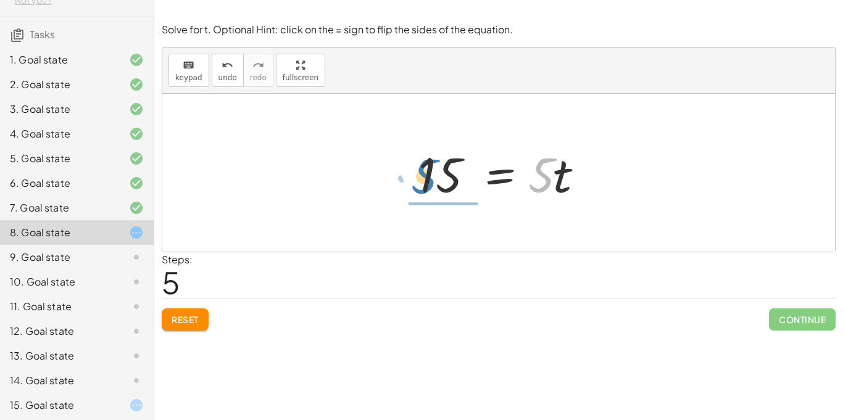
drag, startPoint x: 545, startPoint y: 183, endPoint x: 429, endPoint y: 185, distance: 116.1
click at [429, 185] on div at bounding box center [503, 173] width 183 height 64
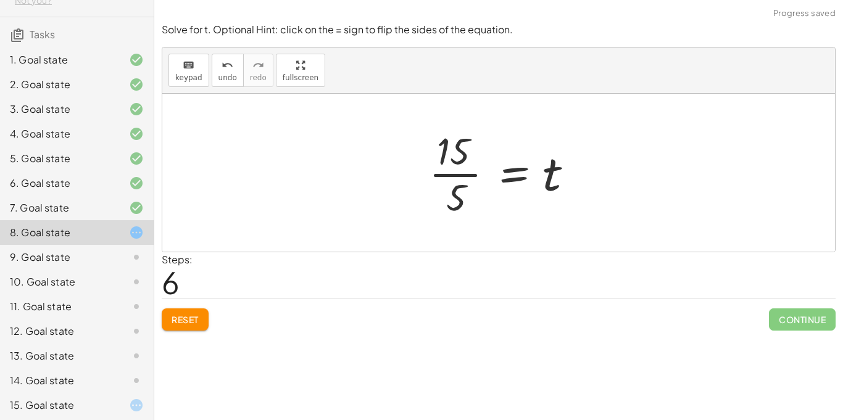
click at [438, 172] on div at bounding box center [504, 172] width 162 height 95
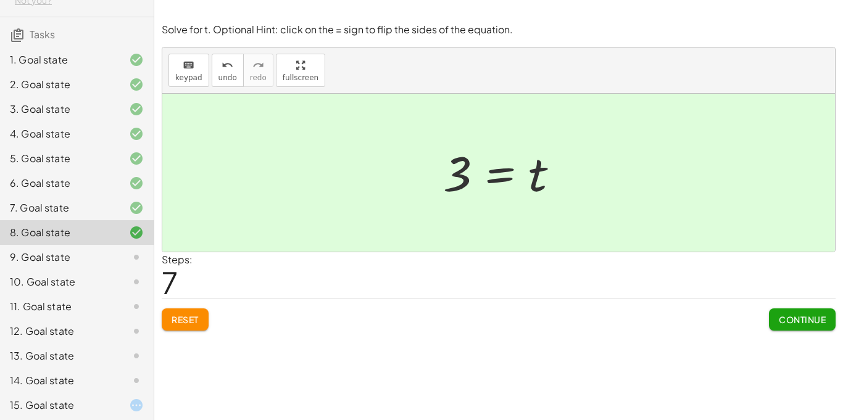
click at [35, 250] on div "9. Goal state" at bounding box center [59, 257] width 99 height 15
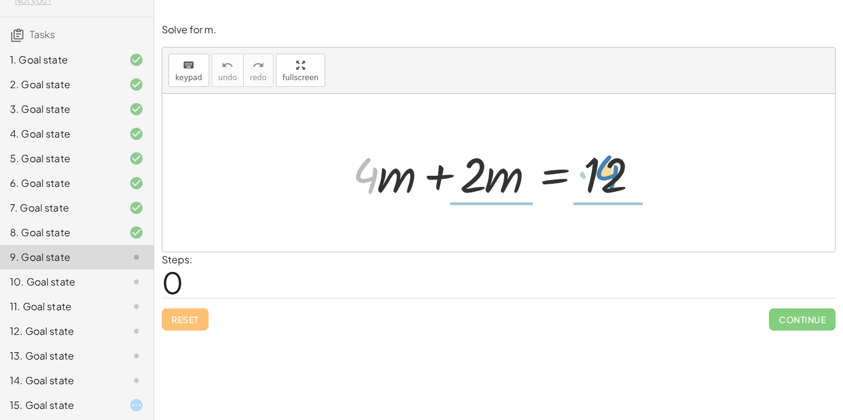
drag, startPoint x: 372, startPoint y: 182, endPoint x: 621, endPoint y: 178, distance: 249.5
click at [621, 178] on div at bounding box center [503, 173] width 314 height 64
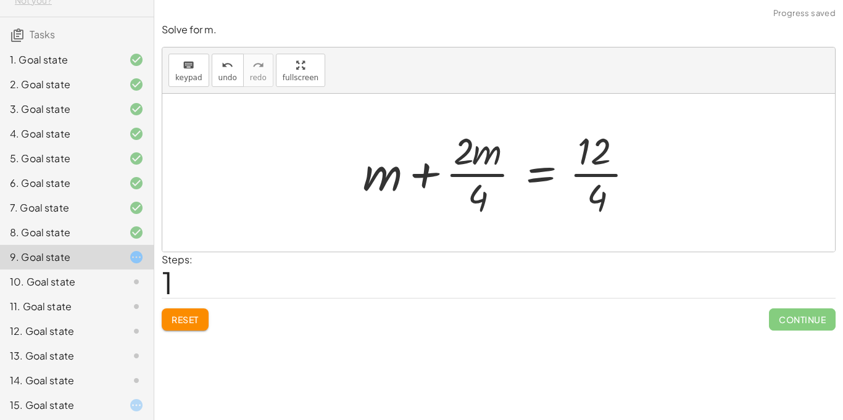
click at [611, 175] on div at bounding box center [504, 172] width 294 height 95
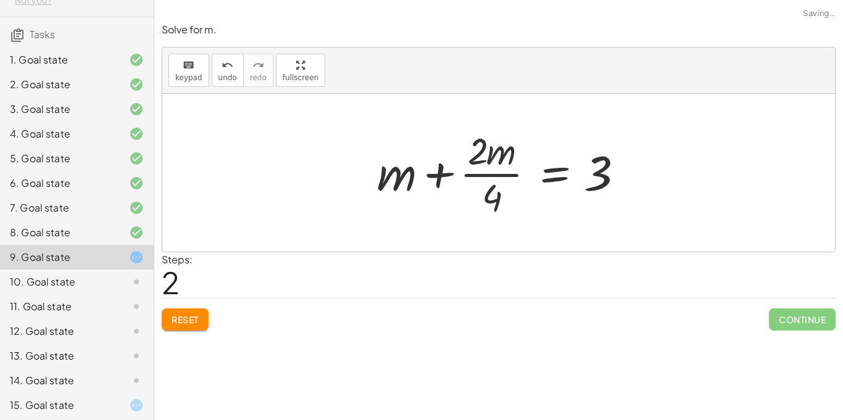
click at [497, 173] on div at bounding box center [503, 172] width 265 height 95
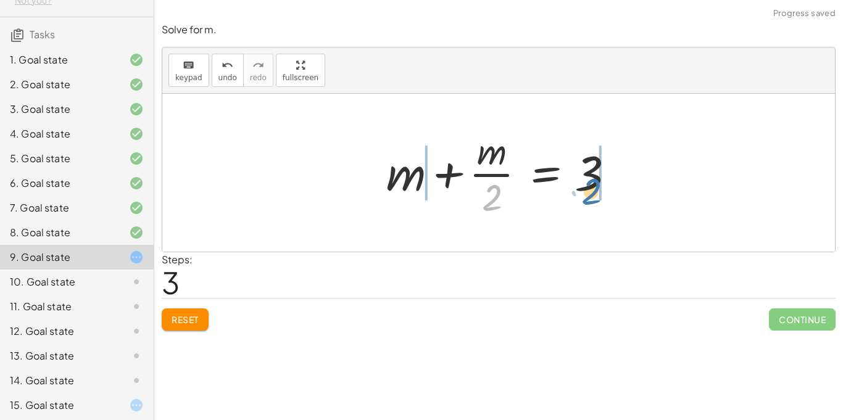
drag, startPoint x: 491, startPoint y: 190, endPoint x: 595, endPoint y: 175, distance: 104.3
click at [595, 175] on div at bounding box center [503, 172] width 247 height 95
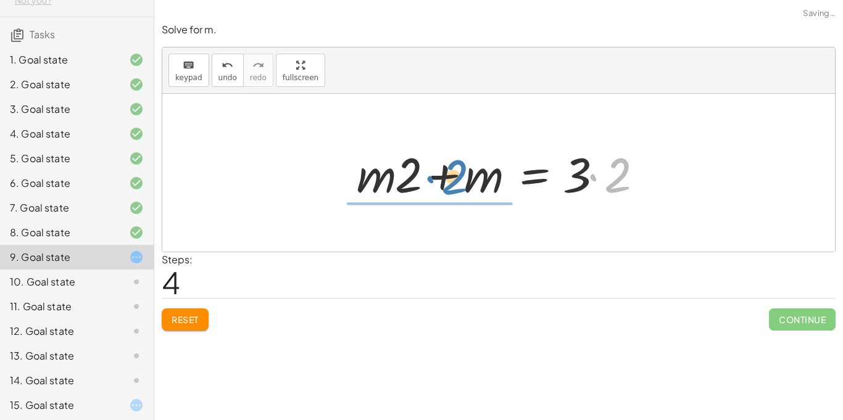
drag, startPoint x: 593, startPoint y: 177, endPoint x: 427, endPoint y: 175, distance: 166.7
click at [427, 175] on div at bounding box center [504, 173] width 306 height 64
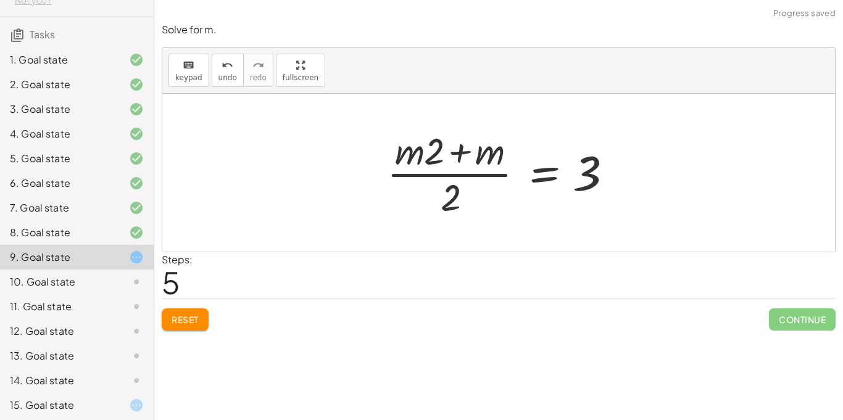
click at [427, 175] on div at bounding box center [503, 172] width 244 height 95
drag, startPoint x: 591, startPoint y: 176, endPoint x: 478, endPoint y: 193, distance: 114.9
click at [478, 193] on div at bounding box center [503, 172] width 244 height 95
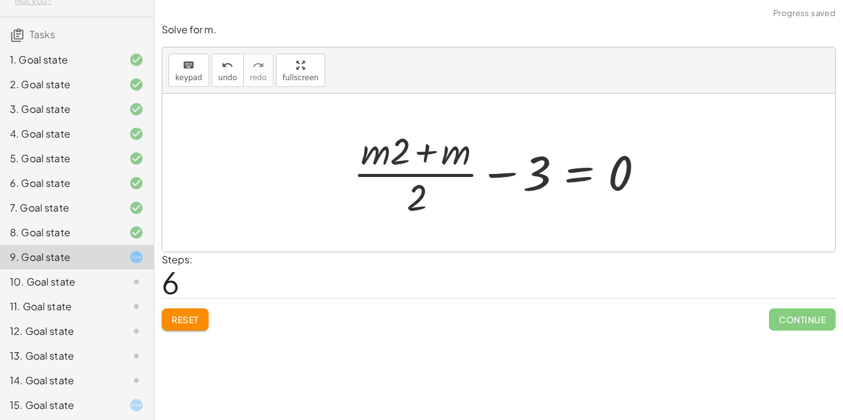
click at [179, 306] on div "Reset Continue" at bounding box center [499, 314] width 674 height 33
click at [177, 320] on span "Reset" at bounding box center [185, 319] width 27 height 11
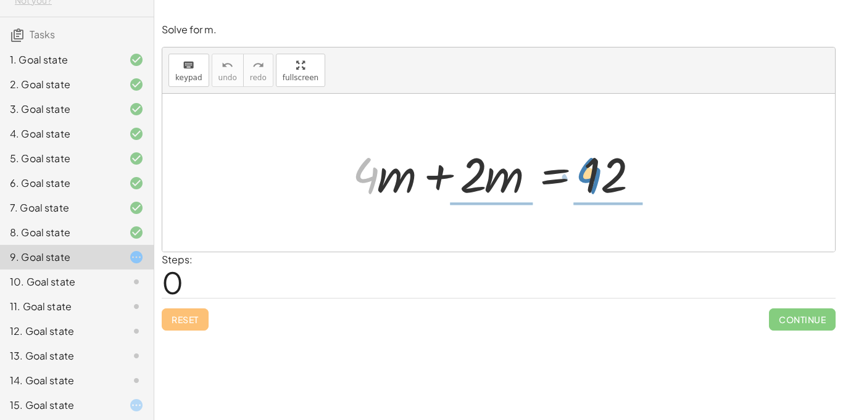
drag, startPoint x: 361, startPoint y: 169, endPoint x: 582, endPoint y: 167, distance: 221.7
click at [582, 167] on div at bounding box center [503, 173] width 314 height 64
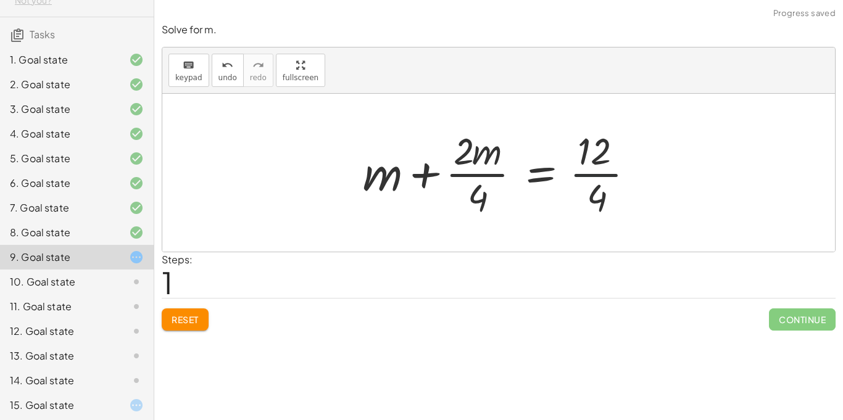
click at [577, 170] on div at bounding box center [504, 172] width 294 height 95
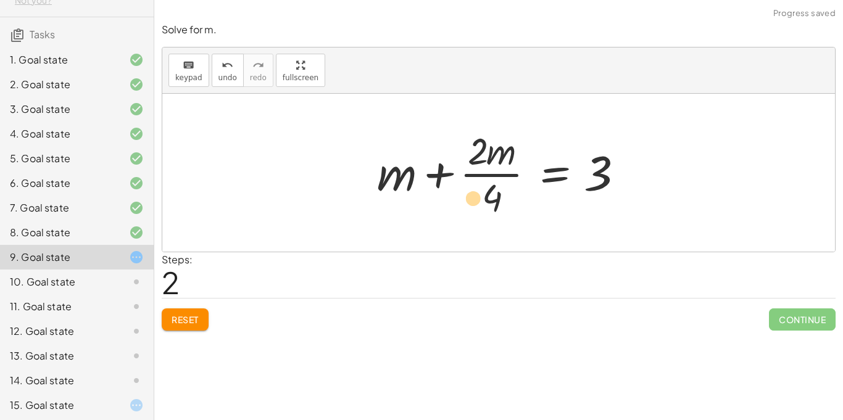
drag, startPoint x: 477, startPoint y: 153, endPoint x: 473, endPoint y: 198, distance: 45.2
click at [473, 198] on div at bounding box center [503, 172] width 265 height 95
drag, startPoint x: 495, startPoint y: 161, endPoint x: 364, endPoint y: 167, distance: 131.7
click at [364, 167] on div "+ · 4 · m + · 2 · m = 12 + m + · 2 · m · 4 = · 12 · 4 · m + m + · 2 · m = · 4 3" at bounding box center [499, 172] width 281 height 101
click at [466, 175] on div at bounding box center [503, 172] width 265 height 95
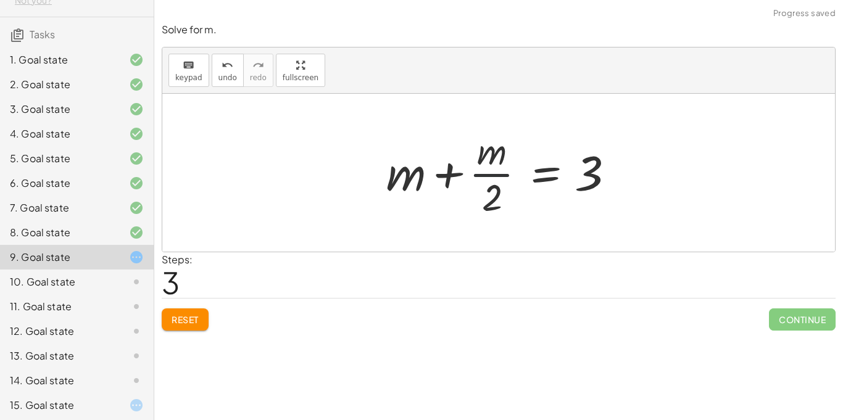
click at [472, 174] on div at bounding box center [503, 172] width 247 height 95
drag, startPoint x: 415, startPoint y: 178, endPoint x: 551, endPoint y: 214, distance: 140.9
click at [551, 214] on div at bounding box center [503, 172] width 247 height 95
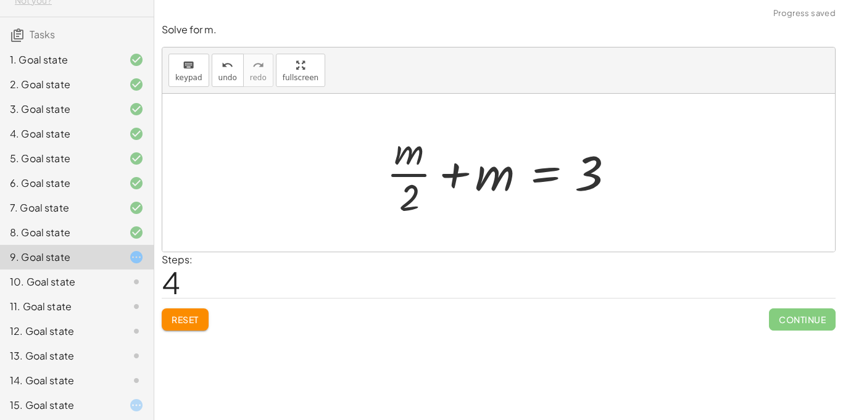
click at [204, 311] on button "Reset" at bounding box center [185, 320] width 47 height 22
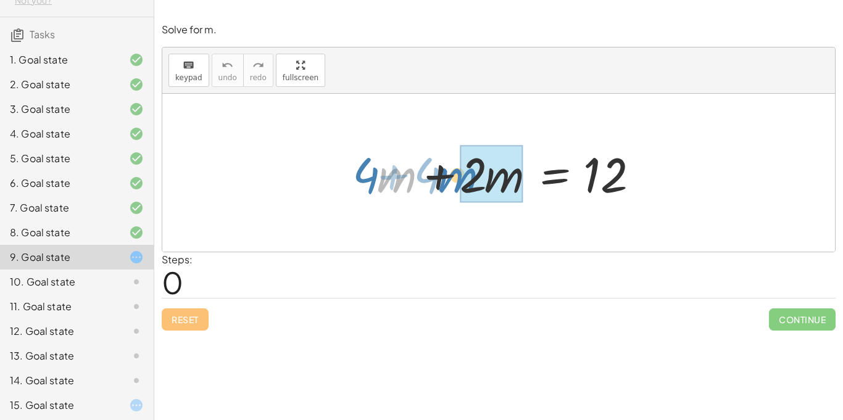
drag, startPoint x: 379, startPoint y: 183, endPoint x: 469, endPoint y: 183, distance: 90.1
click at [469, 183] on div at bounding box center [503, 173] width 314 height 64
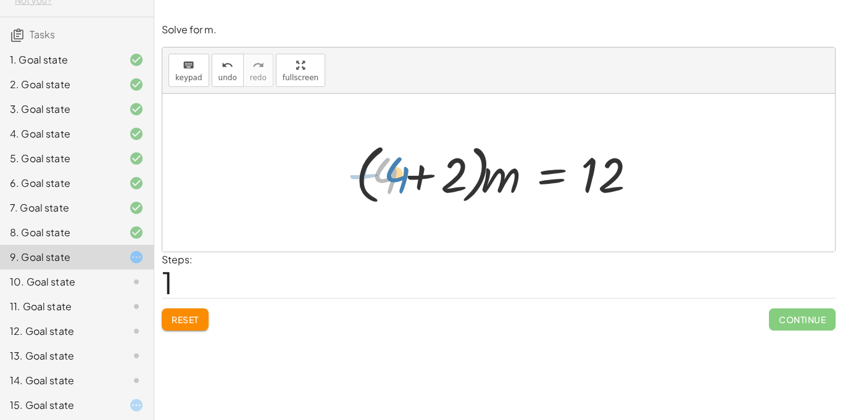
click at [392, 180] on div at bounding box center [503, 173] width 309 height 71
click at [391, 181] on div at bounding box center [503, 173] width 309 height 71
click at [416, 173] on div at bounding box center [503, 173] width 309 height 71
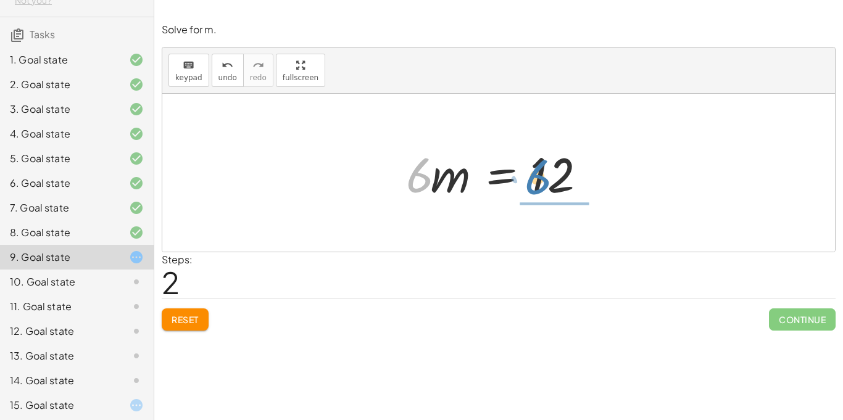
drag, startPoint x: 425, startPoint y: 183, endPoint x: 545, endPoint y: 185, distance: 119.8
click at [545, 185] on div at bounding box center [503, 173] width 207 height 64
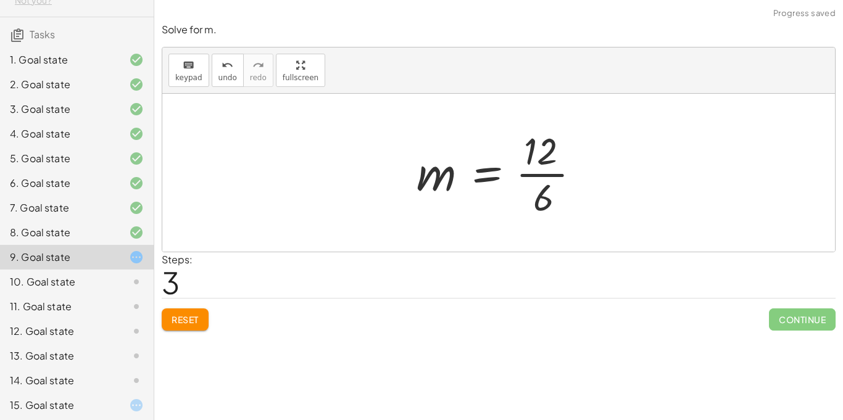
click at [543, 176] on div at bounding box center [504, 172] width 186 height 95
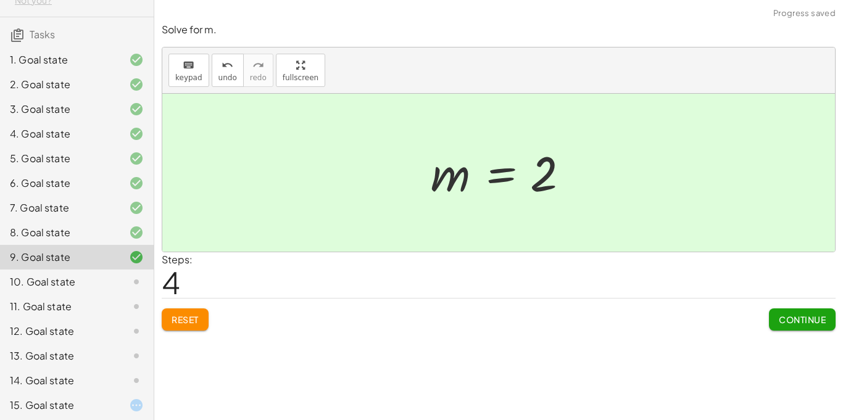
click at [134, 275] on icon at bounding box center [136, 282] width 15 height 15
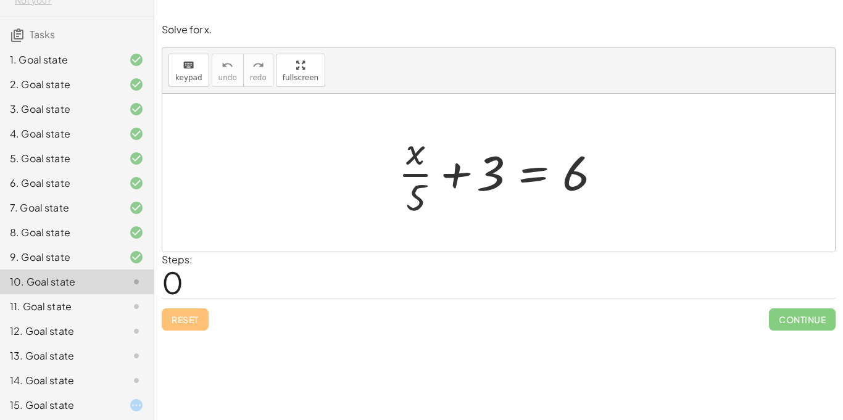
click at [407, 176] on div at bounding box center [503, 172] width 223 height 95
drag, startPoint x: 489, startPoint y: 183, endPoint x: 572, endPoint y: 189, distance: 82.9
click at [572, 189] on div at bounding box center [503, 172] width 223 height 95
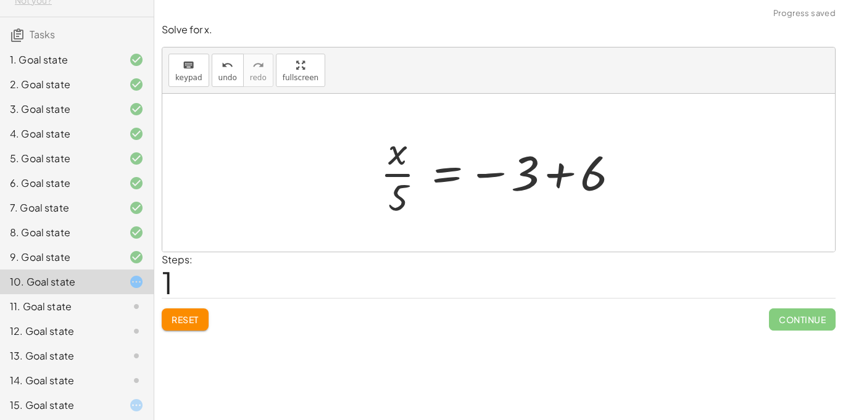
click at [201, 306] on div "Reset Continue" at bounding box center [499, 314] width 674 height 33
click at [193, 320] on span "Reset" at bounding box center [185, 319] width 27 height 11
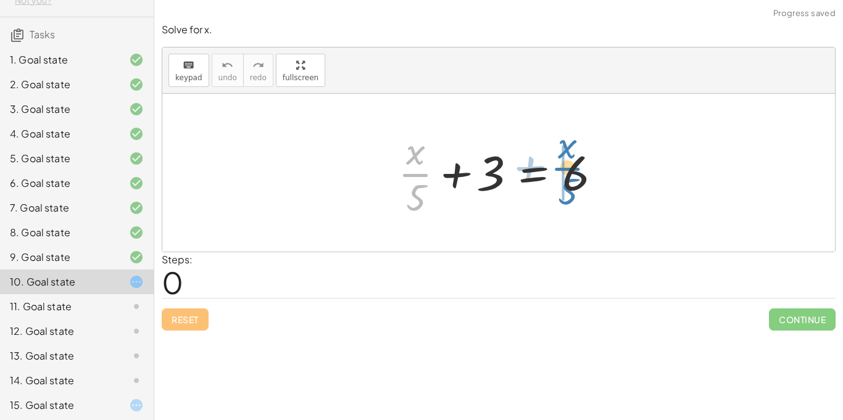
drag, startPoint x: 420, startPoint y: 185, endPoint x: 574, endPoint y: 179, distance: 153.9
click at [574, 179] on div at bounding box center [503, 172] width 223 height 95
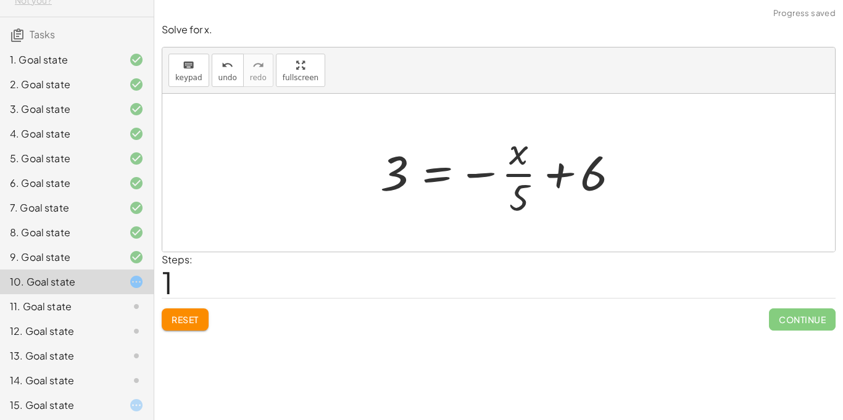
click at [169, 316] on button "Reset" at bounding box center [185, 320] width 47 height 22
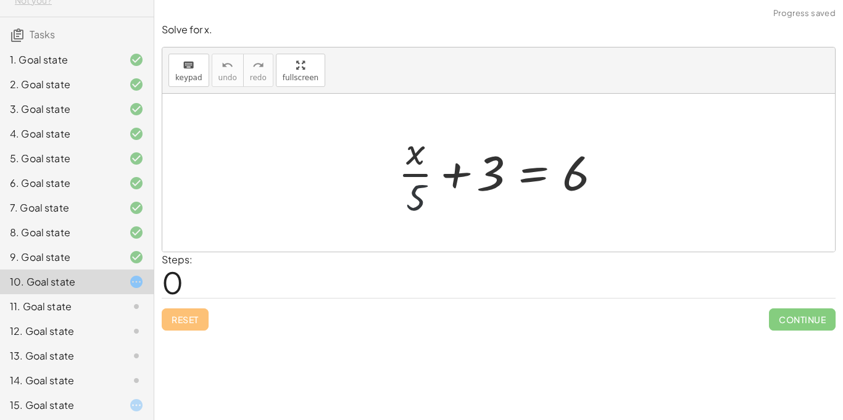
click at [419, 203] on div at bounding box center [503, 172] width 223 height 95
drag, startPoint x: 487, startPoint y: 173, endPoint x: 571, endPoint y: 177, distance: 84.1
click at [571, 177] on div at bounding box center [503, 172] width 223 height 95
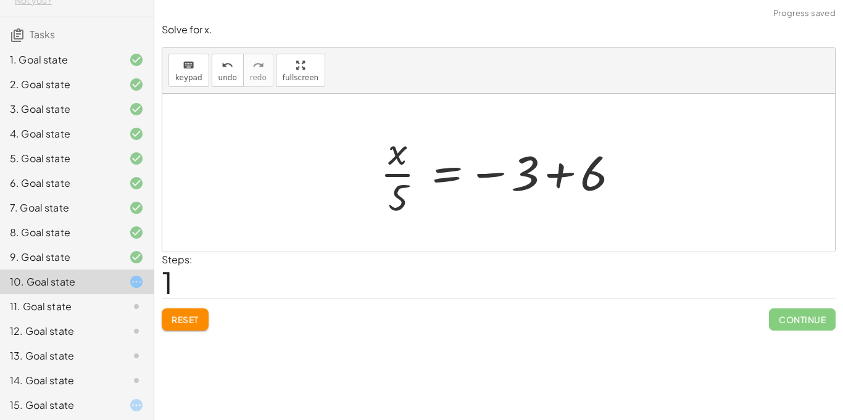
click at [564, 173] on div at bounding box center [503, 172] width 259 height 95
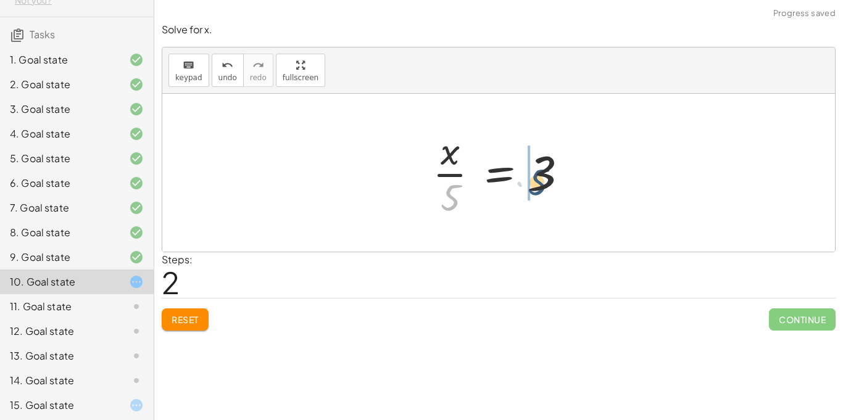
drag, startPoint x: 448, startPoint y: 191, endPoint x: 535, endPoint y: 176, distance: 89.0
click at [535, 176] on div at bounding box center [504, 172] width 154 height 95
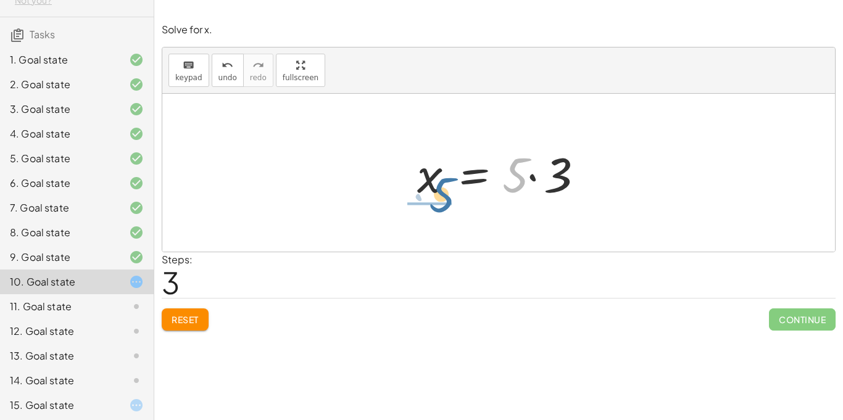
drag, startPoint x: 520, startPoint y: 180, endPoint x: 444, endPoint y: 200, distance: 78.5
click at [444, 200] on div at bounding box center [503, 173] width 185 height 64
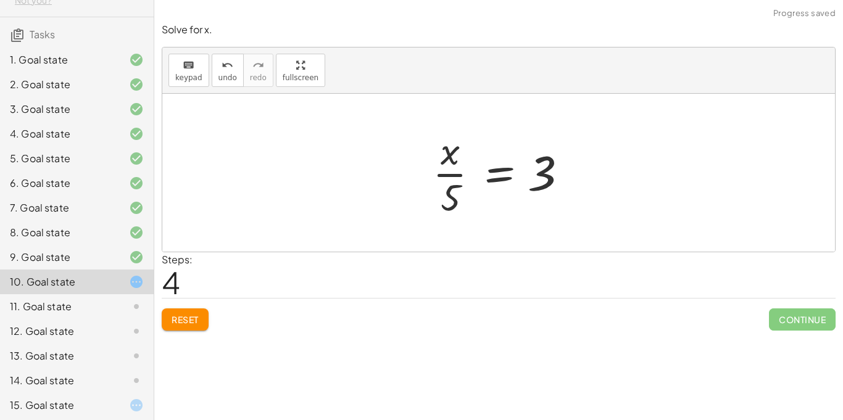
click at [444, 175] on div at bounding box center [504, 172] width 154 height 95
drag, startPoint x: 442, startPoint y: 156, endPoint x: 551, endPoint y: 181, distance: 111.6
click at [551, 181] on div at bounding box center [504, 172] width 154 height 95
click at [446, 173] on div at bounding box center [504, 172] width 164 height 95
click at [534, 173] on div at bounding box center [504, 172] width 164 height 95
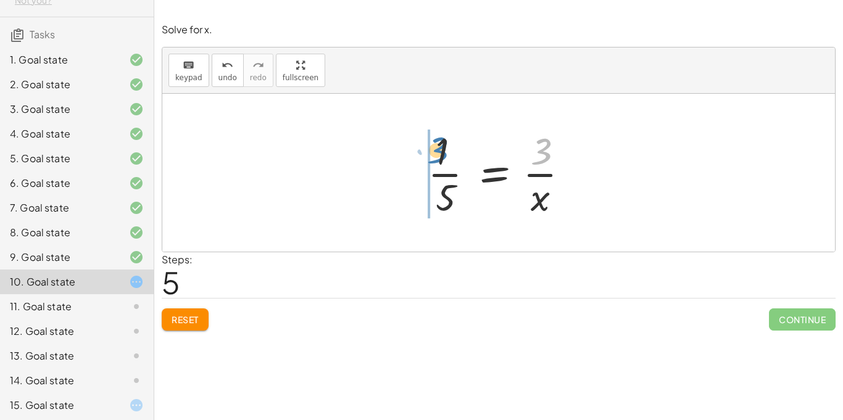
drag, startPoint x: 545, startPoint y: 156, endPoint x: 445, endPoint y: 156, distance: 99.4
click at [445, 156] on div at bounding box center [504, 172] width 164 height 95
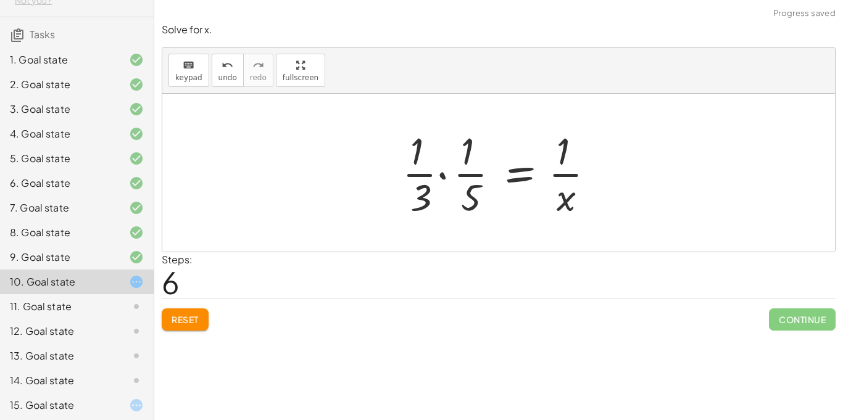
click at [425, 170] on div at bounding box center [503, 172] width 215 height 95
click at [467, 173] on div at bounding box center [503, 172] width 215 height 95
click at [557, 175] on div at bounding box center [503, 172] width 215 height 95
click at [202, 317] on button "Reset" at bounding box center [185, 320] width 47 height 22
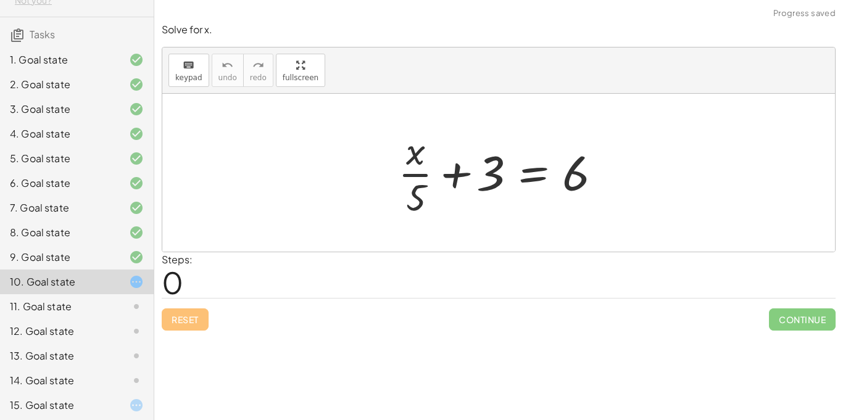
click at [421, 175] on div at bounding box center [503, 172] width 223 height 95
click at [448, 173] on div at bounding box center [503, 172] width 223 height 95
drag, startPoint x: 497, startPoint y: 182, endPoint x: 585, endPoint y: 182, distance: 87.7
click at [585, 182] on div at bounding box center [503, 172] width 223 height 95
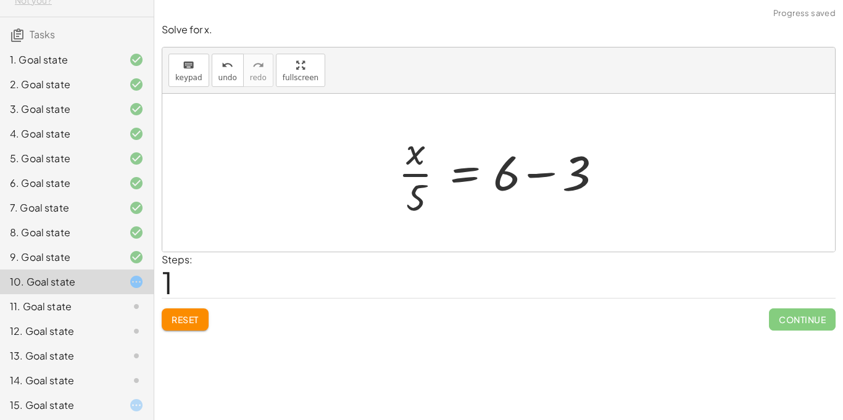
click at [598, 172] on div at bounding box center [503, 172] width 223 height 95
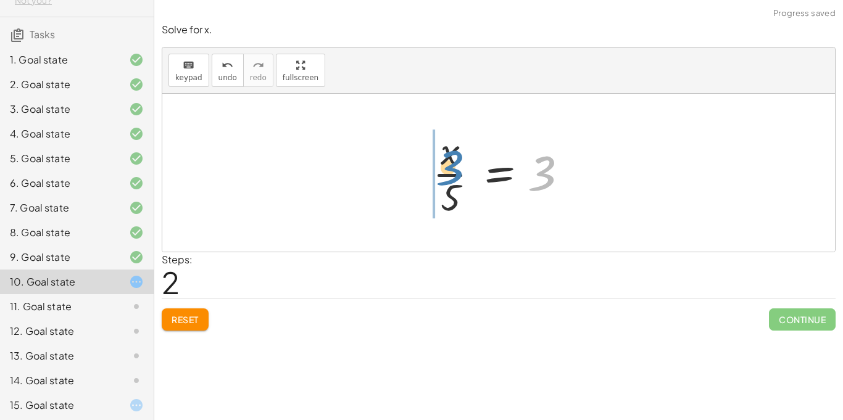
drag, startPoint x: 529, startPoint y: 178, endPoint x: 436, endPoint y: 173, distance: 93.4
click at [436, 173] on div at bounding box center [504, 172] width 154 height 95
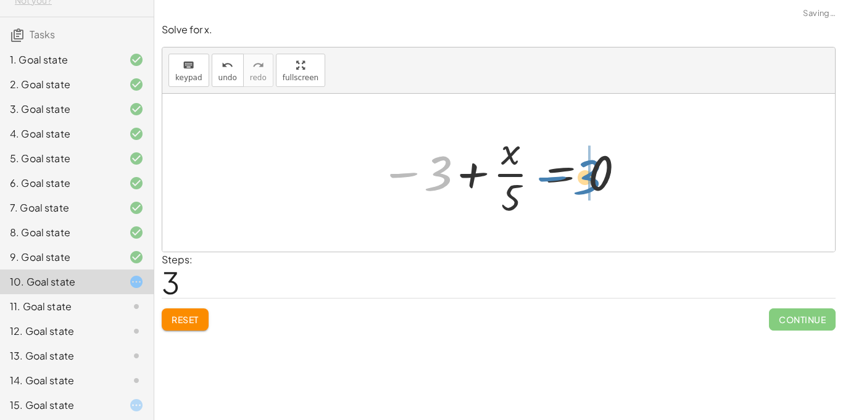
drag, startPoint x: 430, startPoint y: 175, endPoint x: 578, endPoint y: 179, distance: 147.6
click at [578, 179] on div at bounding box center [503, 172] width 259 height 95
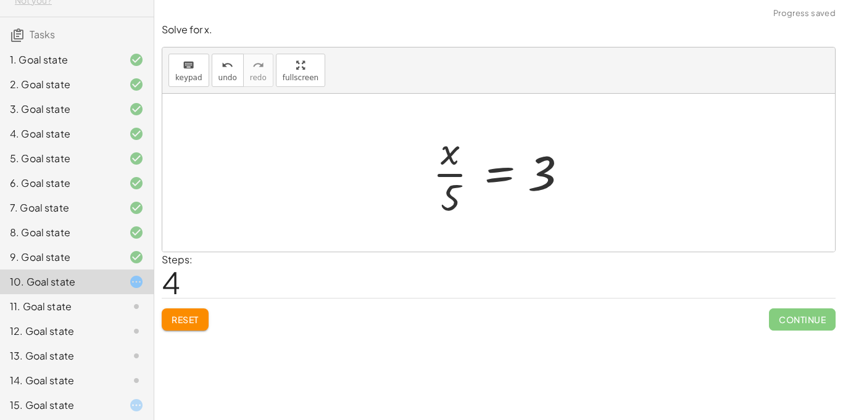
click at [451, 177] on div at bounding box center [504, 172] width 154 height 95
drag, startPoint x: 448, startPoint y: 159, endPoint x: 463, endPoint y: 210, distance: 53.3
click at [463, 210] on div at bounding box center [504, 172] width 154 height 95
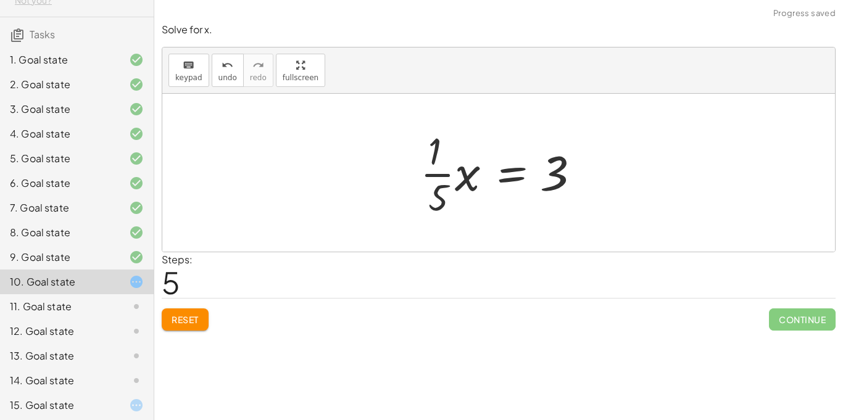
click at [445, 174] on div at bounding box center [503, 172] width 178 height 95
drag, startPoint x: 469, startPoint y: 178, endPoint x: 549, endPoint y: 179, distance: 80.3
click at [549, 179] on div at bounding box center [503, 172] width 178 height 95
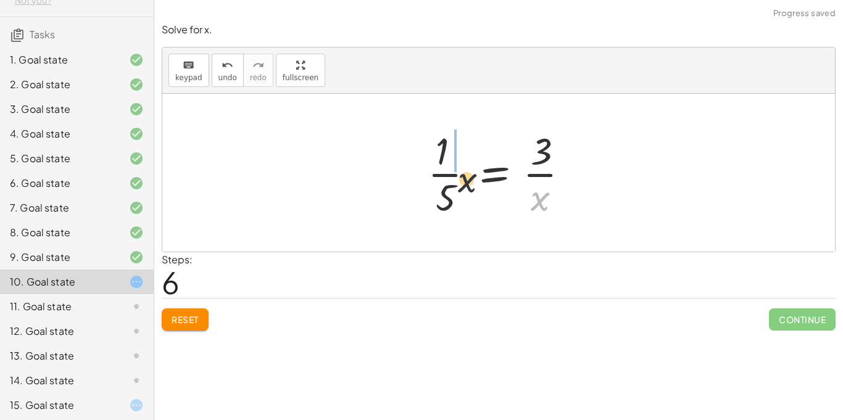
drag, startPoint x: 535, startPoint y: 201, endPoint x: 444, endPoint y: 180, distance: 93.9
click at [444, 180] on div at bounding box center [504, 172] width 164 height 95
click at [201, 315] on button "Reset" at bounding box center [185, 320] width 47 height 22
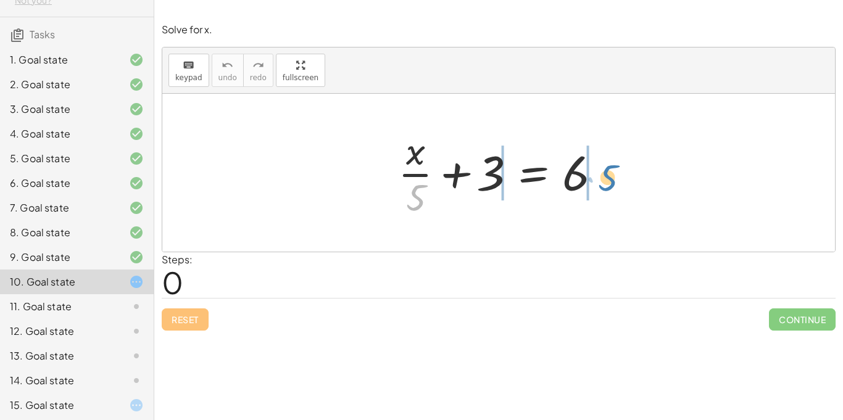
drag, startPoint x: 414, startPoint y: 191, endPoint x: 604, endPoint y: 171, distance: 191.2
click at [604, 171] on div at bounding box center [503, 172] width 223 height 95
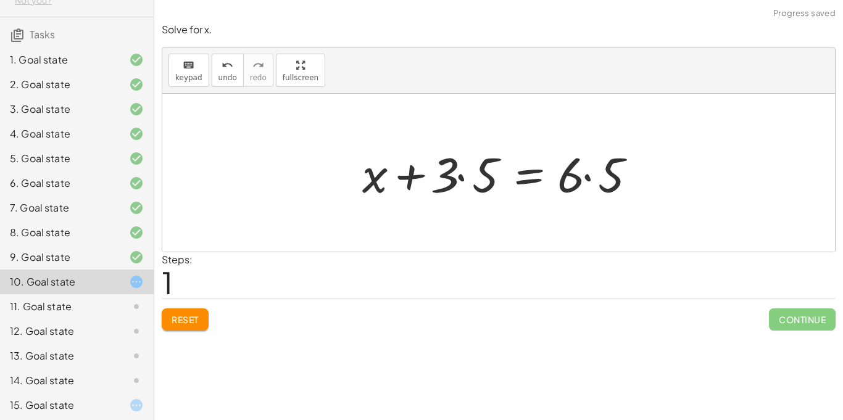
click at [589, 177] on div at bounding box center [503, 173] width 295 height 64
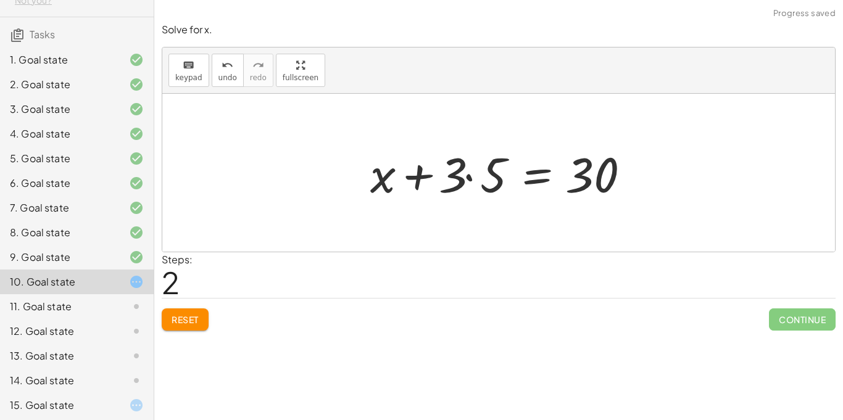
click at [469, 175] on div at bounding box center [503, 173] width 278 height 64
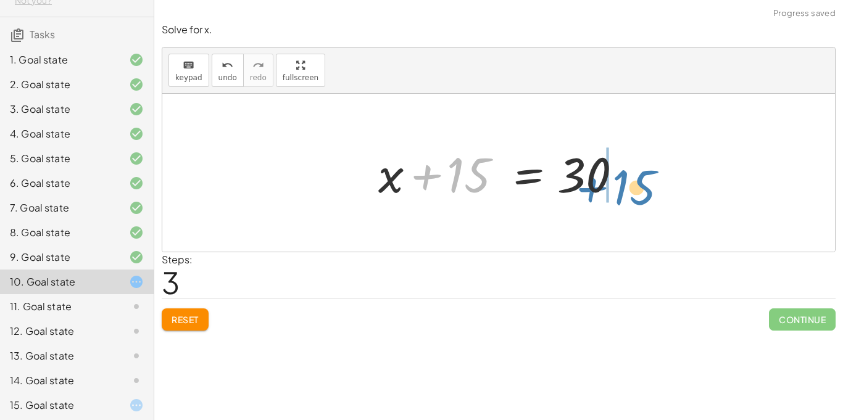
drag, startPoint x: 456, startPoint y: 180, endPoint x: 622, endPoint y: 192, distance: 165.9
click at [622, 192] on div at bounding box center [503, 173] width 262 height 64
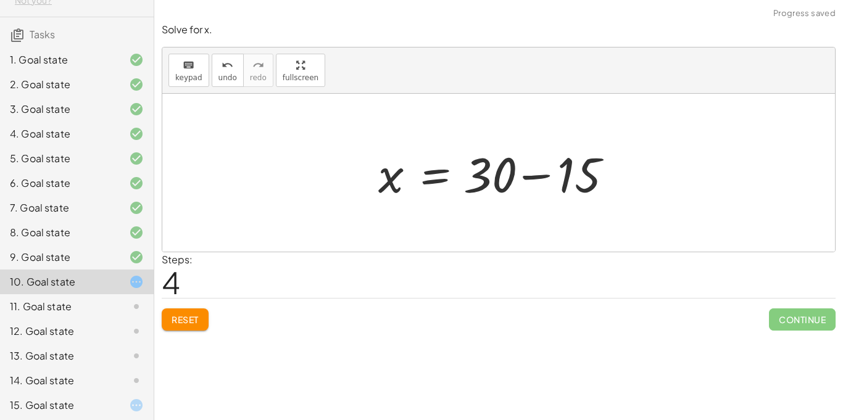
click at [546, 175] on div at bounding box center [503, 173] width 262 height 64
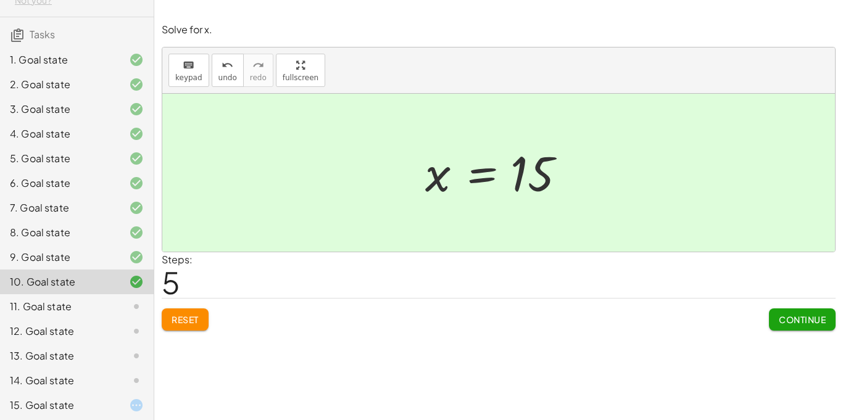
click at [69, 299] on div "11. Goal state" at bounding box center [59, 306] width 99 height 15
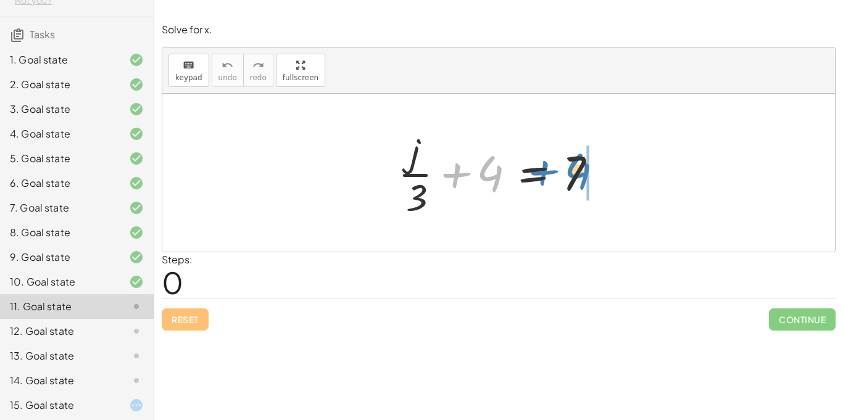
drag, startPoint x: 491, startPoint y: 169, endPoint x: 580, endPoint y: 167, distance: 88.9
click at [580, 167] on div at bounding box center [503, 172] width 223 height 95
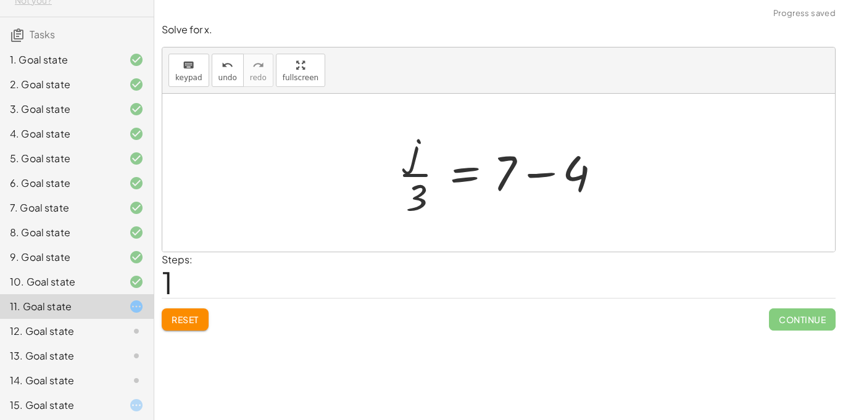
click at [549, 170] on div at bounding box center [503, 172] width 223 height 95
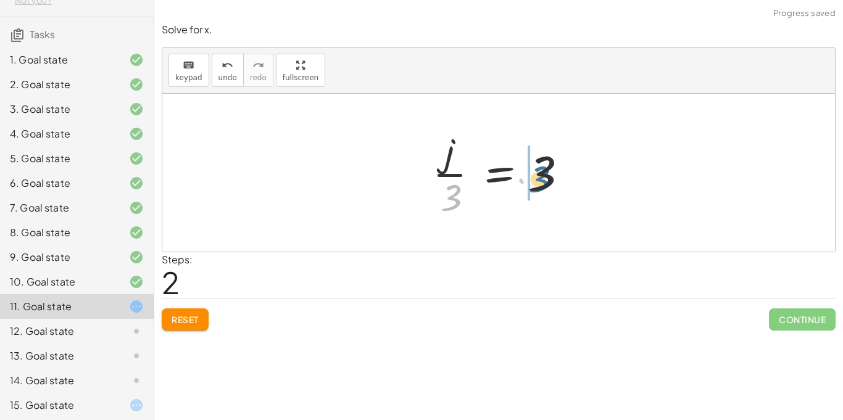
drag, startPoint x: 450, startPoint y: 199, endPoint x: 539, endPoint y: 180, distance: 90.9
click at [539, 180] on div at bounding box center [504, 172] width 154 height 95
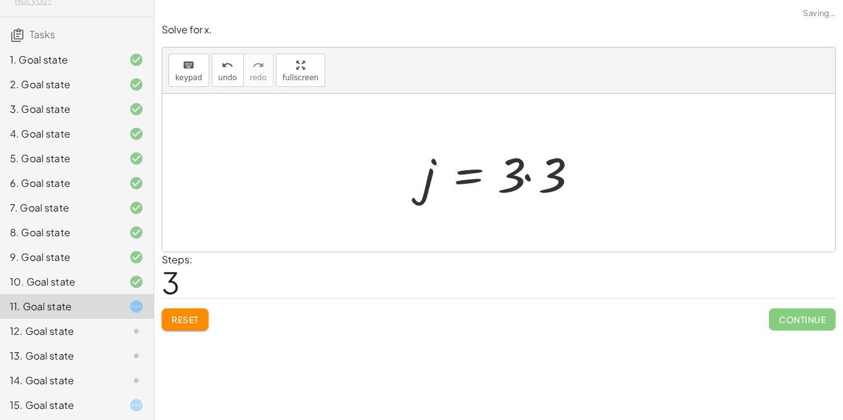
click at [527, 177] on div at bounding box center [504, 173] width 174 height 64
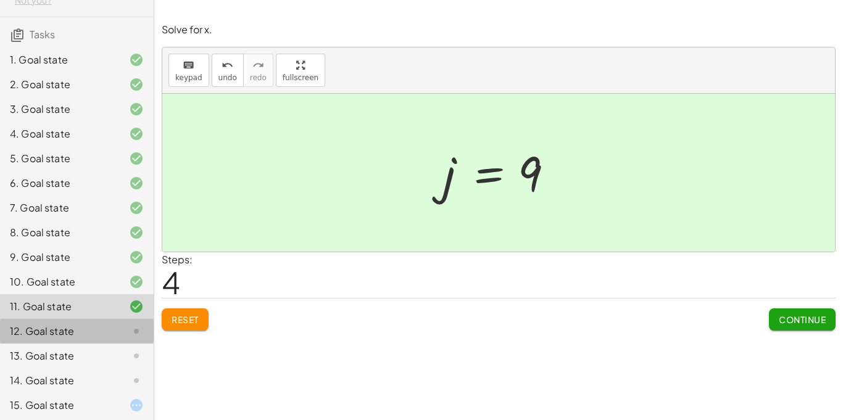
click at [120, 369] on div "12. Goal state" at bounding box center [77, 381] width 154 height 25
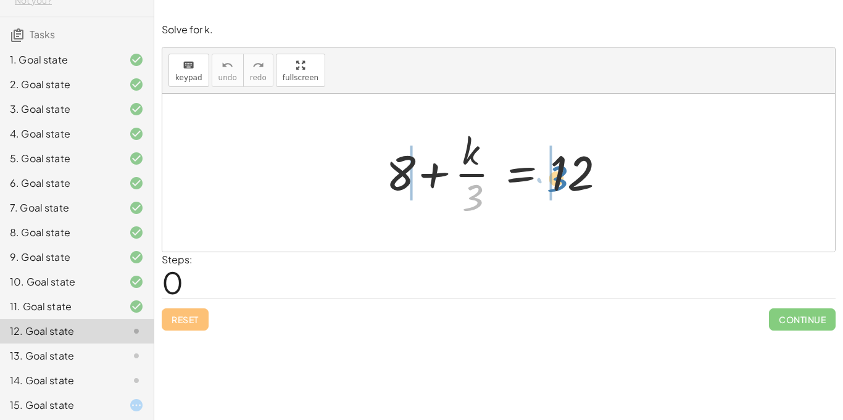
drag, startPoint x: 474, startPoint y: 203, endPoint x: 558, endPoint y: 183, distance: 86.3
click at [558, 183] on div at bounding box center [504, 172] width 248 height 95
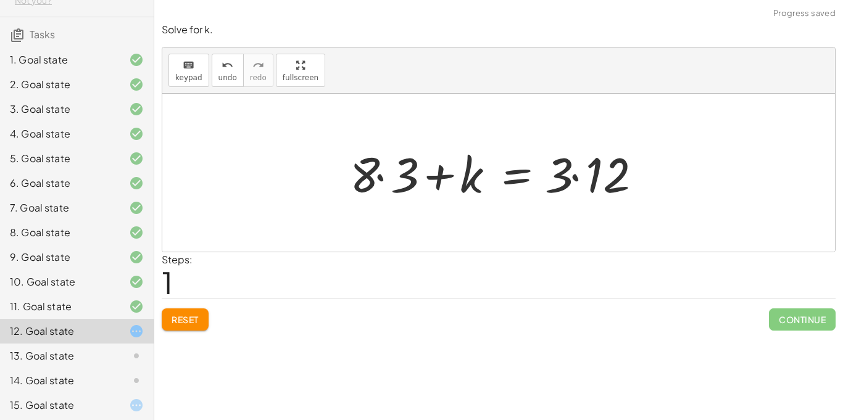
click at [573, 176] on div at bounding box center [503, 173] width 319 height 64
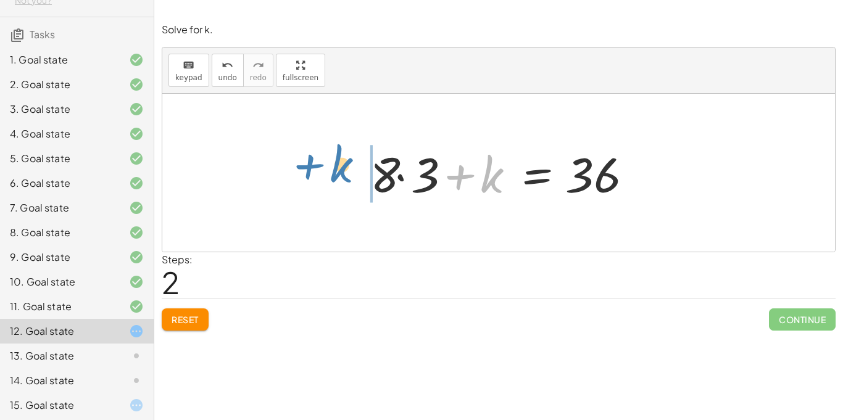
drag, startPoint x: 481, startPoint y: 176, endPoint x: 338, endPoint y: 169, distance: 143.4
click at [338, 169] on div "+ 8 + · k · 3 = 12 + · 8 · 3 + k = · 3 · 12 + k + 8 + k = · · 3 36" at bounding box center [498, 173] width 673 height 158
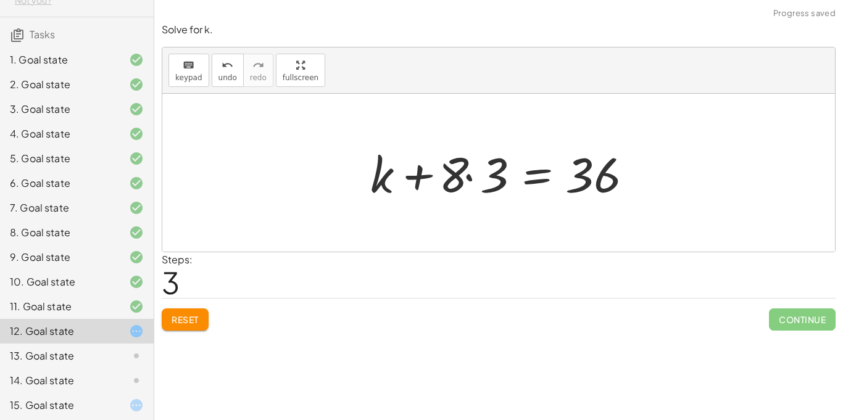
click at [469, 176] on div at bounding box center [503, 173] width 278 height 64
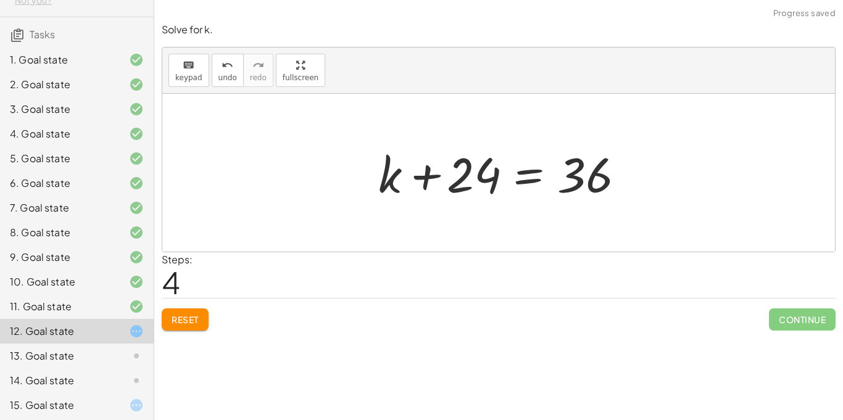
click at [520, 179] on div at bounding box center [503, 173] width 262 height 64
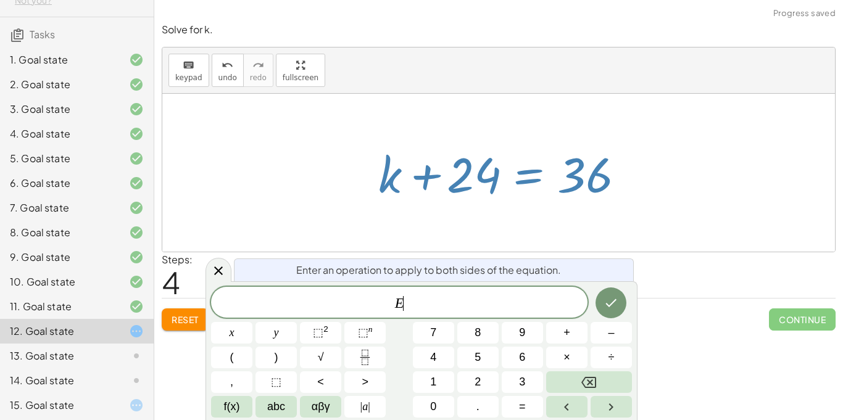
scroll to position [4, 0]
click at [328, 185] on div at bounding box center [498, 173] width 673 height 158
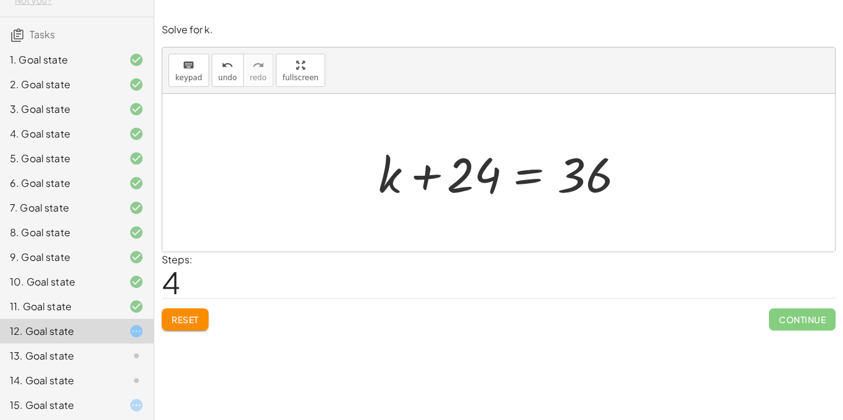
click at [424, 177] on div at bounding box center [503, 173] width 262 height 64
click at [470, 180] on div at bounding box center [503, 173] width 262 height 64
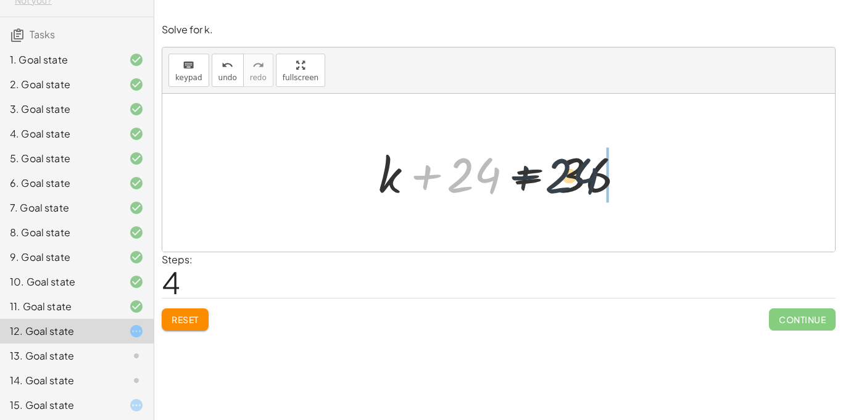
drag, startPoint x: 470, startPoint y: 180, endPoint x: 589, endPoint y: 183, distance: 118.6
click at [589, 183] on div at bounding box center [503, 173] width 262 height 64
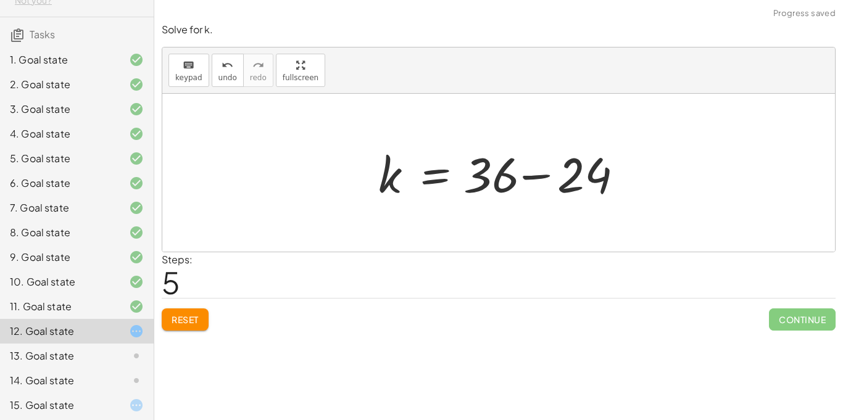
click at [540, 175] on div at bounding box center [503, 173] width 262 height 64
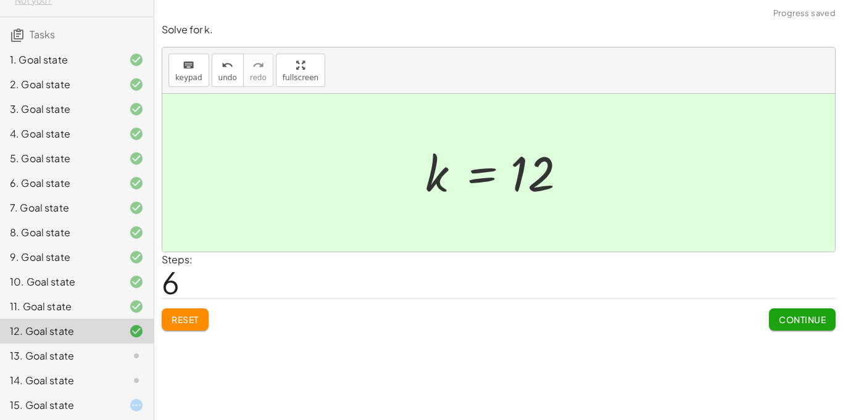
click at [112, 349] on div at bounding box center [126, 356] width 35 height 15
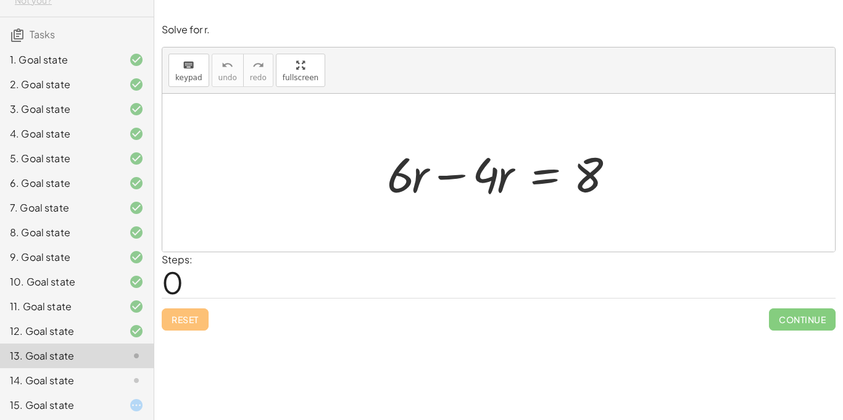
click at [453, 174] on div at bounding box center [503, 173] width 245 height 64
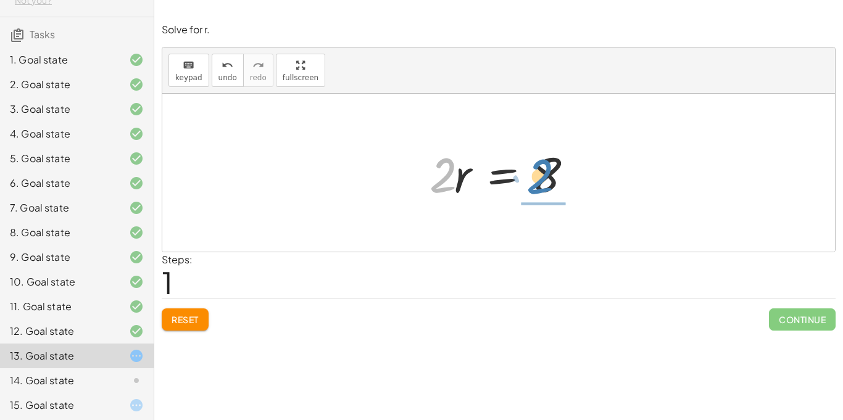
drag, startPoint x: 446, startPoint y: 181, endPoint x: 543, endPoint y: 182, distance: 96.9
click at [543, 182] on div at bounding box center [504, 173] width 161 height 64
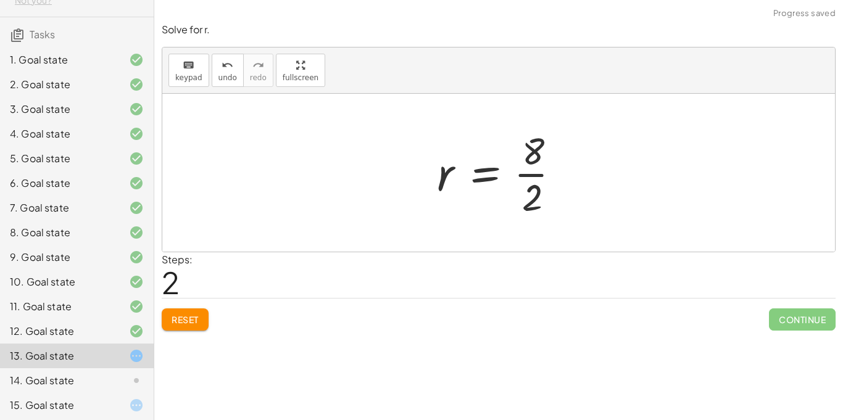
click at [537, 175] on div at bounding box center [504, 172] width 146 height 95
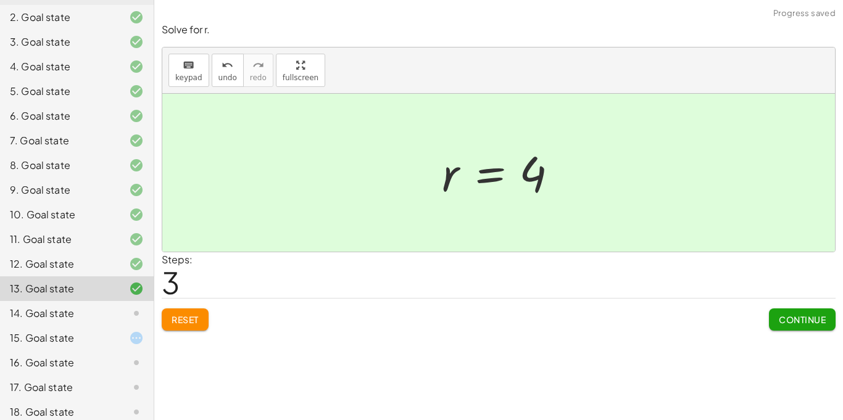
scroll to position [166, 0]
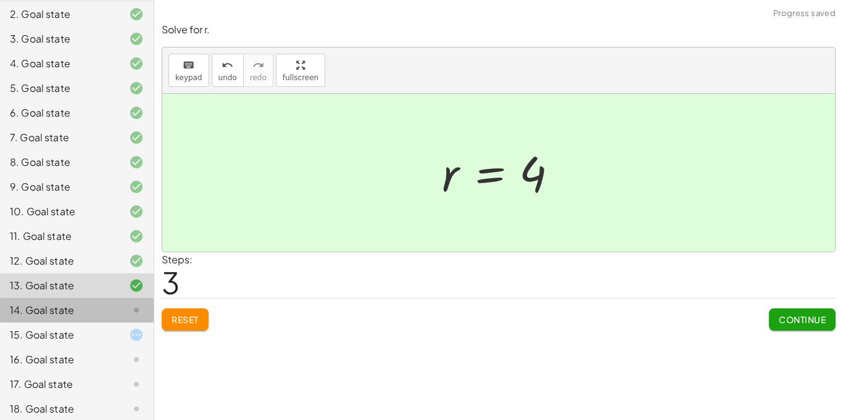
click at [105, 303] on div "14. Goal state" at bounding box center [59, 310] width 99 height 15
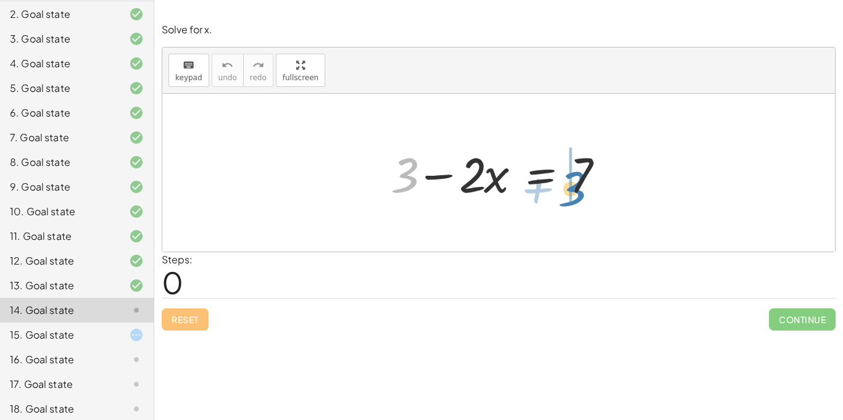
drag, startPoint x: 404, startPoint y: 169, endPoint x: 572, endPoint y: 182, distance: 169.1
click at [572, 182] on div at bounding box center [504, 173] width 238 height 64
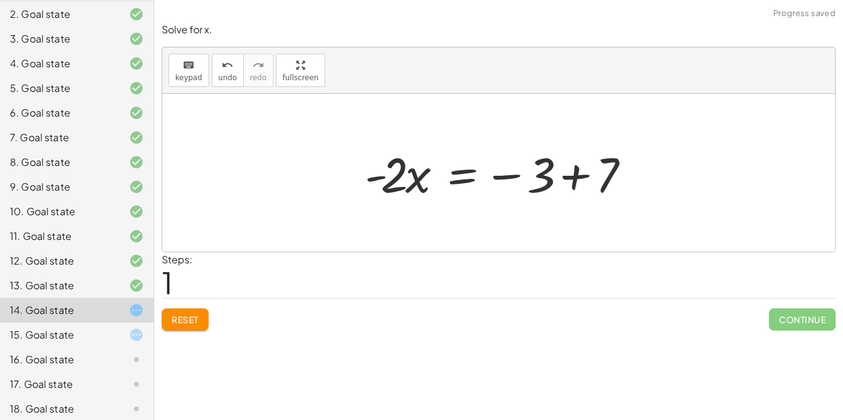
click at [570, 178] on div at bounding box center [504, 173] width 290 height 64
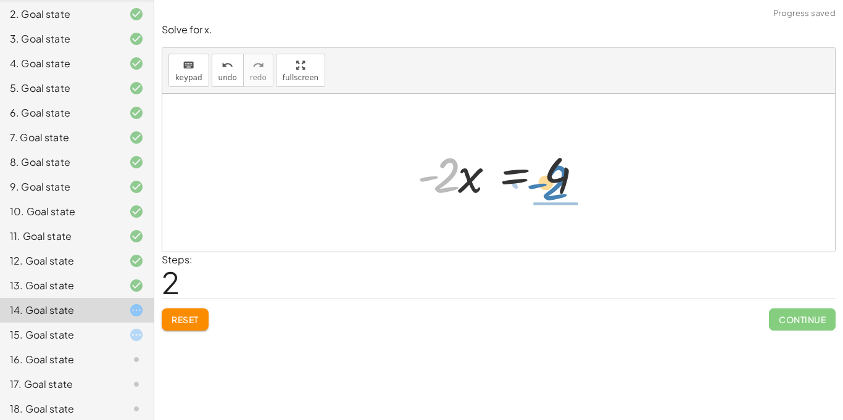
drag, startPoint x: 451, startPoint y: 176, endPoint x: 561, endPoint y: 180, distance: 110.0
click at [561, 180] on div at bounding box center [503, 173] width 185 height 64
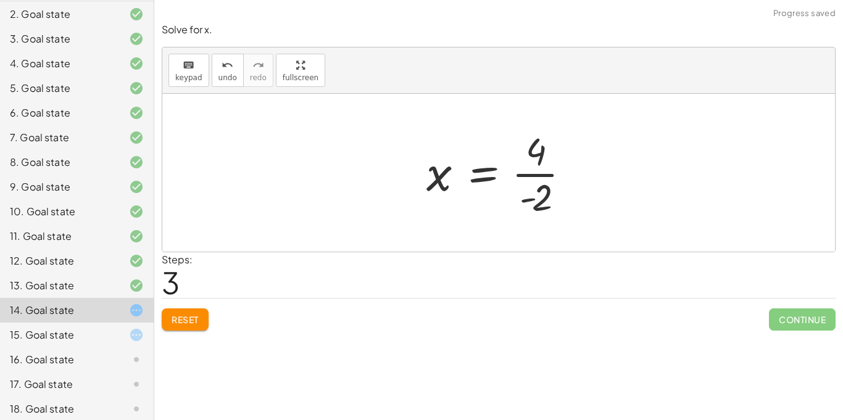
click at [543, 173] on div at bounding box center [503, 172] width 166 height 95
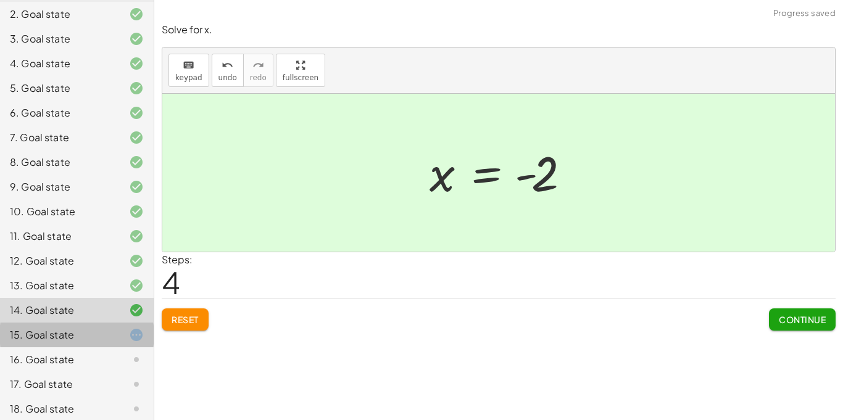
click at [125, 328] on div at bounding box center [126, 335] width 35 height 15
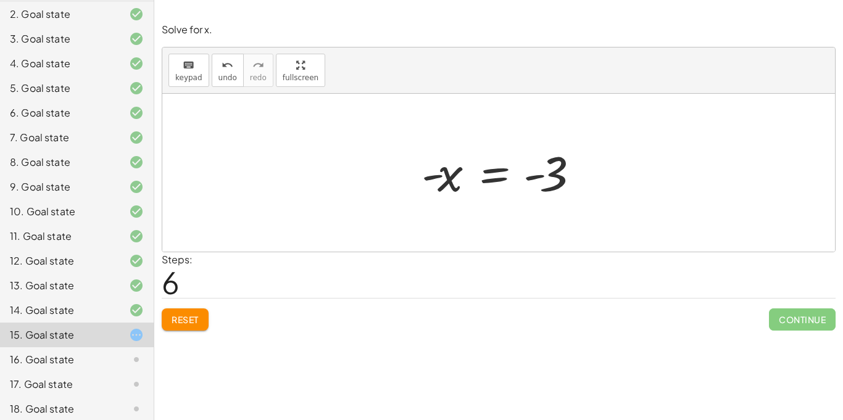
click at [534, 174] on div at bounding box center [504, 173] width 177 height 61
drag, startPoint x: 448, startPoint y: 181, endPoint x: 552, endPoint y: 180, distance: 104.4
click at [552, 180] on div at bounding box center [504, 173] width 177 height 61
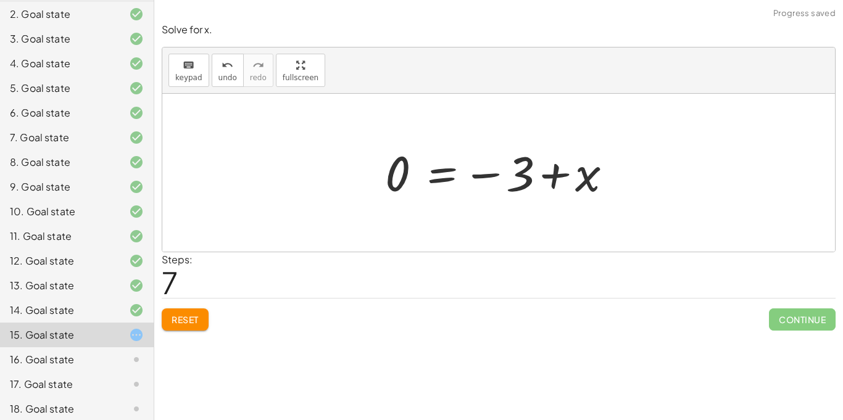
click at [550, 175] on div at bounding box center [503, 173] width 249 height 61
click at [495, 173] on div at bounding box center [503, 173] width 249 height 61
drag, startPoint x: 521, startPoint y: 178, endPoint x: 476, endPoint y: 172, distance: 45.5
click at [476, 172] on div at bounding box center [503, 173] width 249 height 61
click at [186, 309] on button "Reset" at bounding box center [185, 320] width 47 height 22
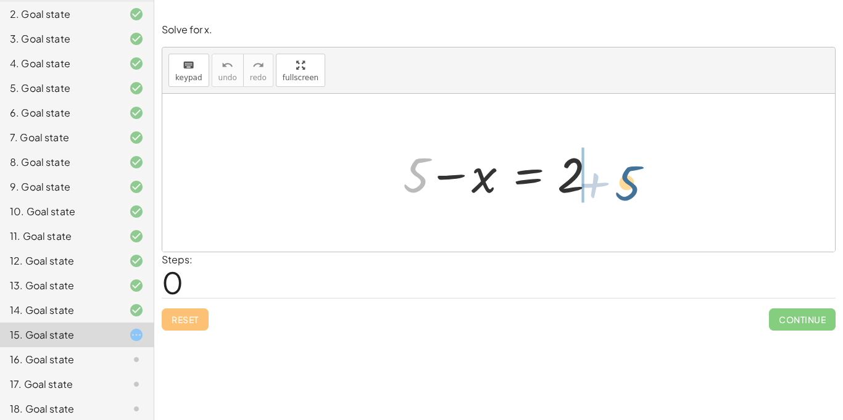
drag, startPoint x: 420, startPoint y: 178, endPoint x: 561, endPoint y: 177, distance: 140.8
click at [561, 177] on div at bounding box center [503, 173] width 213 height 64
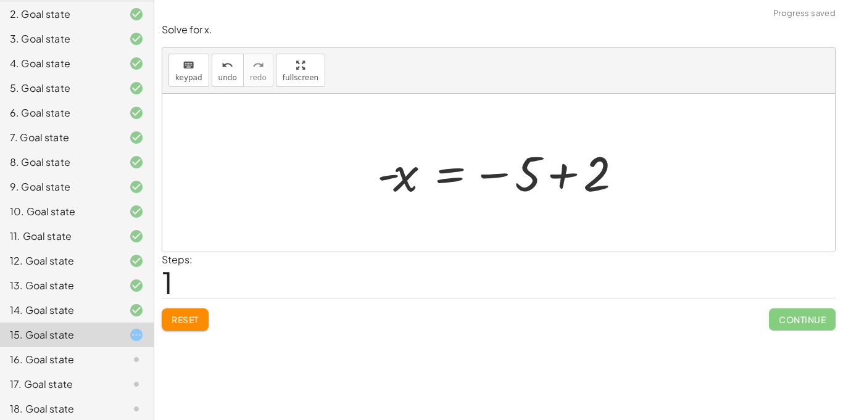
click at [558, 173] on div at bounding box center [503, 173] width 265 height 61
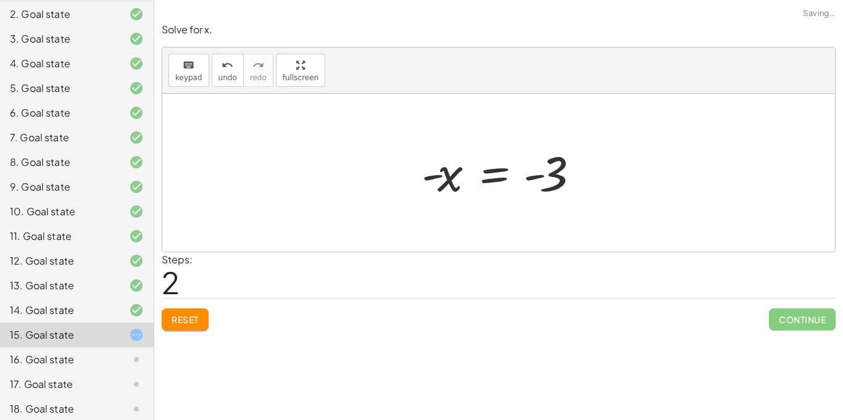
click at [535, 177] on div at bounding box center [504, 173] width 177 height 61
drag, startPoint x: 433, startPoint y: 177, endPoint x: 538, endPoint y: 178, distance: 105.0
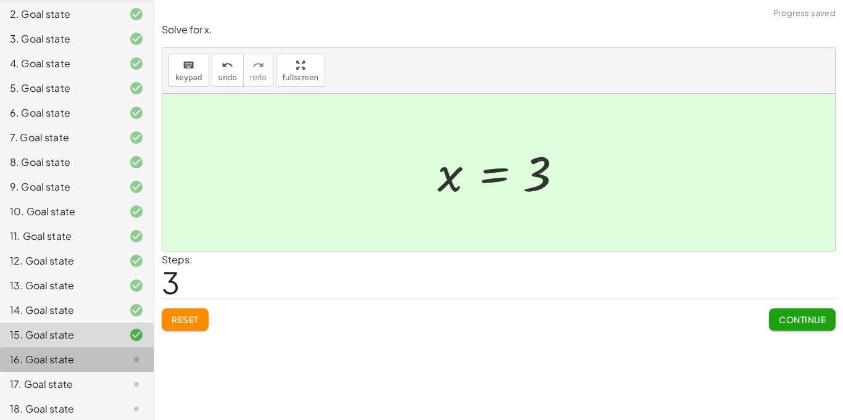
click at [141, 397] on div "16. Goal state" at bounding box center [77, 409] width 154 height 25
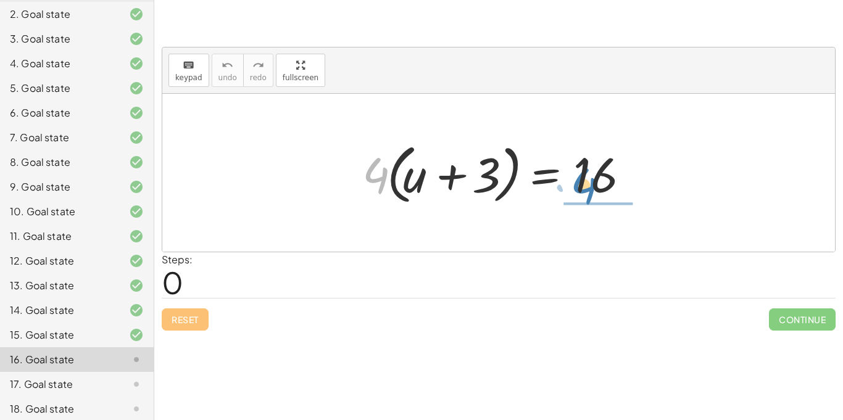
drag, startPoint x: 375, startPoint y: 173, endPoint x: 584, endPoint y: 182, distance: 209.5
click at [584, 182] on div at bounding box center [503, 173] width 295 height 71
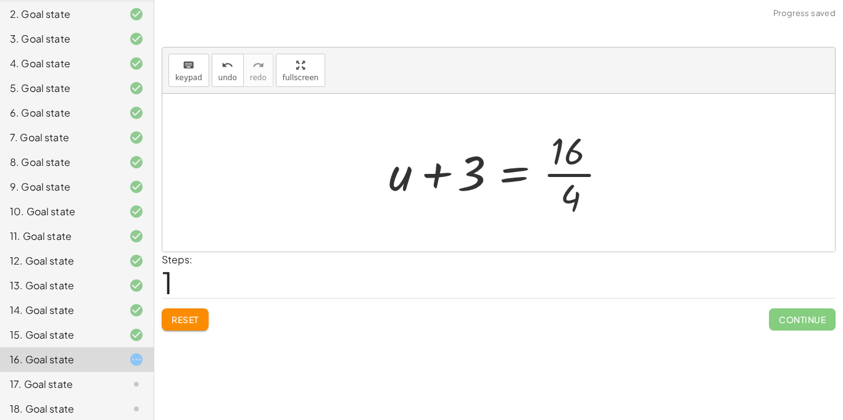
click at [587, 174] on div at bounding box center [503, 172] width 241 height 95
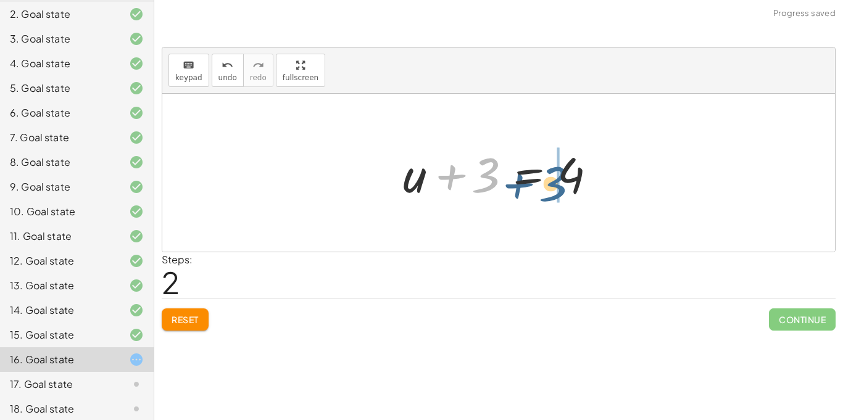
drag, startPoint x: 491, startPoint y: 176, endPoint x: 577, endPoint y: 177, distance: 85.2
click at [577, 177] on div at bounding box center [503, 173] width 213 height 64
click at [543, 173] on div at bounding box center [503, 173] width 213 height 64
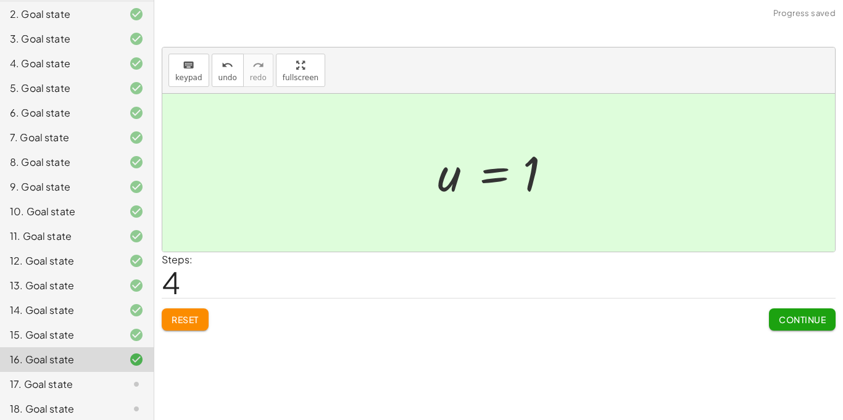
scroll to position [206, 0]
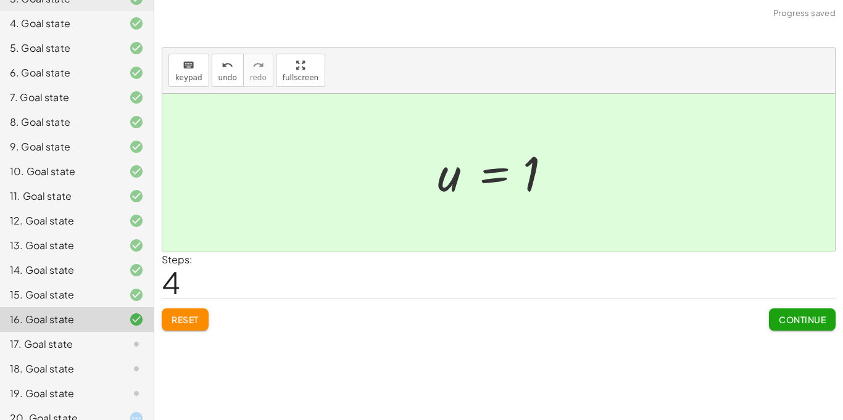
click at [74, 337] on div "17. Goal state" at bounding box center [59, 344] width 99 height 15
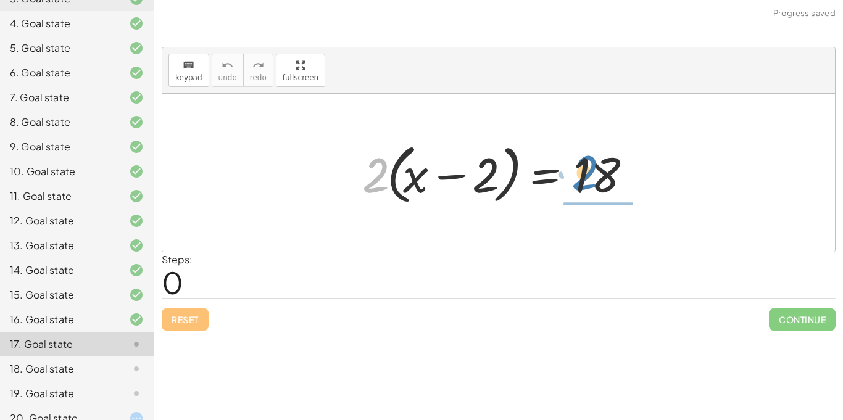
drag, startPoint x: 374, startPoint y: 169, endPoint x: 585, endPoint y: 167, distance: 211.2
click at [585, 167] on div at bounding box center [503, 173] width 295 height 71
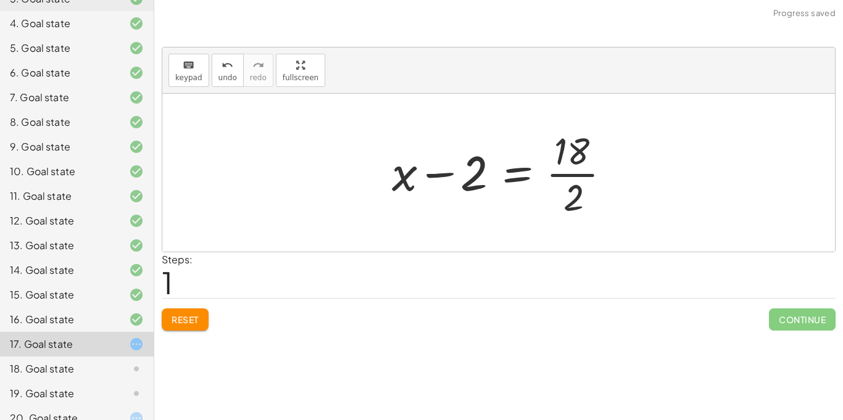
click at [586, 168] on div at bounding box center [506, 172] width 241 height 95
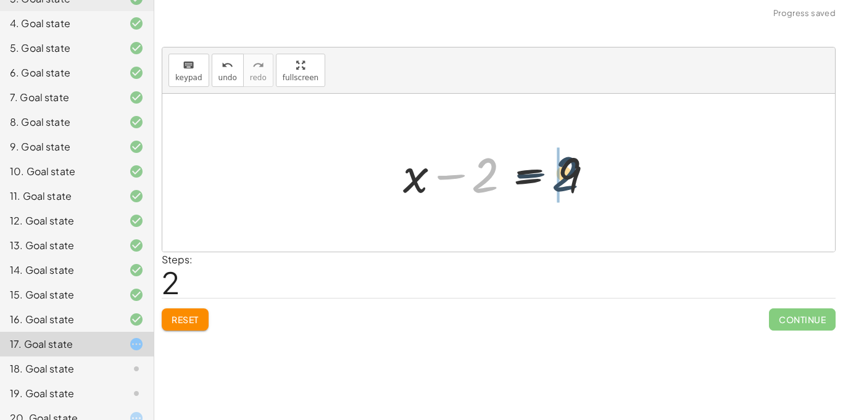
drag, startPoint x: 478, startPoint y: 181, endPoint x: 560, endPoint y: 181, distance: 82.1
click at [560, 181] on div at bounding box center [503, 173] width 213 height 64
click at [538, 177] on div at bounding box center [503, 173] width 213 height 64
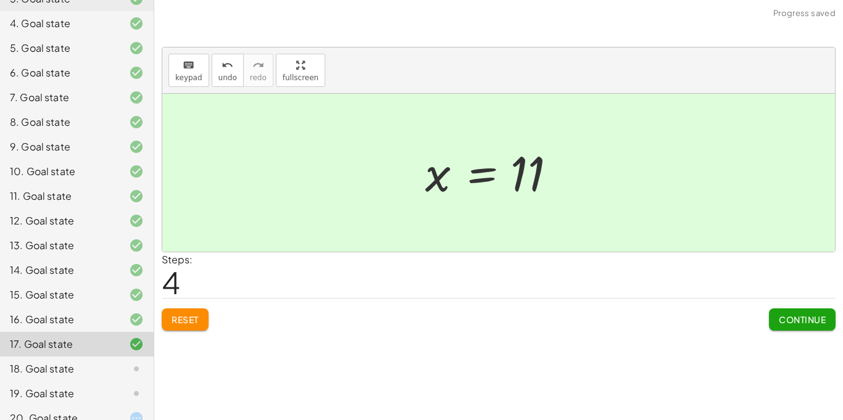
click at [127, 406] on div "18. Goal state" at bounding box center [77, 418] width 154 height 25
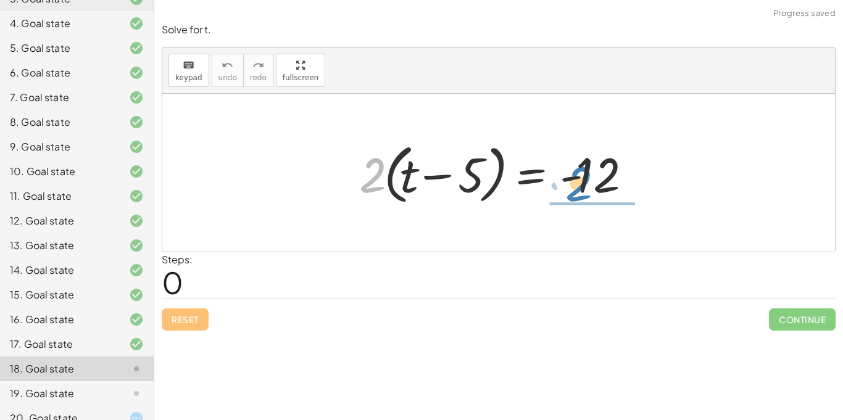
drag, startPoint x: 366, startPoint y: 185, endPoint x: 573, endPoint y: 193, distance: 207.6
click at [573, 193] on div at bounding box center [503, 173] width 300 height 71
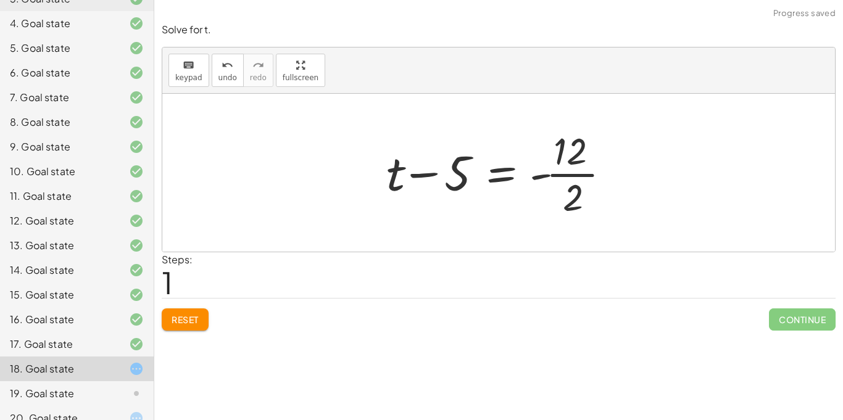
click at [580, 172] on div at bounding box center [503, 172] width 246 height 95
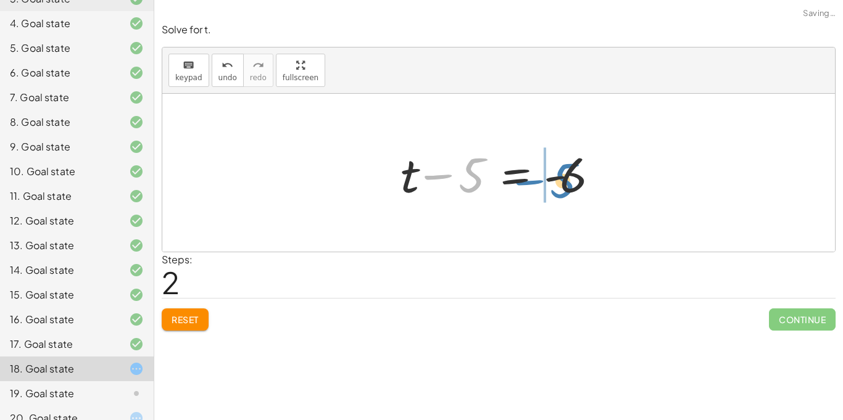
drag, startPoint x: 474, startPoint y: 173, endPoint x: 566, endPoint y: 179, distance: 92.2
click at [566, 179] on div at bounding box center [504, 173] width 218 height 64
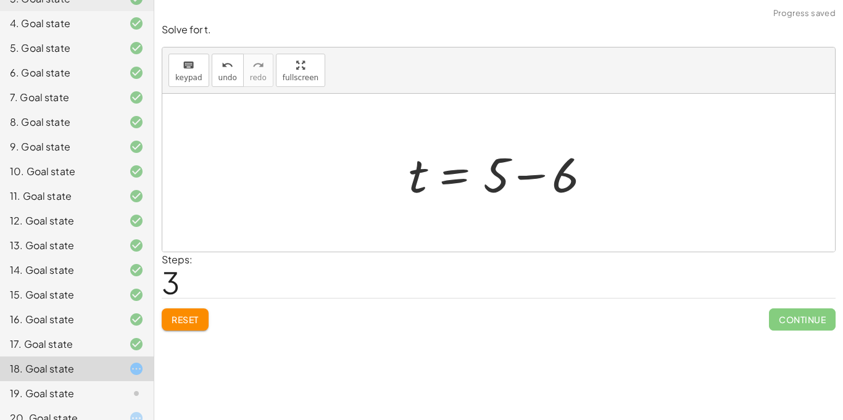
click at [535, 174] on div at bounding box center [504, 173] width 202 height 64
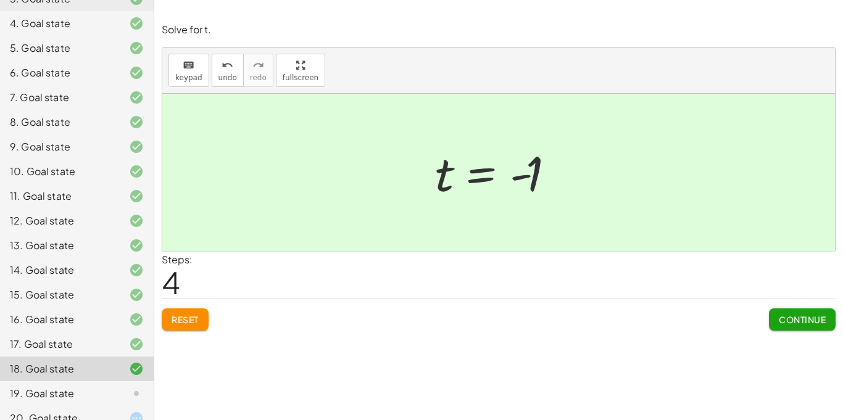
click at [117, 382] on div "19. Goal state" at bounding box center [77, 394] width 154 height 25
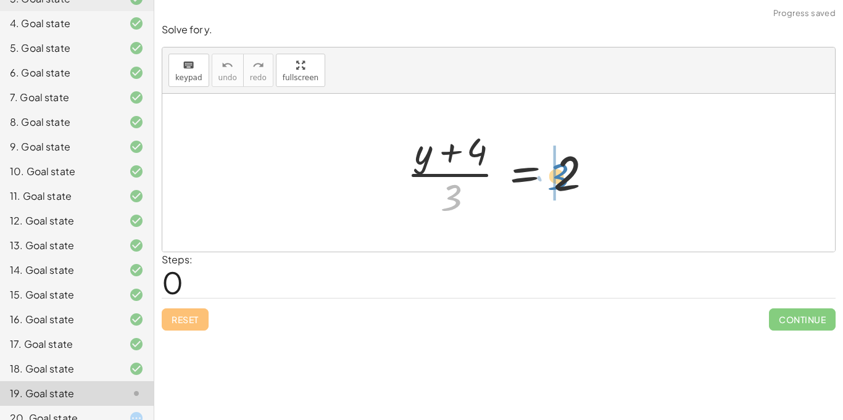
drag, startPoint x: 451, startPoint y: 201, endPoint x: 559, endPoint y: 179, distance: 110.2
click at [559, 179] on div at bounding box center [504, 172] width 206 height 95
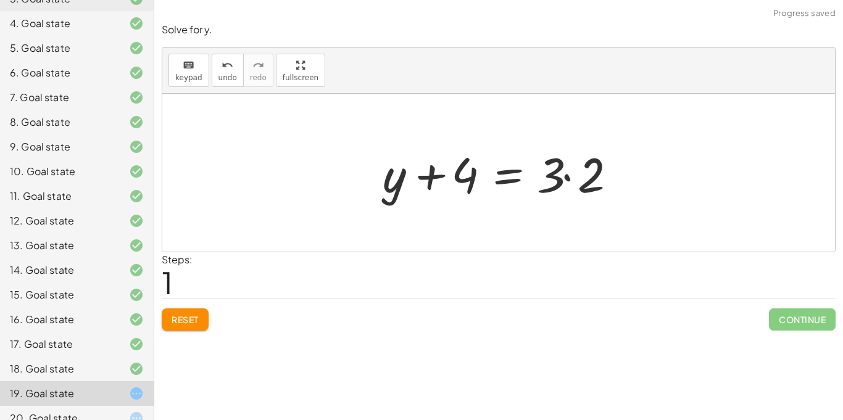
click at [562, 177] on div at bounding box center [504, 173] width 254 height 64
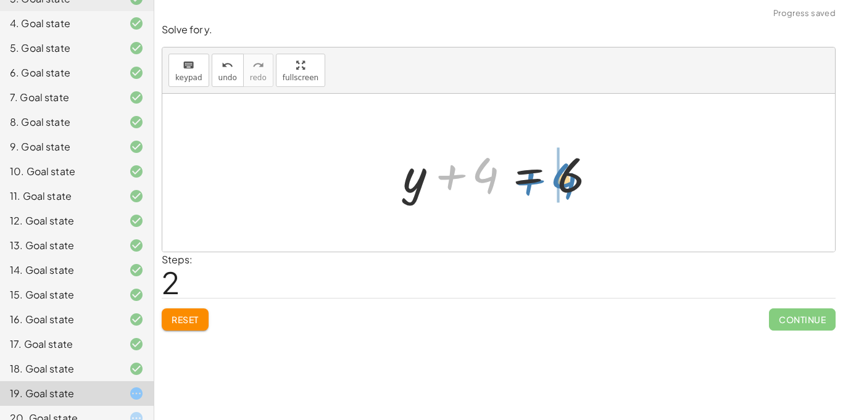
drag, startPoint x: 485, startPoint y: 175, endPoint x: 570, endPoint y: 177, distance: 85.8
click at [570, 177] on div at bounding box center [503, 173] width 213 height 64
click at [543, 173] on div at bounding box center [503, 173] width 213 height 64
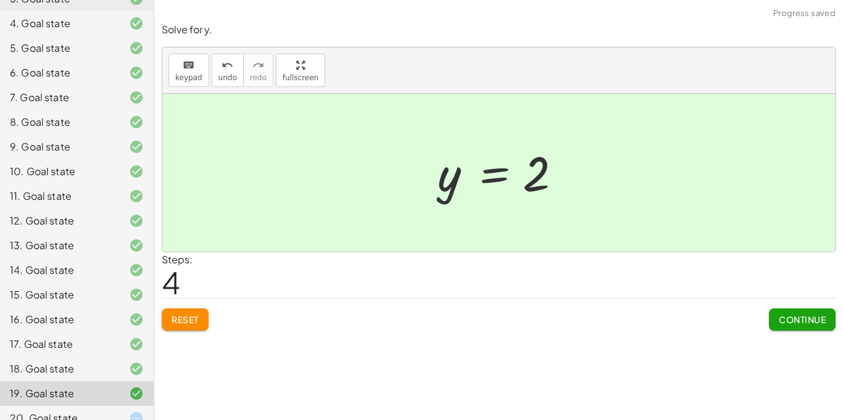
click at [30, 411] on div "20. Goal state" at bounding box center [59, 418] width 99 height 15
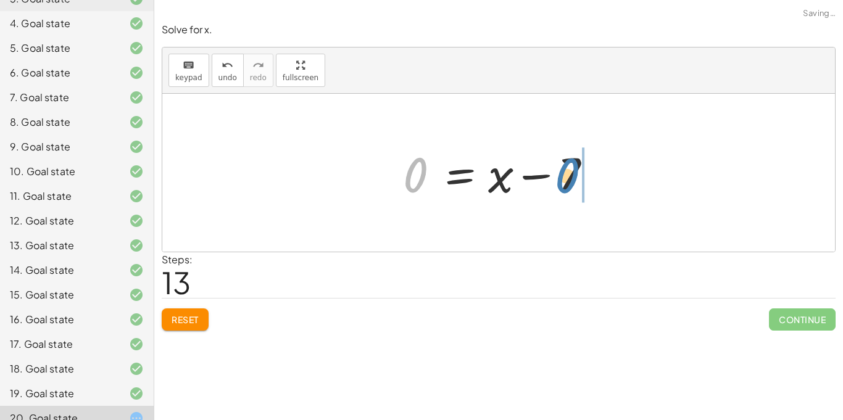
drag, startPoint x: 407, startPoint y: 177, endPoint x: 560, endPoint y: 177, distance: 152.5
click at [560, 177] on div at bounding box center [503, 173] width 213 height 64
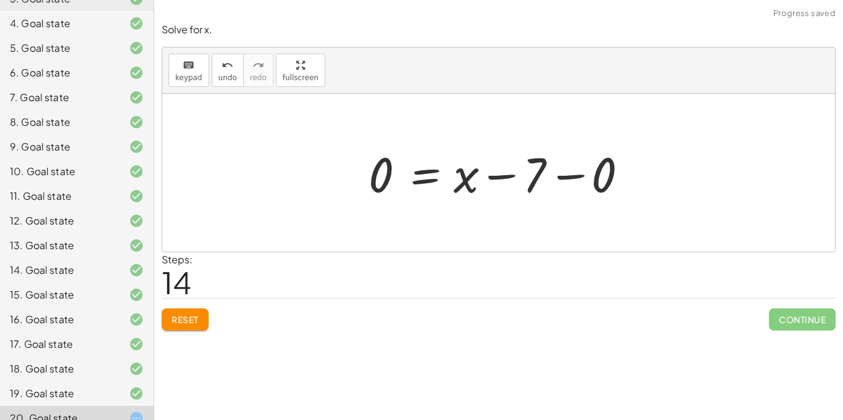
click at [575, 173] on div at bounding box center [503, 173] width 282 height 64
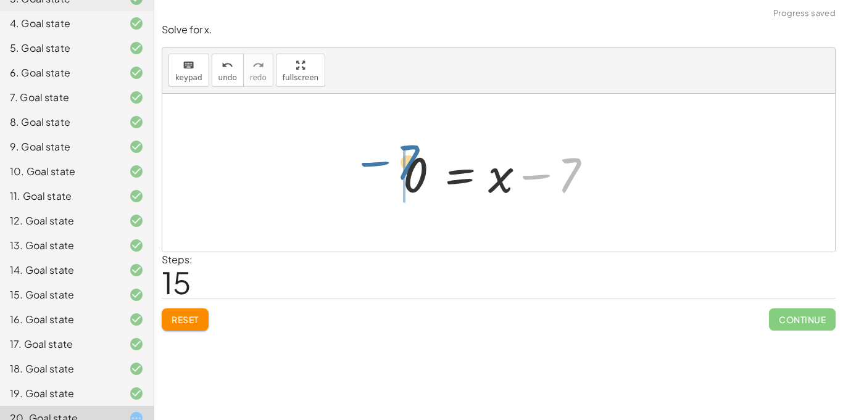
drag, startPoint x: 565, startPoint y: 178, endPoint x: 405, endPoint y: 171, distance: 160.1
